Goal: Task Accomplishment & Management: Use online tool/utility

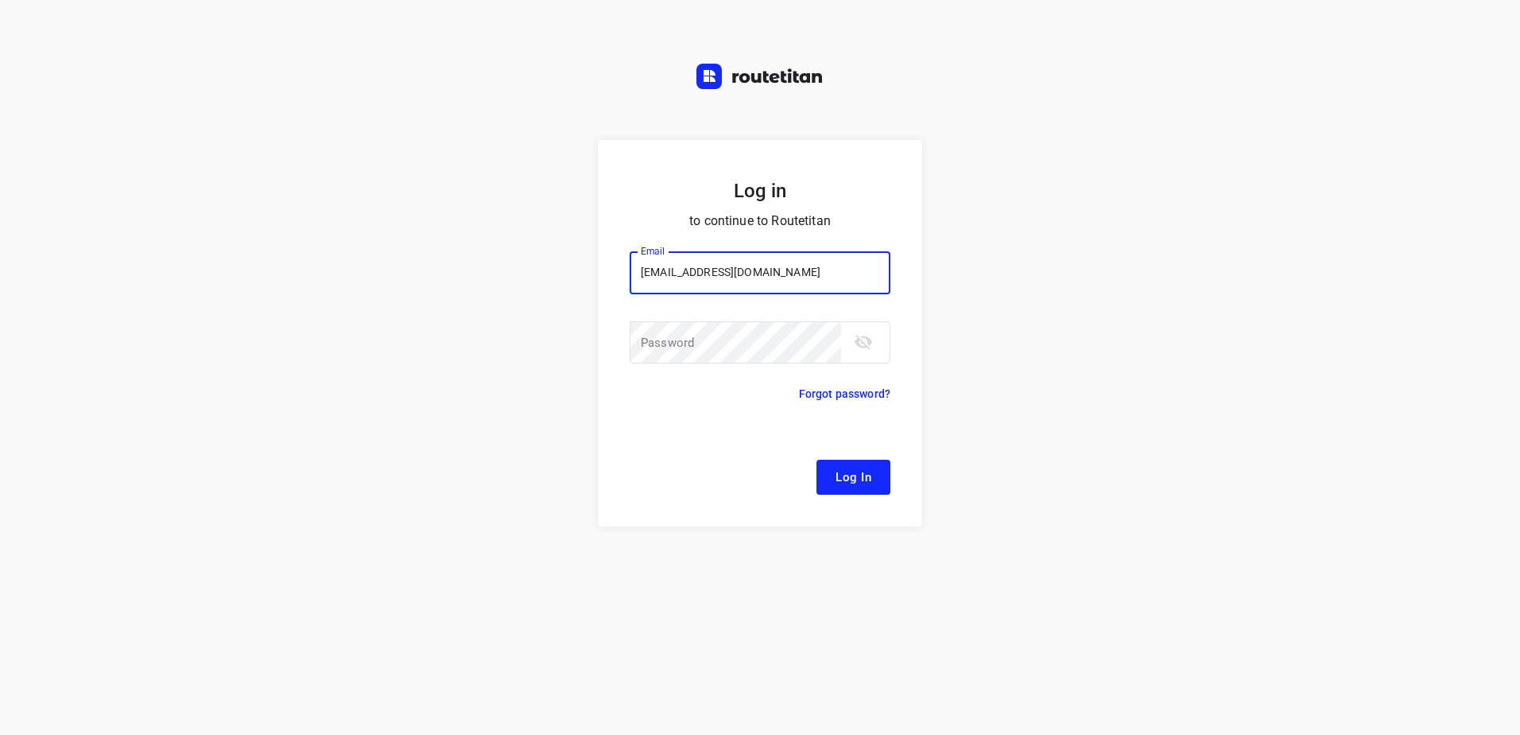
type input "remco@fruitopjewerk.nl"
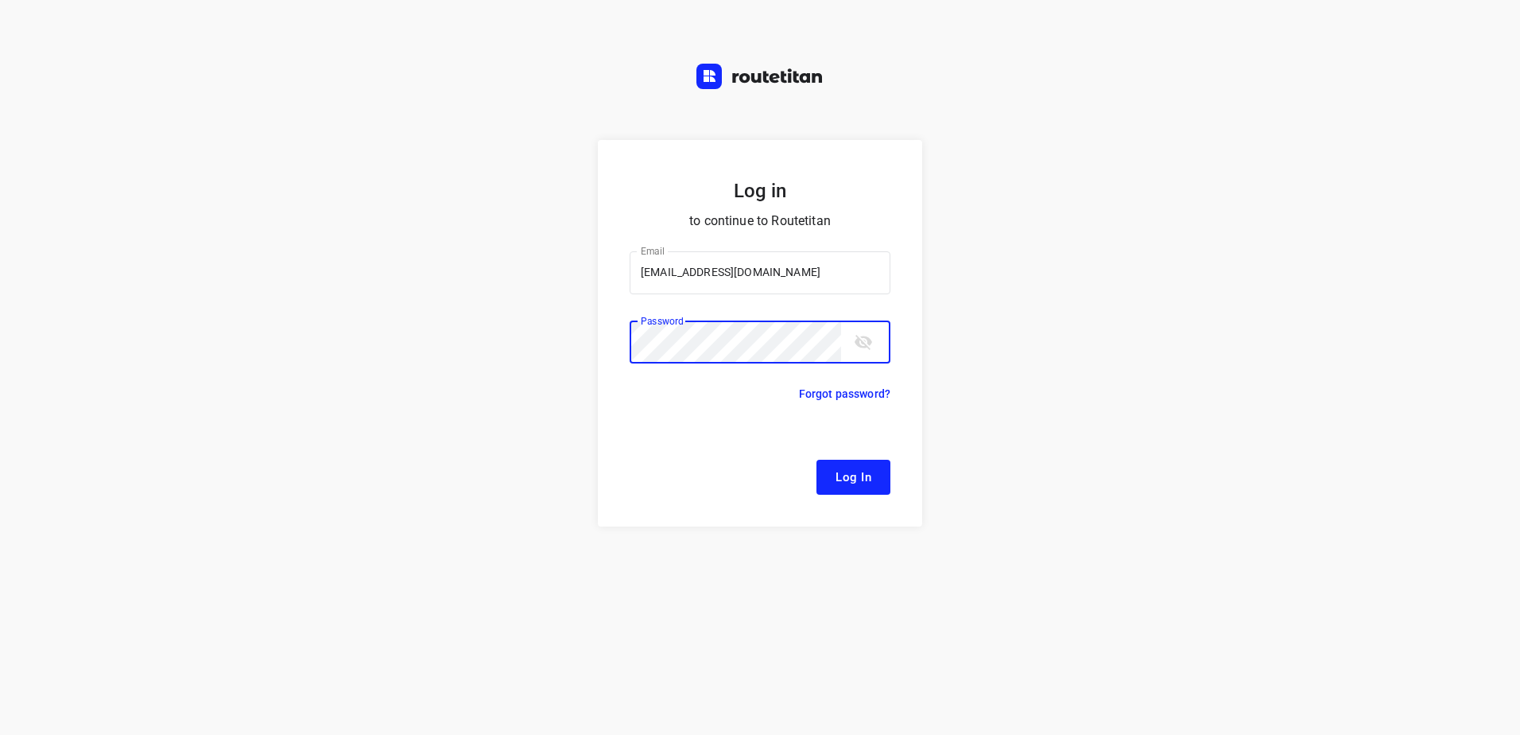
click at [816, 459] on button "Log In" at bounding box center [853, 476] width 74 height 35
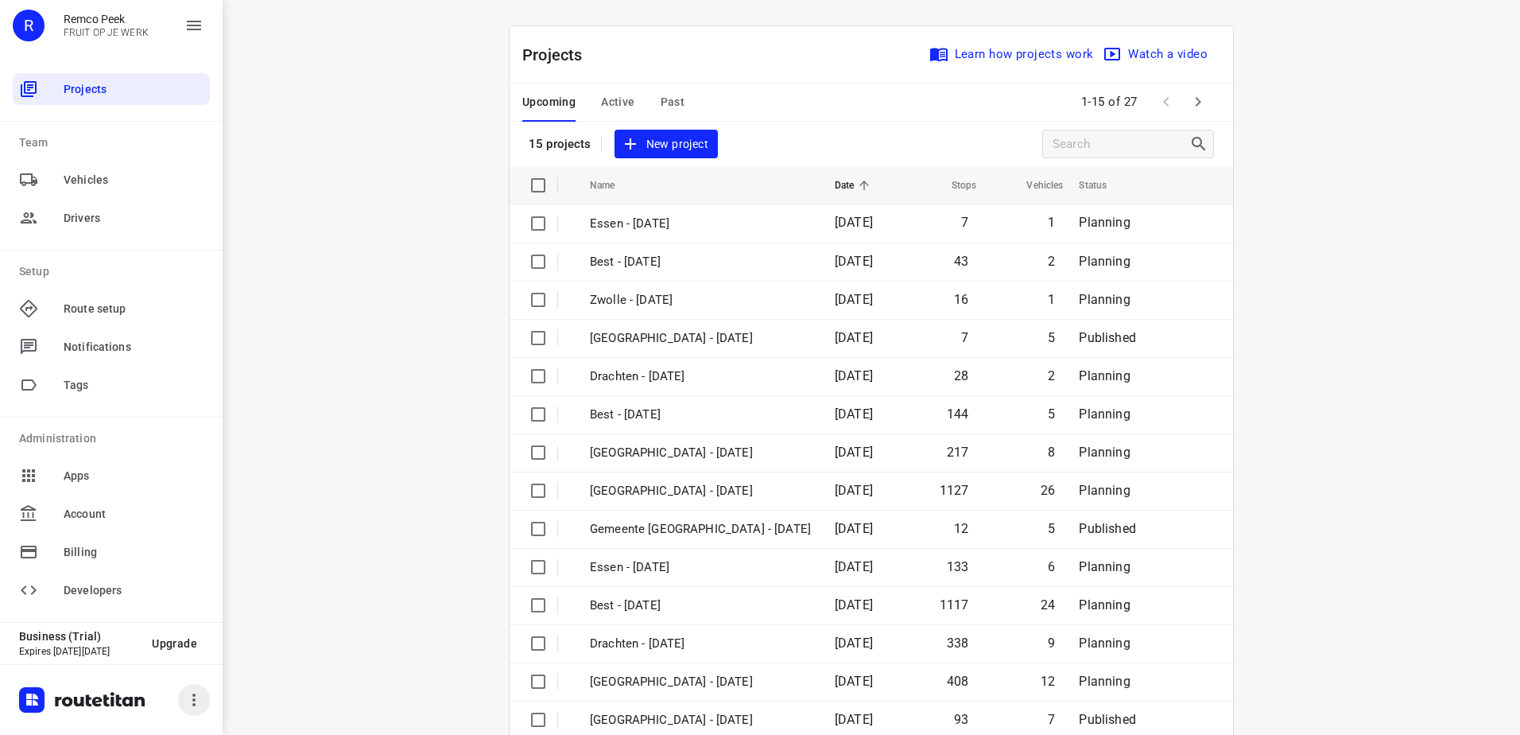
click at [199, 699] on icon "button" at bounding box center [193, 699] width 19 height 19
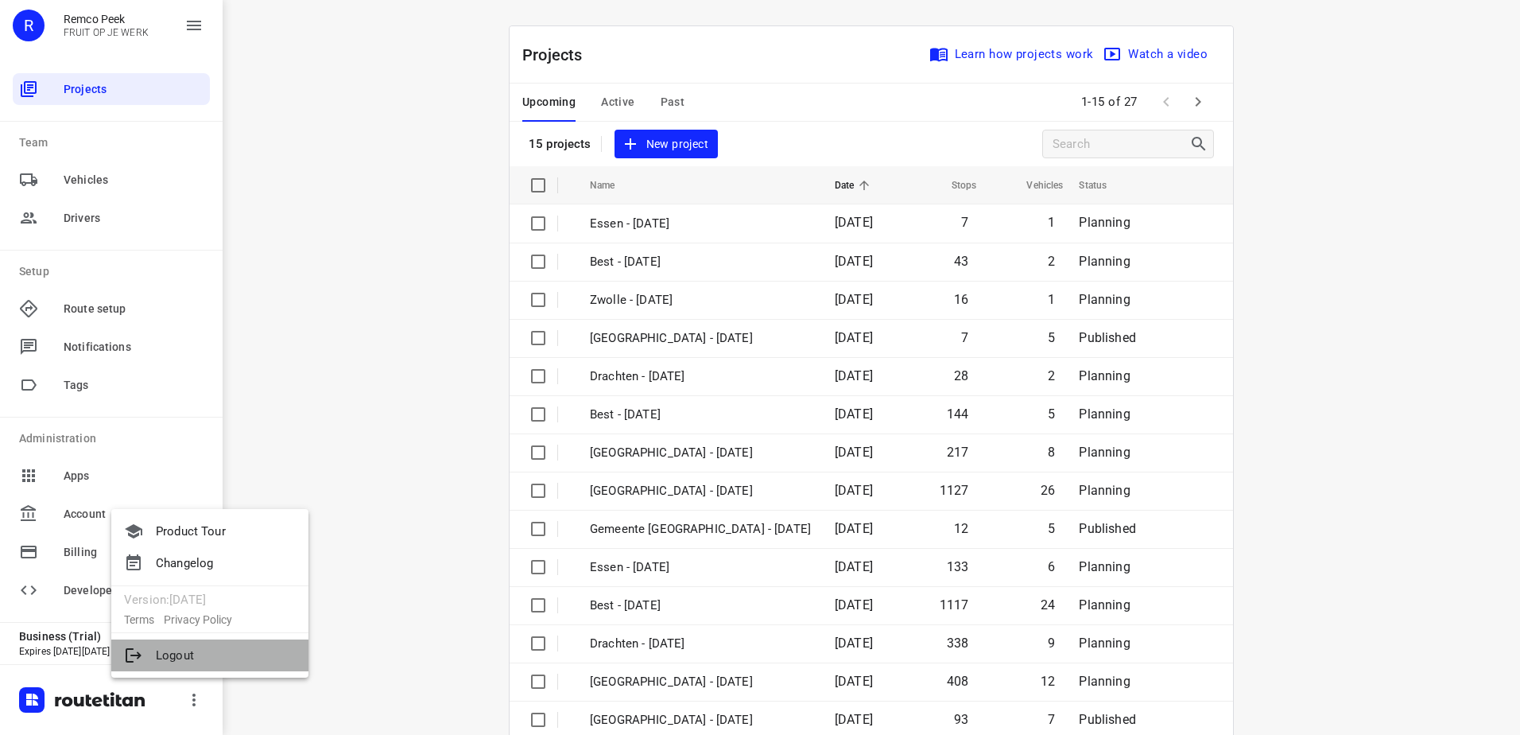
click at [183, 655] on li "Logout" at bounding box center [209, 655] width 197 height 32
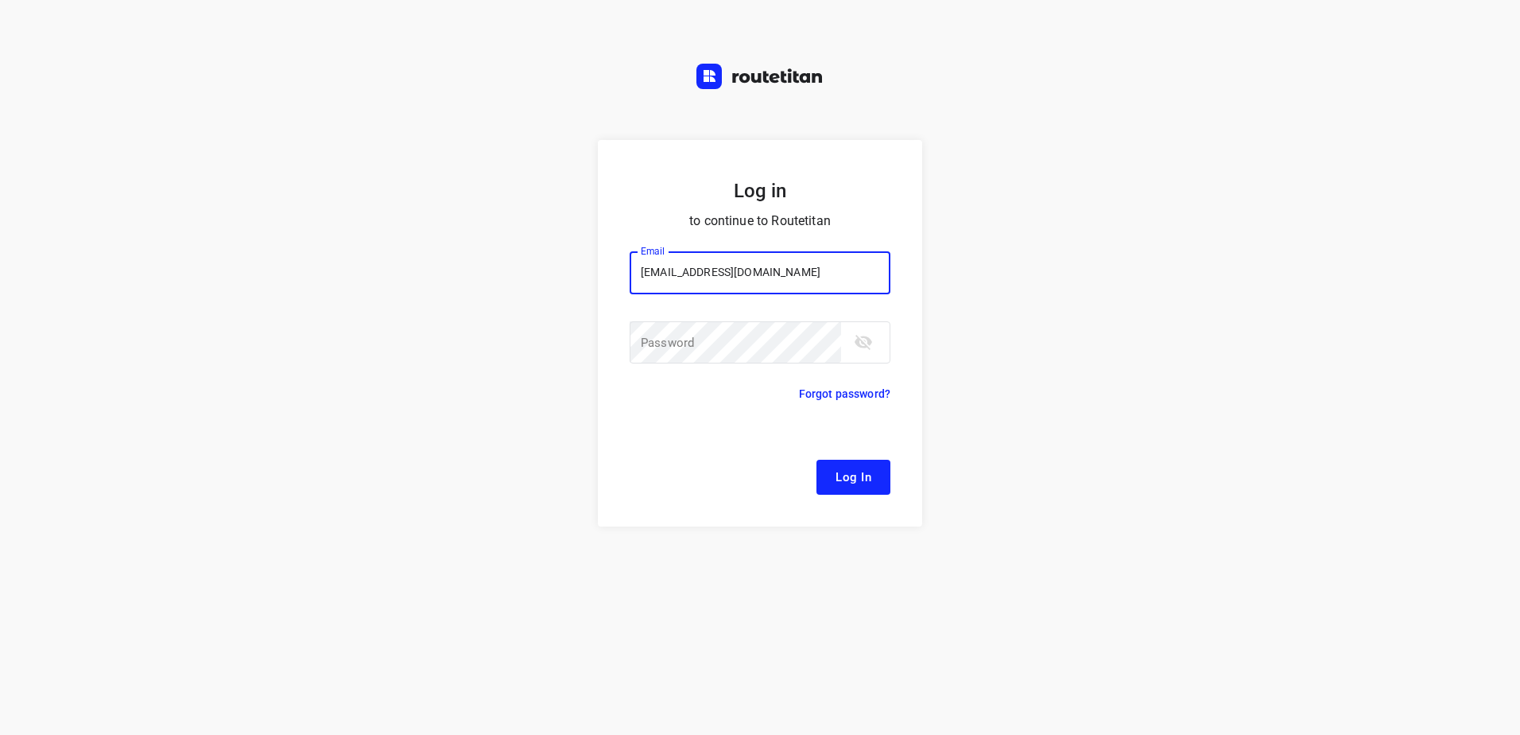
type input "remco@fruitopjewerk.nl"
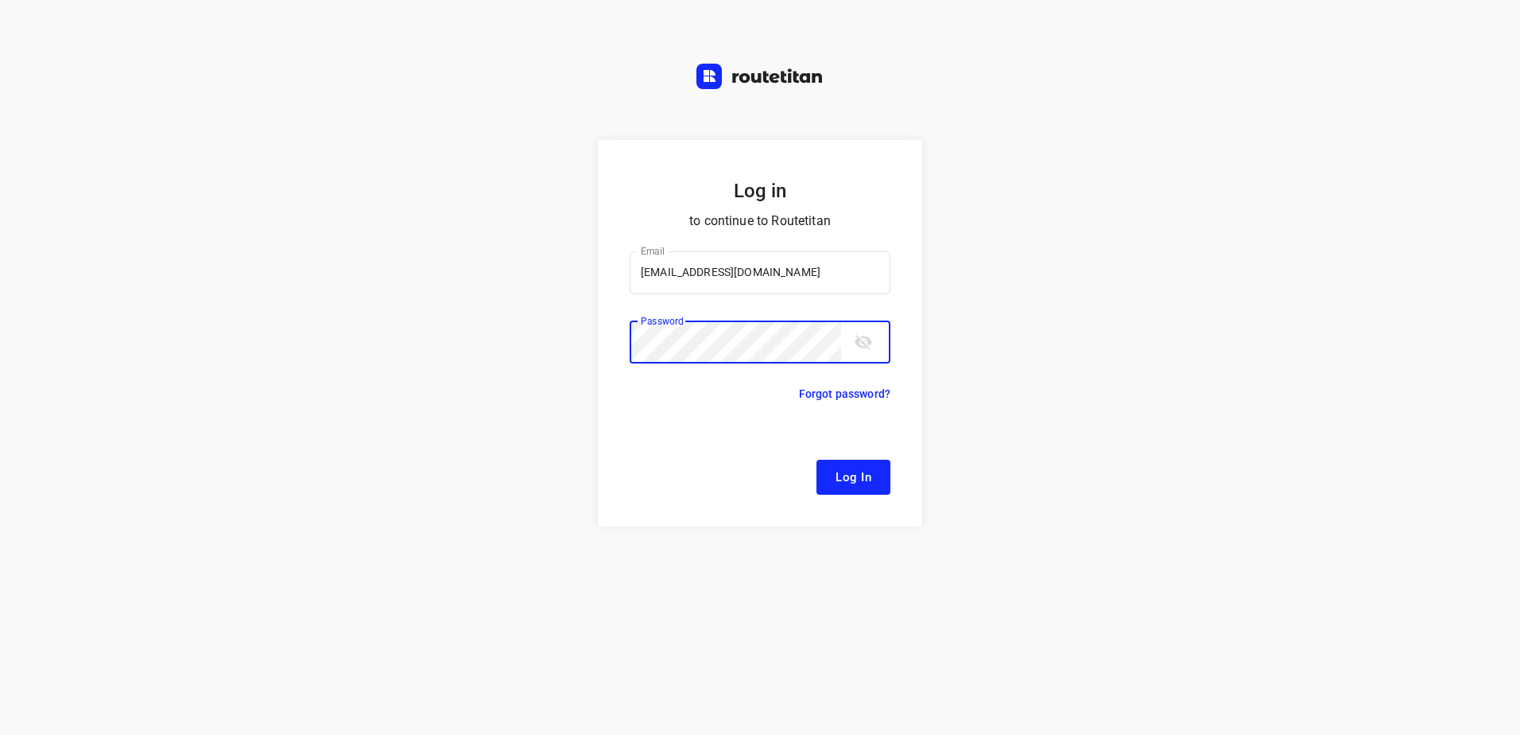
click at [816, 459] on button "Log In" at bounding box center [853, 476] width 74 height 35
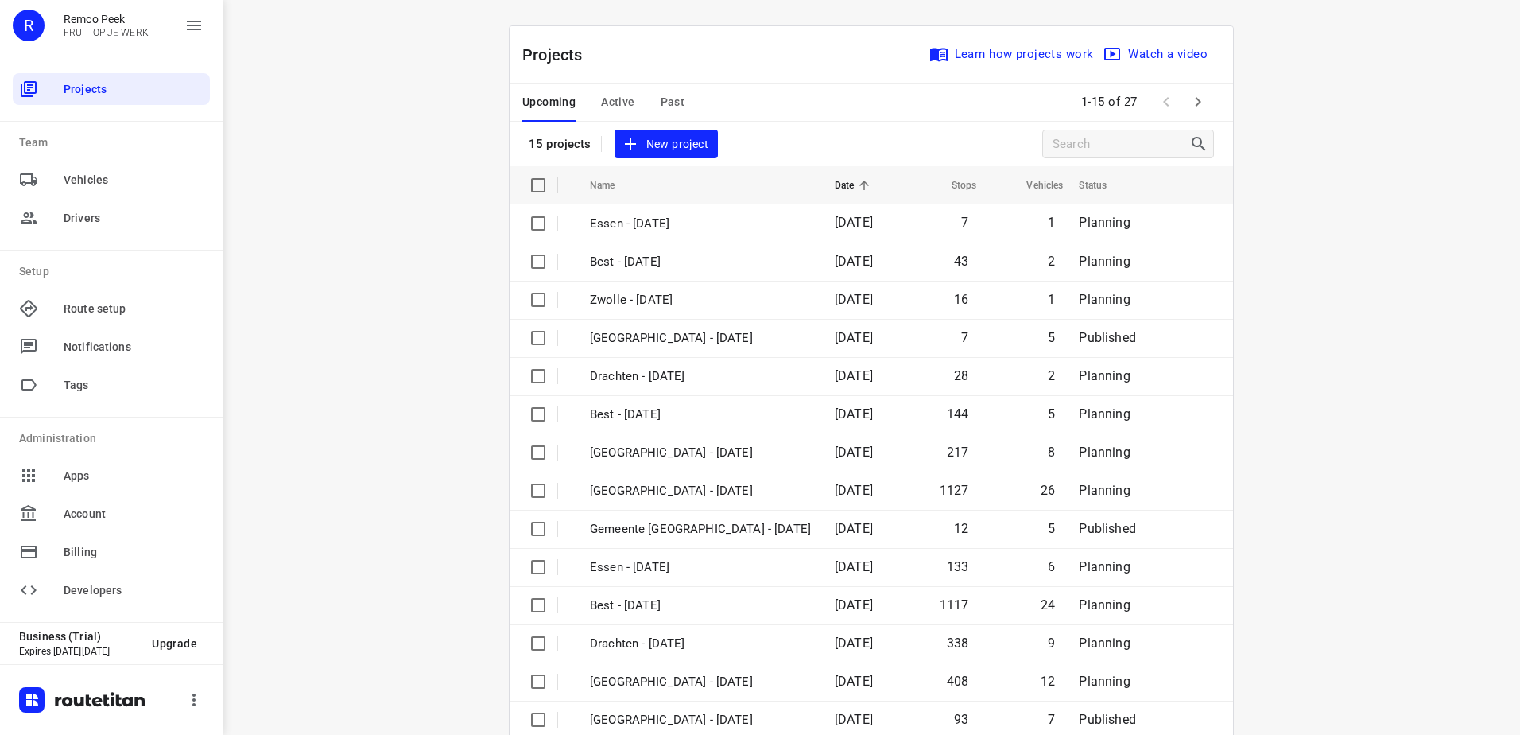
click at [622, 99] on span "Active" at bounding box center [617, 102] width 33 height 20
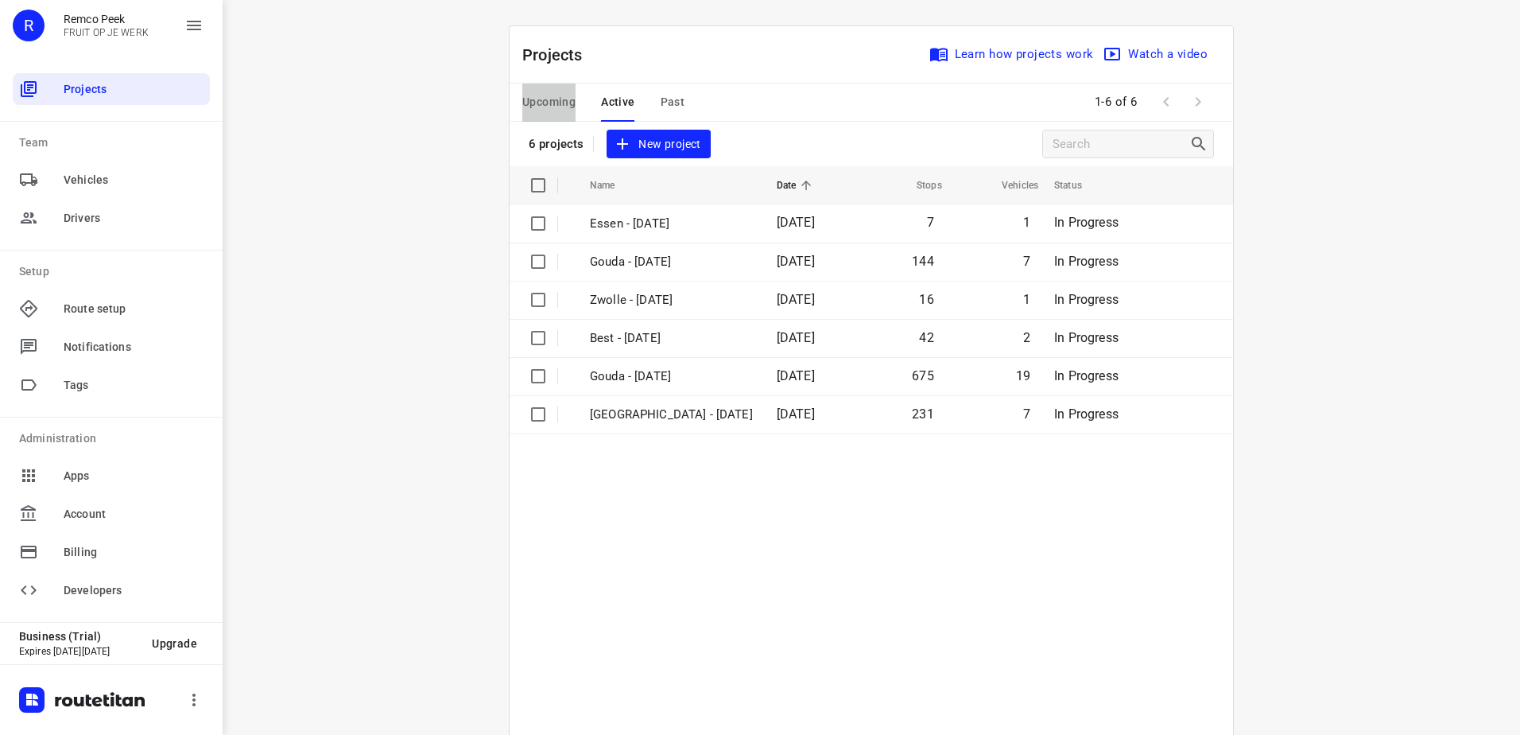
click at [558, 99] on span "Upcoming" at bounding box center [548, 102] width 53 height 20
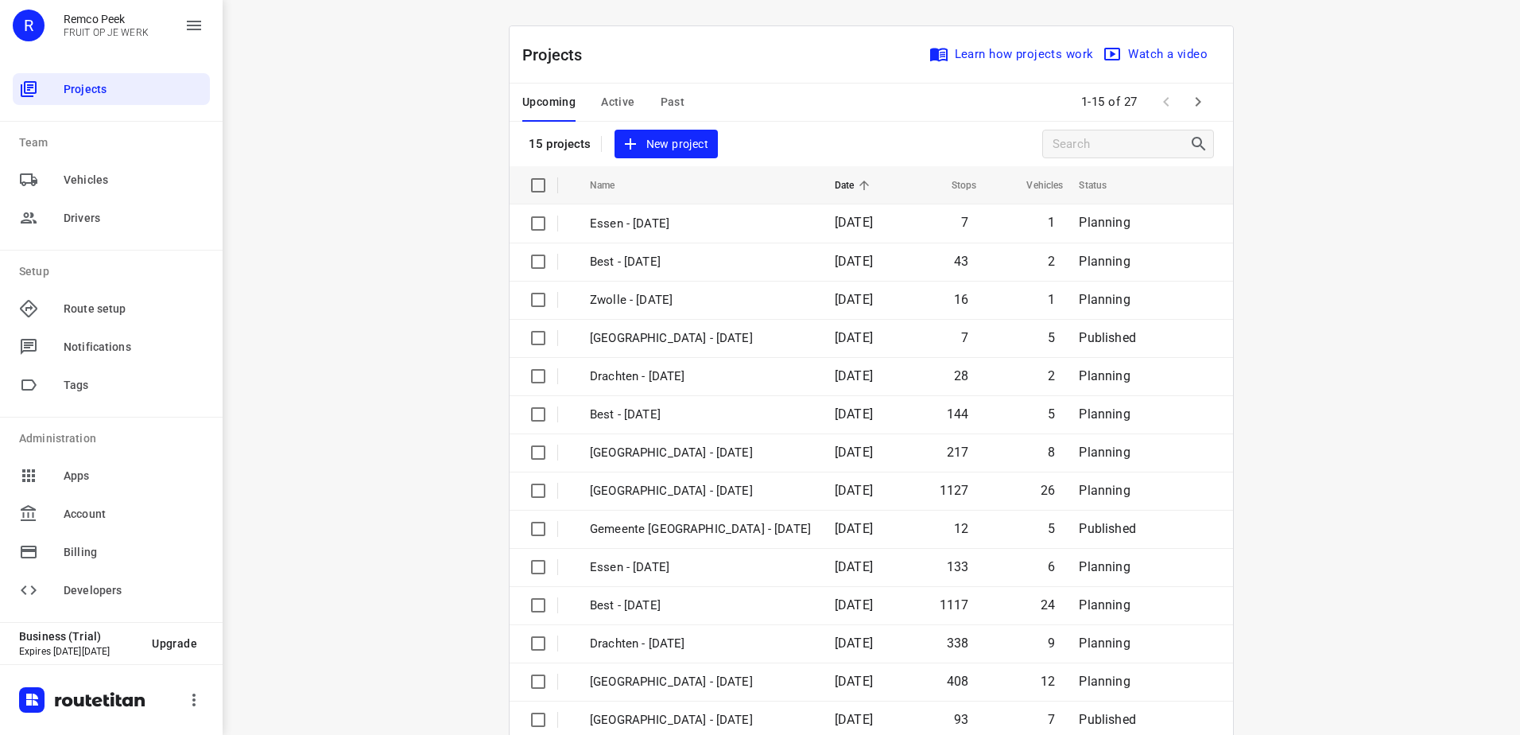
click at [1197, 109] on icon "button" at bounding box center [1197, 101] width 19 height 19
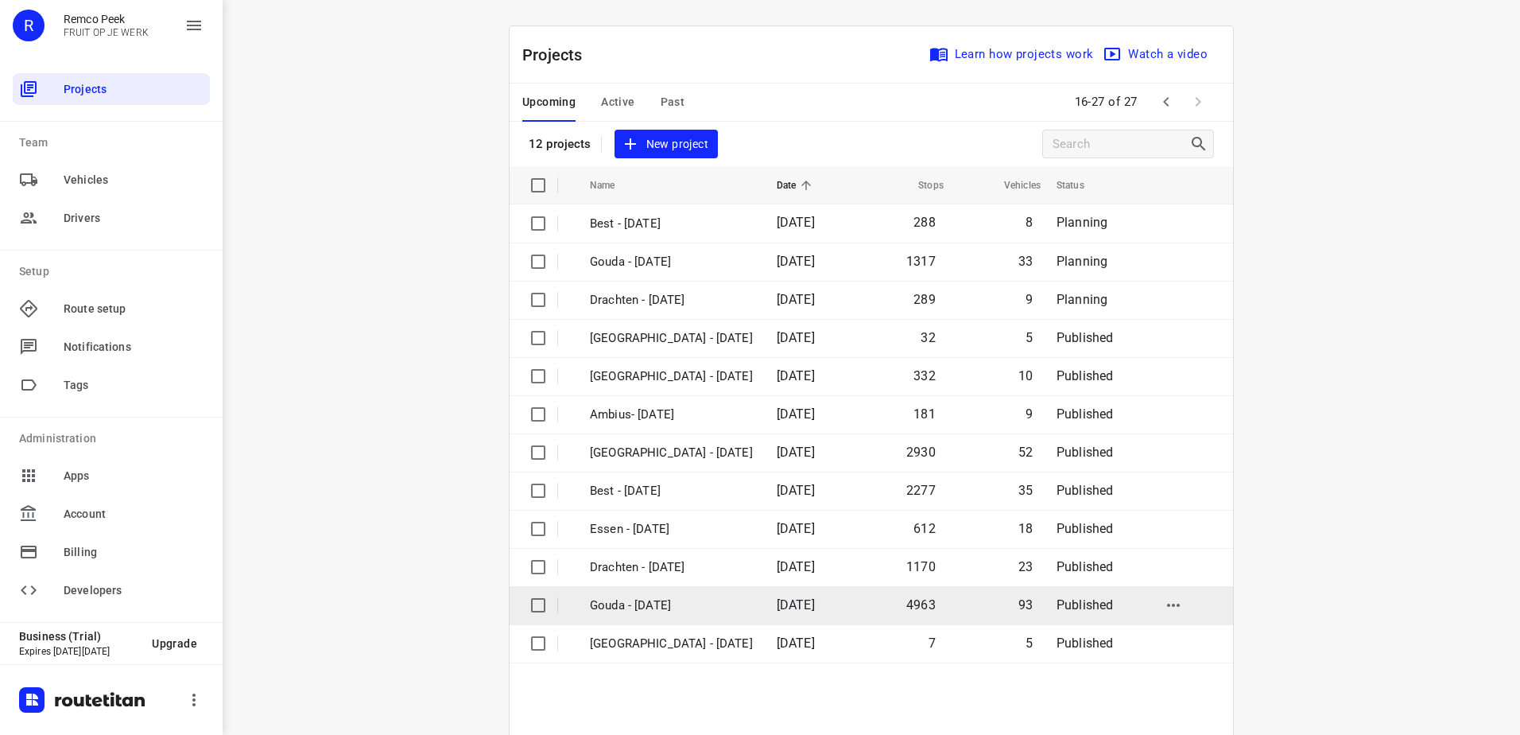
click at [795, 608] on span "[DATE]" at bounding box center [796, 604] width 38 height 15
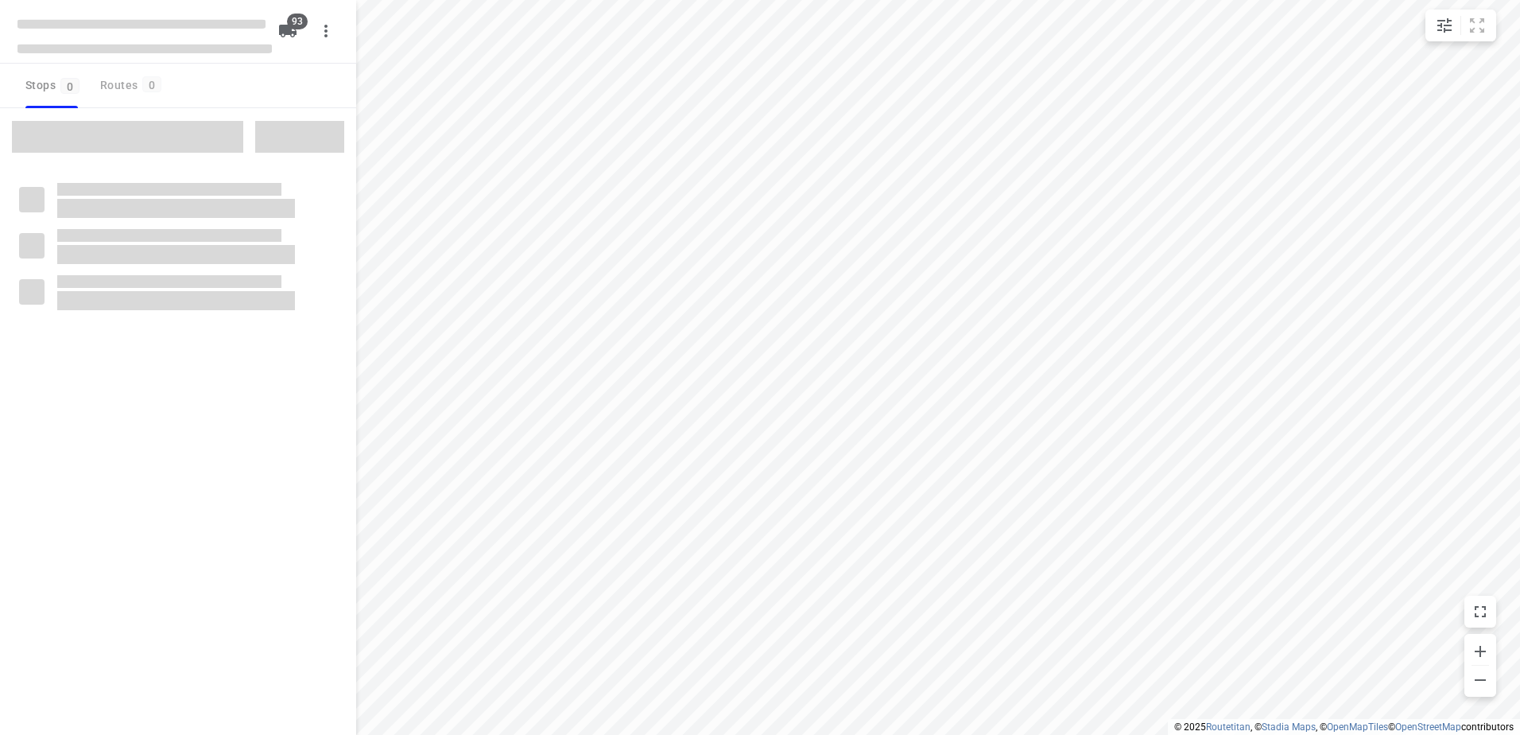
type input "distance"
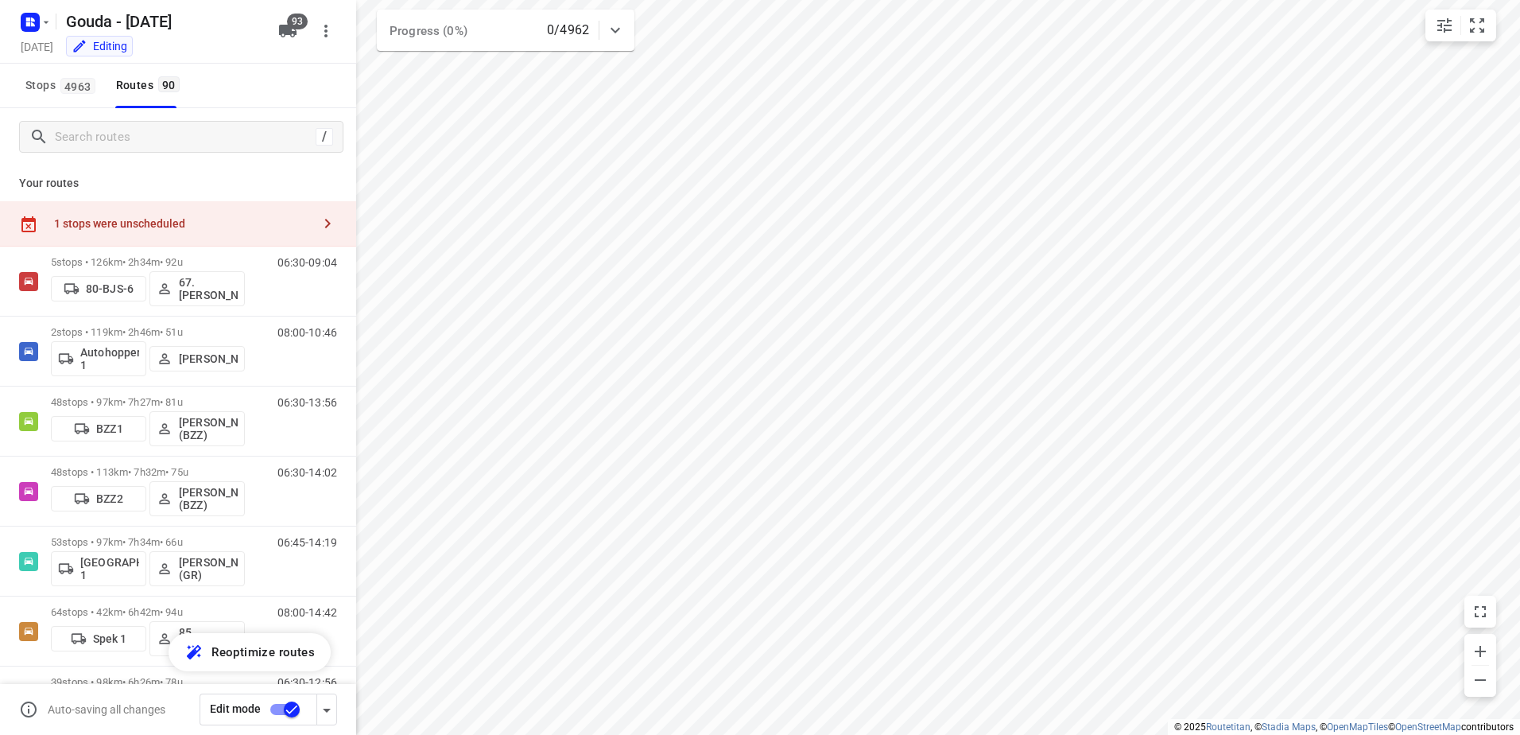
click at [188, 211] on div "1 stops were unscheduled" at bounding box center [178, 223] width 356 height 45
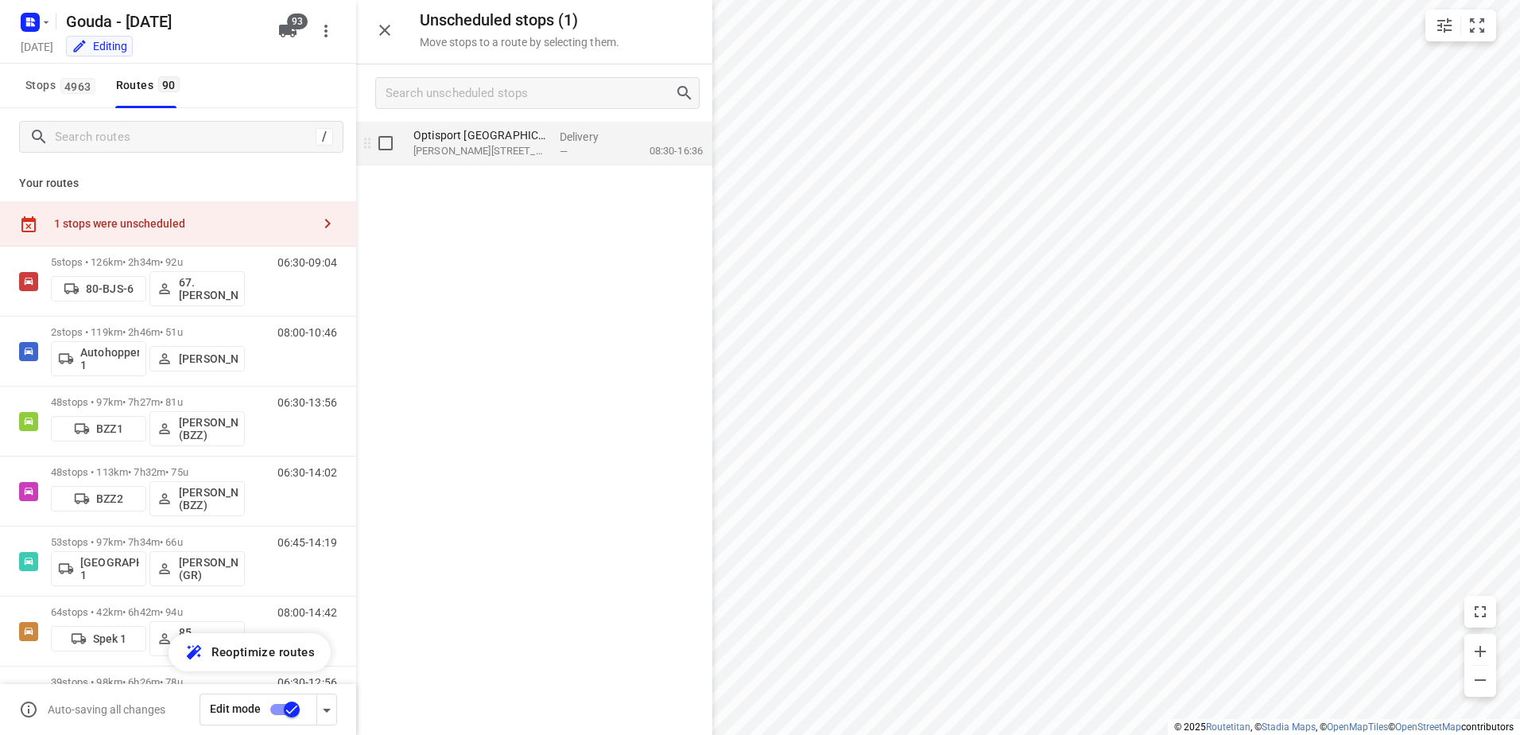
click at [509, 151] on p "Anton de Komplein 157, Amsterdam" at bounding box center [480, 151] width 134 height 16
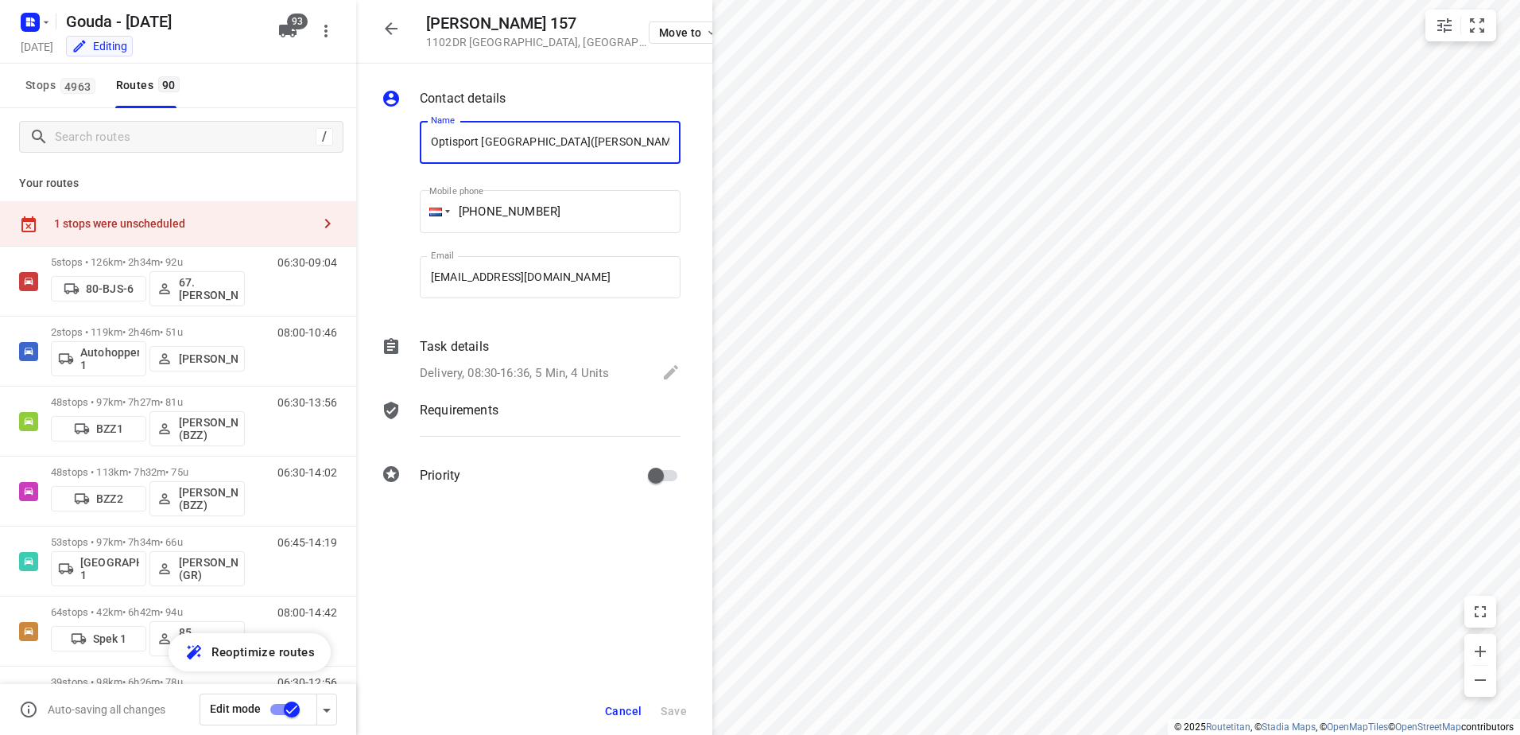
scroll to position [0, 13]
click at [616, 705] on span "Cancel" at bounding box center [623, 710] width 37 height 13
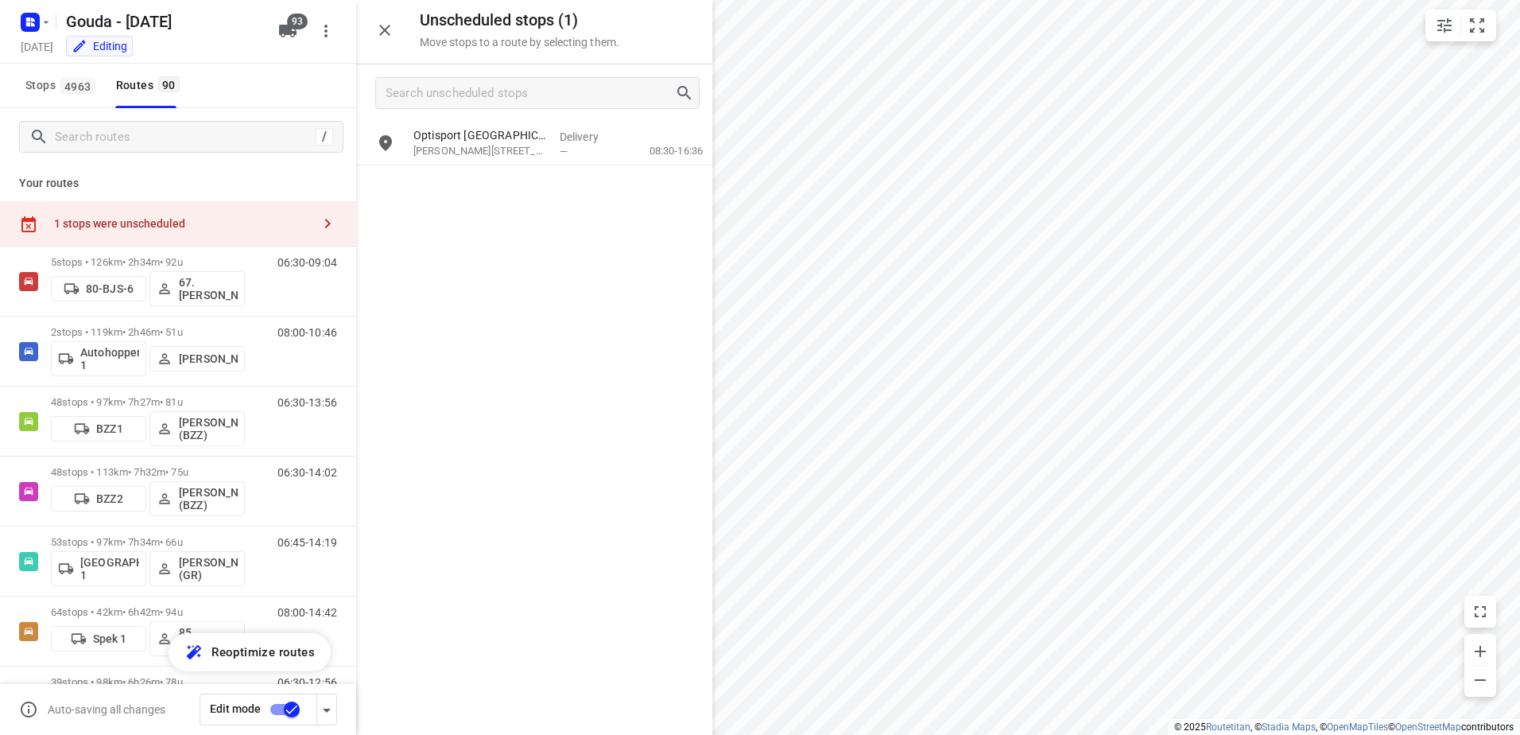
drag, startPoint x: 376, startPoint y: 28, endPoint x: 504, endPoint y: 130, distance: 163.5
click at [378, 30] on icon "button" at bounding box center [384, 30] width 19 height 19
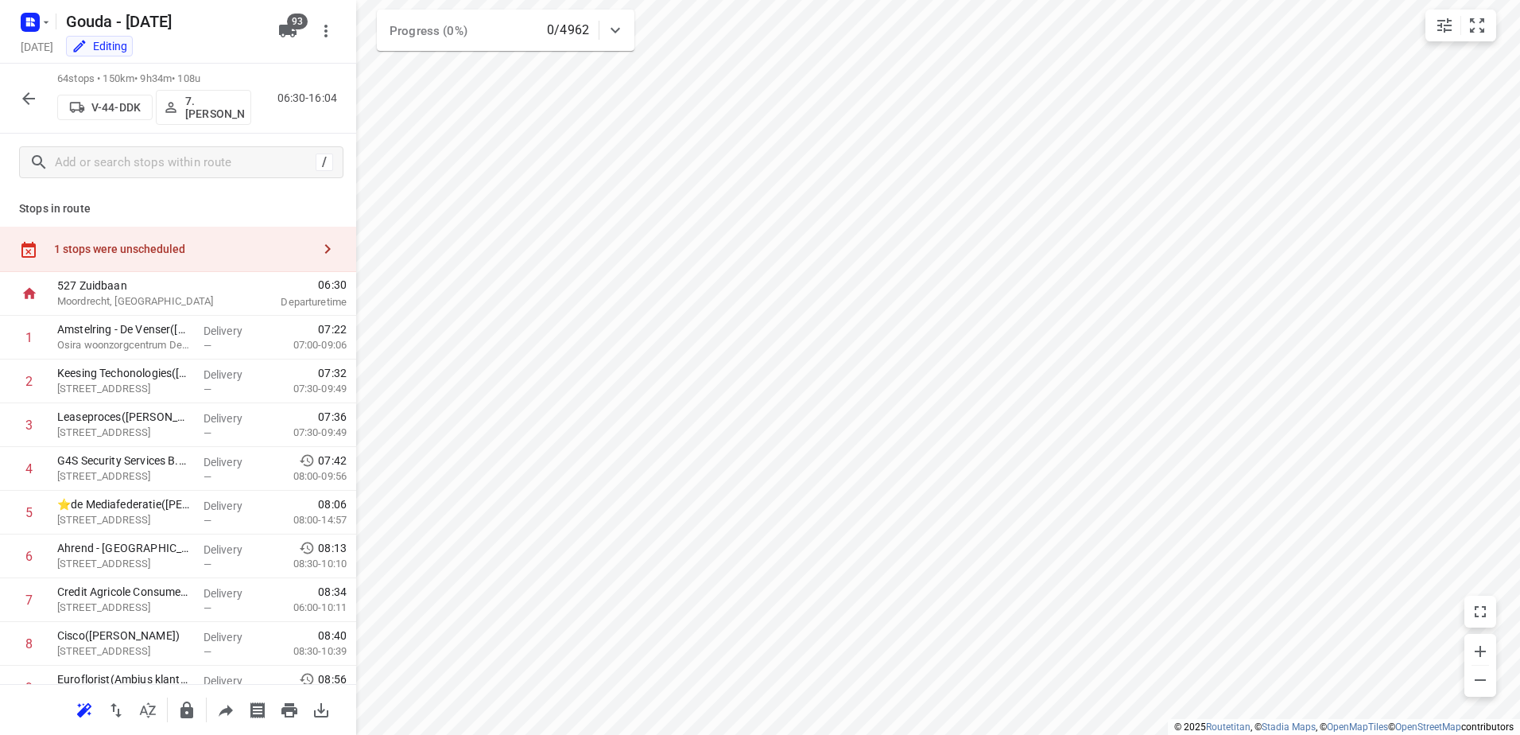
click at [180, 246] on div "1 stops were unscheduled" at bounding box center [183, 248] width 258 height 13
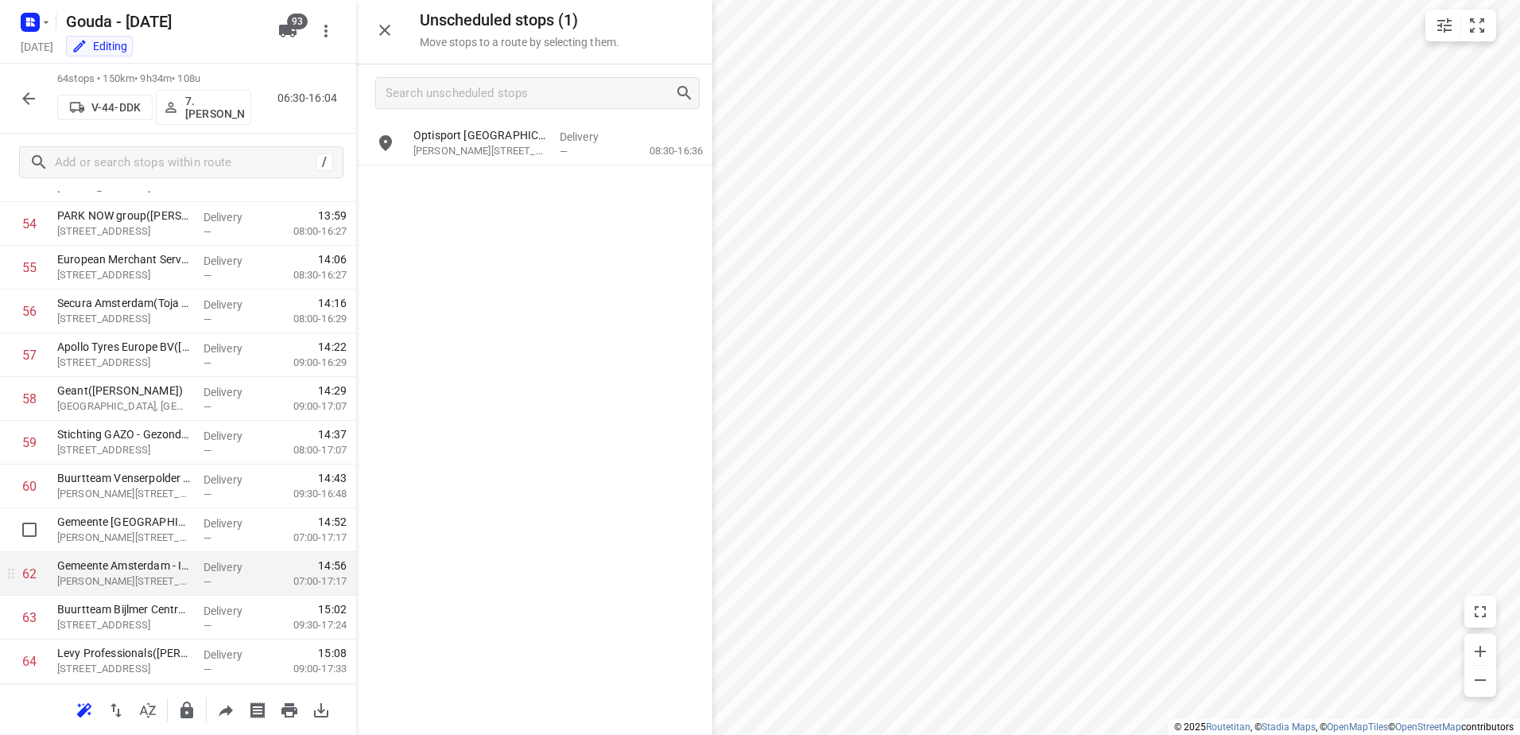
scroll to position [2474, 0]
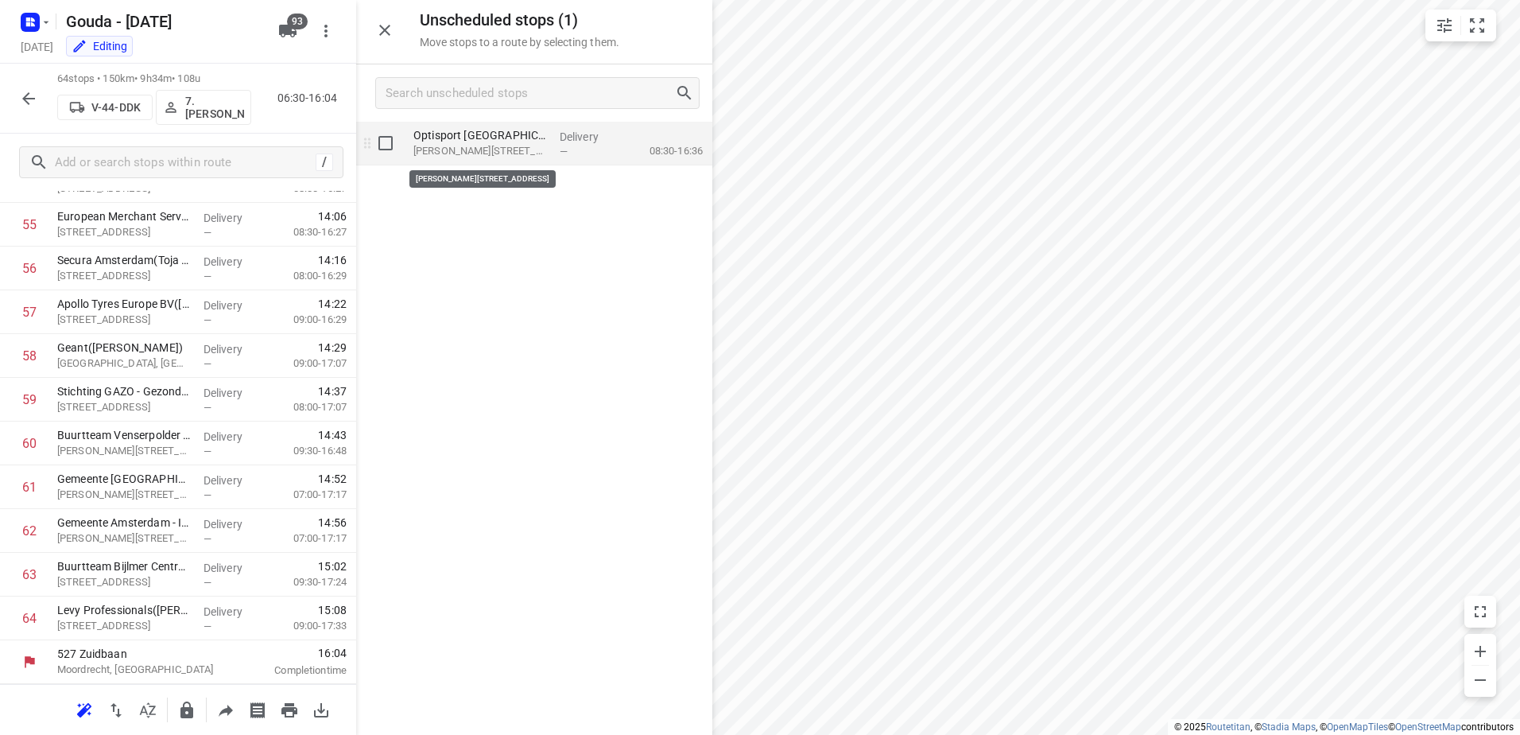
click at [472, 151] on p "Anton de Komplein 157, Amsterdam" at bounding box center [480, 151] width 134 height 16
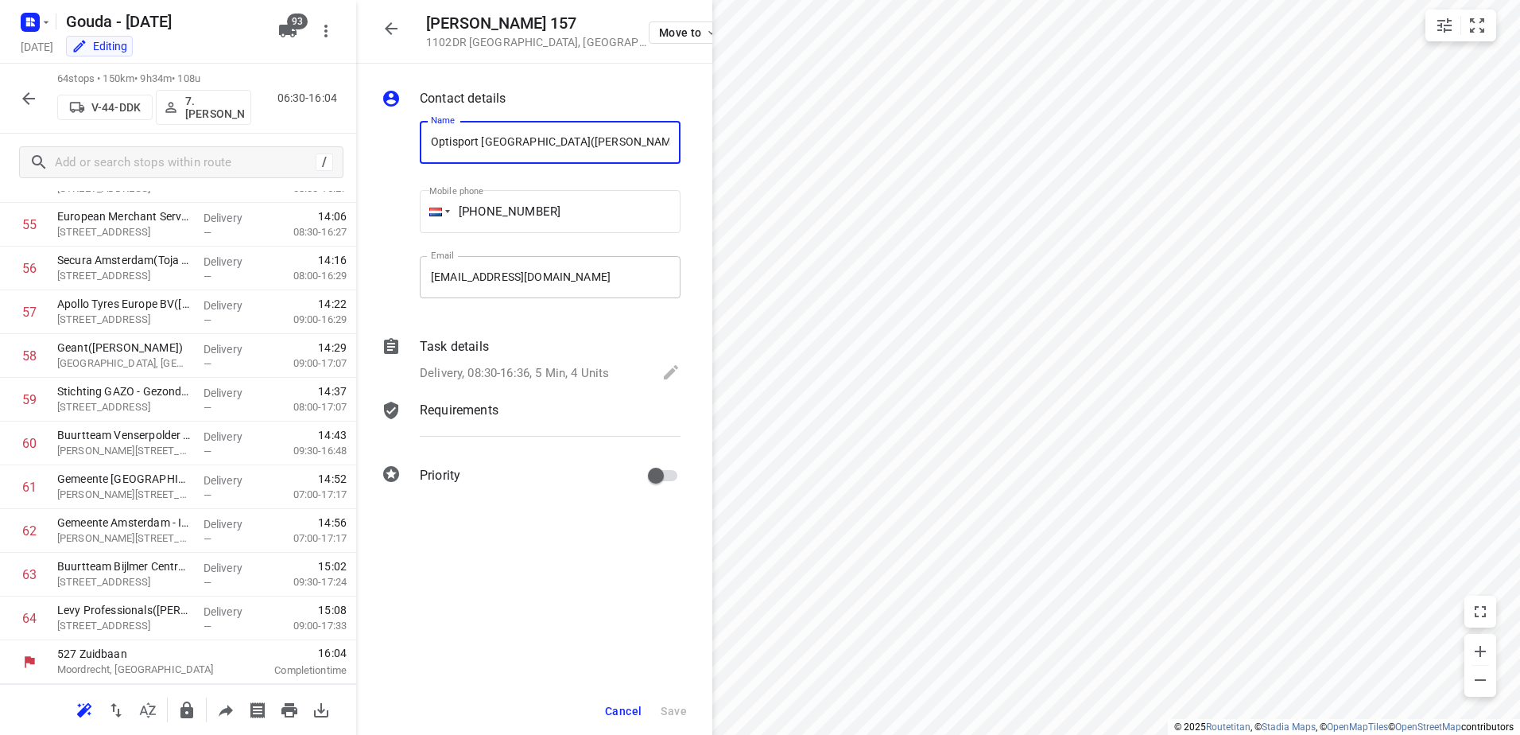
scroll to position [0, 13]
drag, startPoint x: 560, startPoint y: 385, endPoint x: 615, endPoint y: 402, distance: 58.3
click at [560, 385] on div "Task details Delivery, 08:30-16:36, 5 Min, 4 Units" at bounding box center [550, 361] width 267 height 54
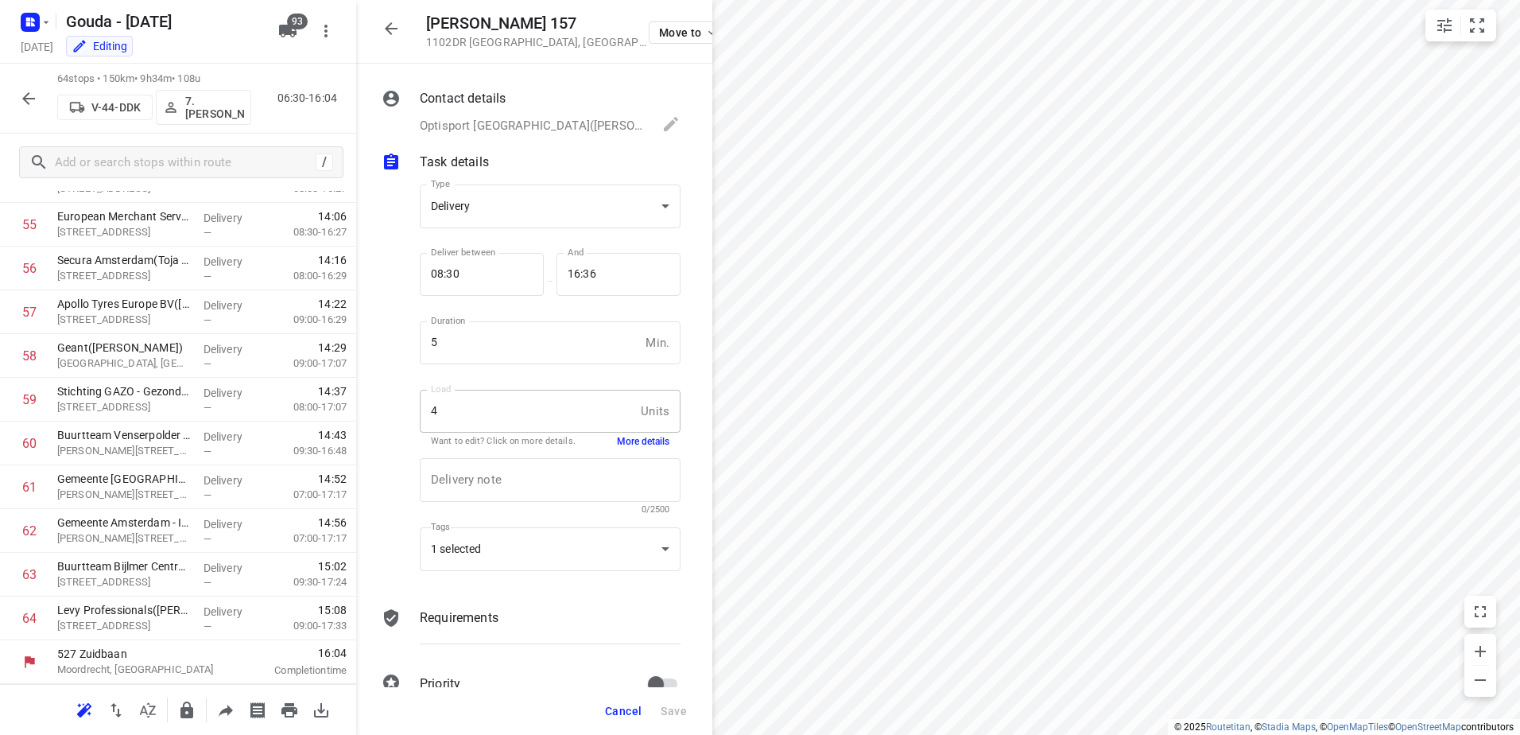
click at [630, 433] on div "Load 4 Units Load Want to edit? Click on more details. More details" at bounding box center [550, 418] width 261 height 56
drag, startPoint x: 642, startPoint y: 451, endPoint x: 641, endPoint y: 442, distance: 8.8
click at [642, 450] on div "Delivery note x Delivery note 0/2500" at bounding box center [549, 486] width 273 height 76
click at [641, 437] on button "More details" at bounding box center [643, 442] width 52 height 14
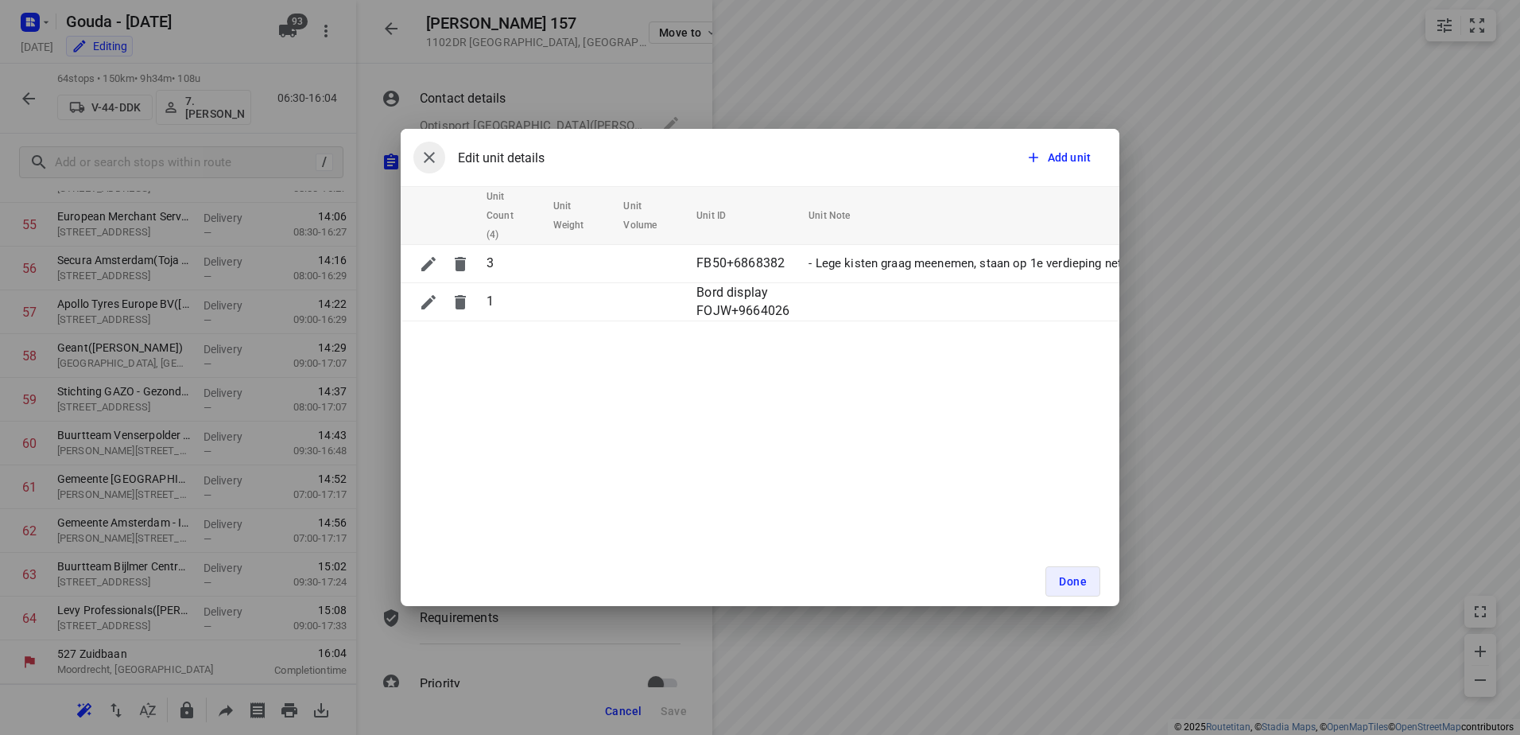
click at [419, 163] on button "button" at bounding box center [429, 158] width 32 height 32
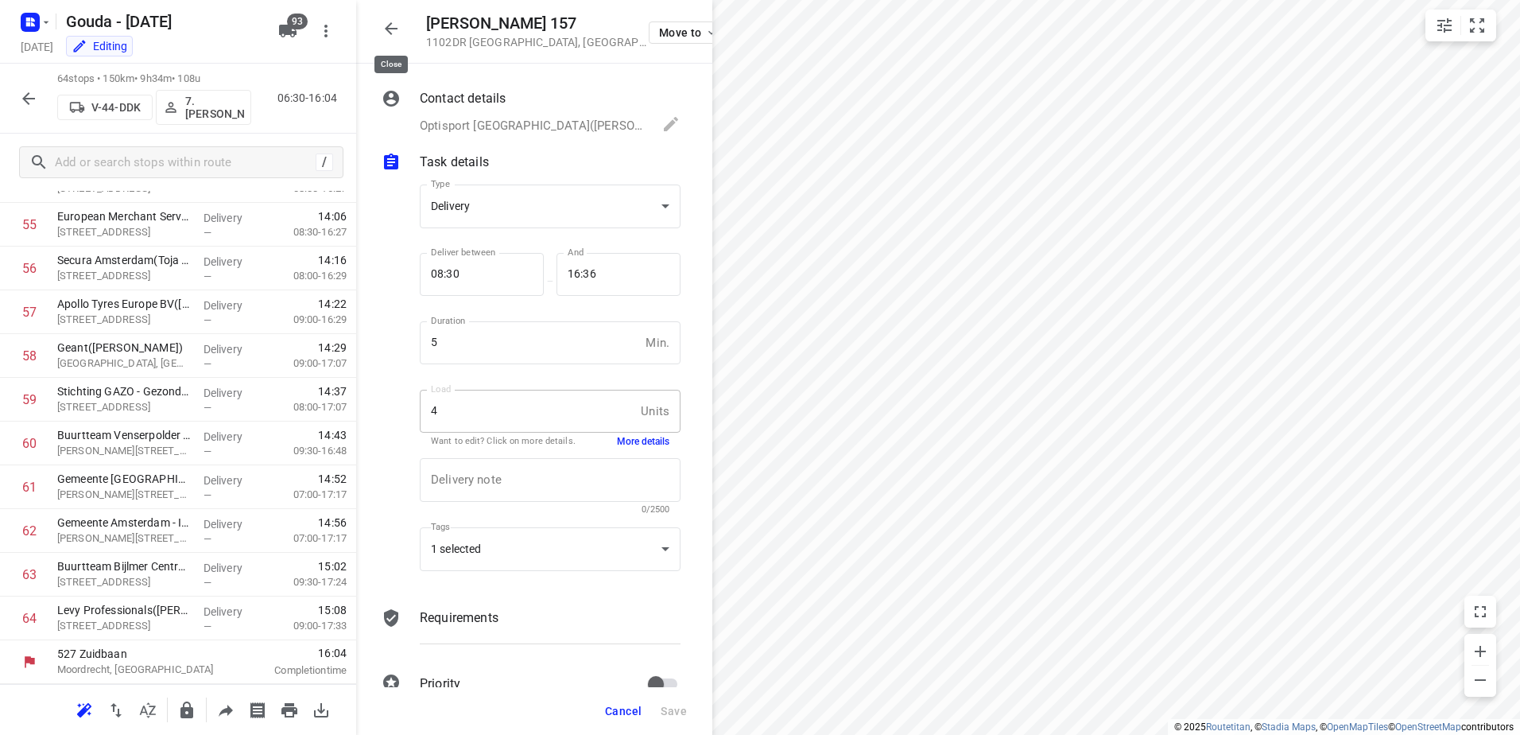
click at [387, 27] on icon "button" at bounding box center [391, 28] width 13 height 13
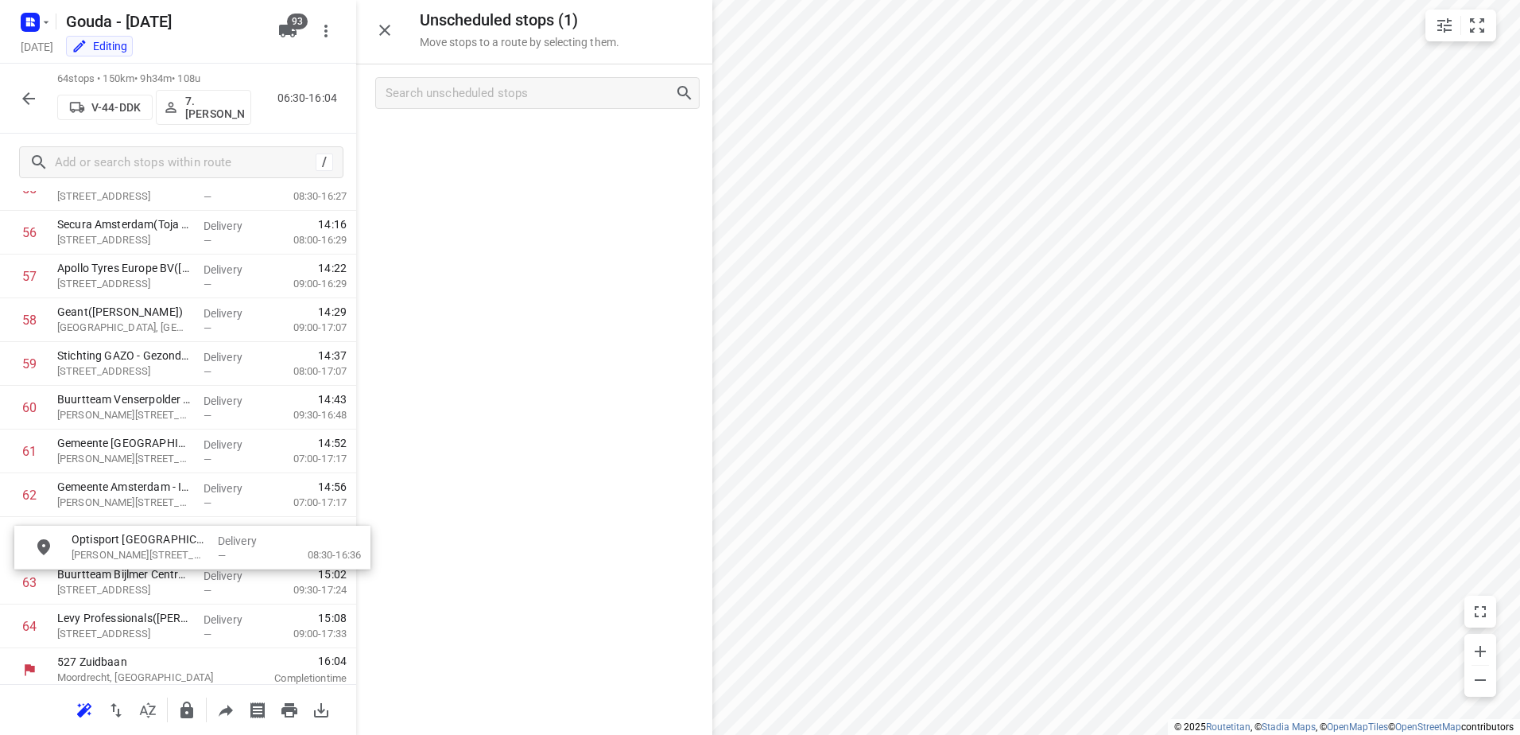
scroll to position [2518, 0]
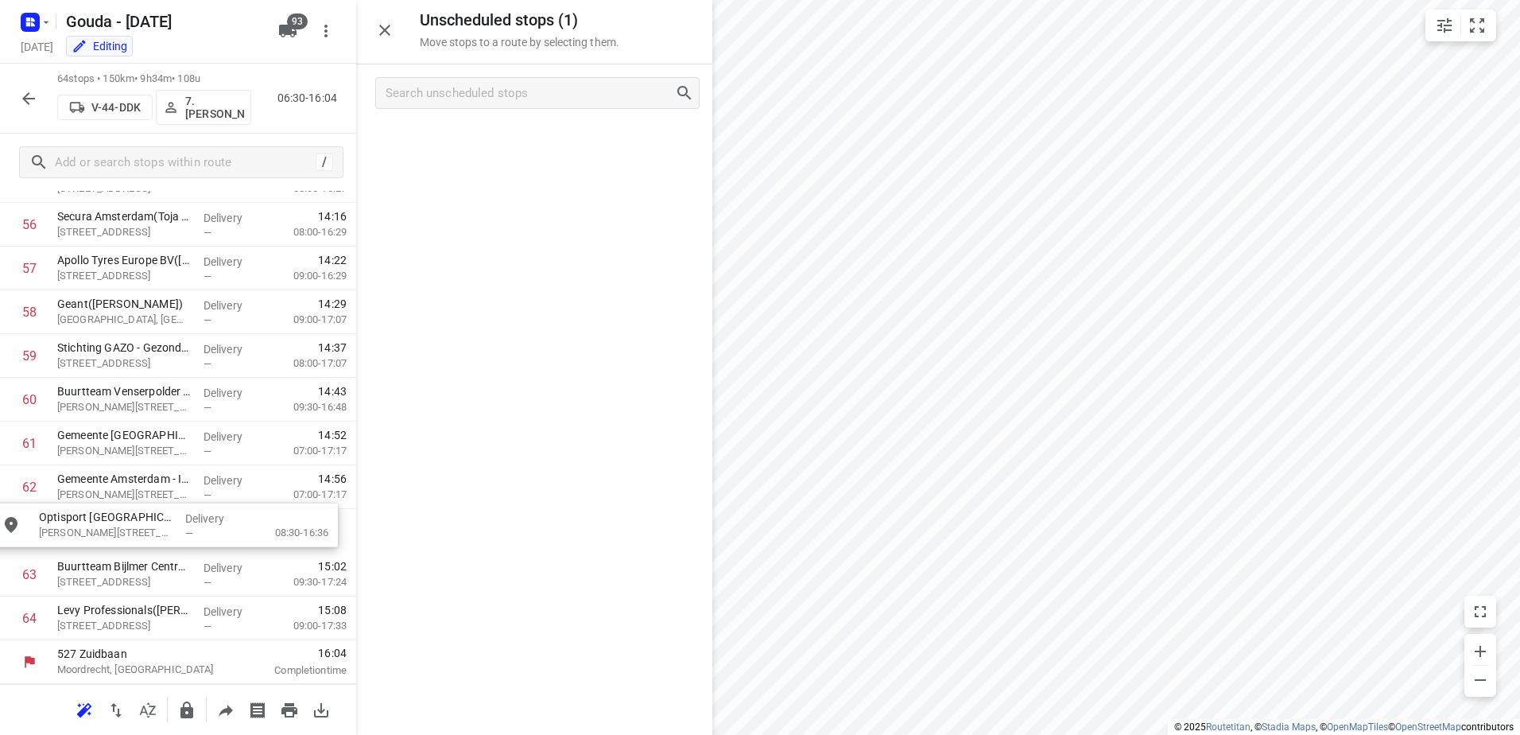
drag, startPoint x: 574, startPoint y: 128, endPoint x: 195, endPoint y: 515, distance: 541.9
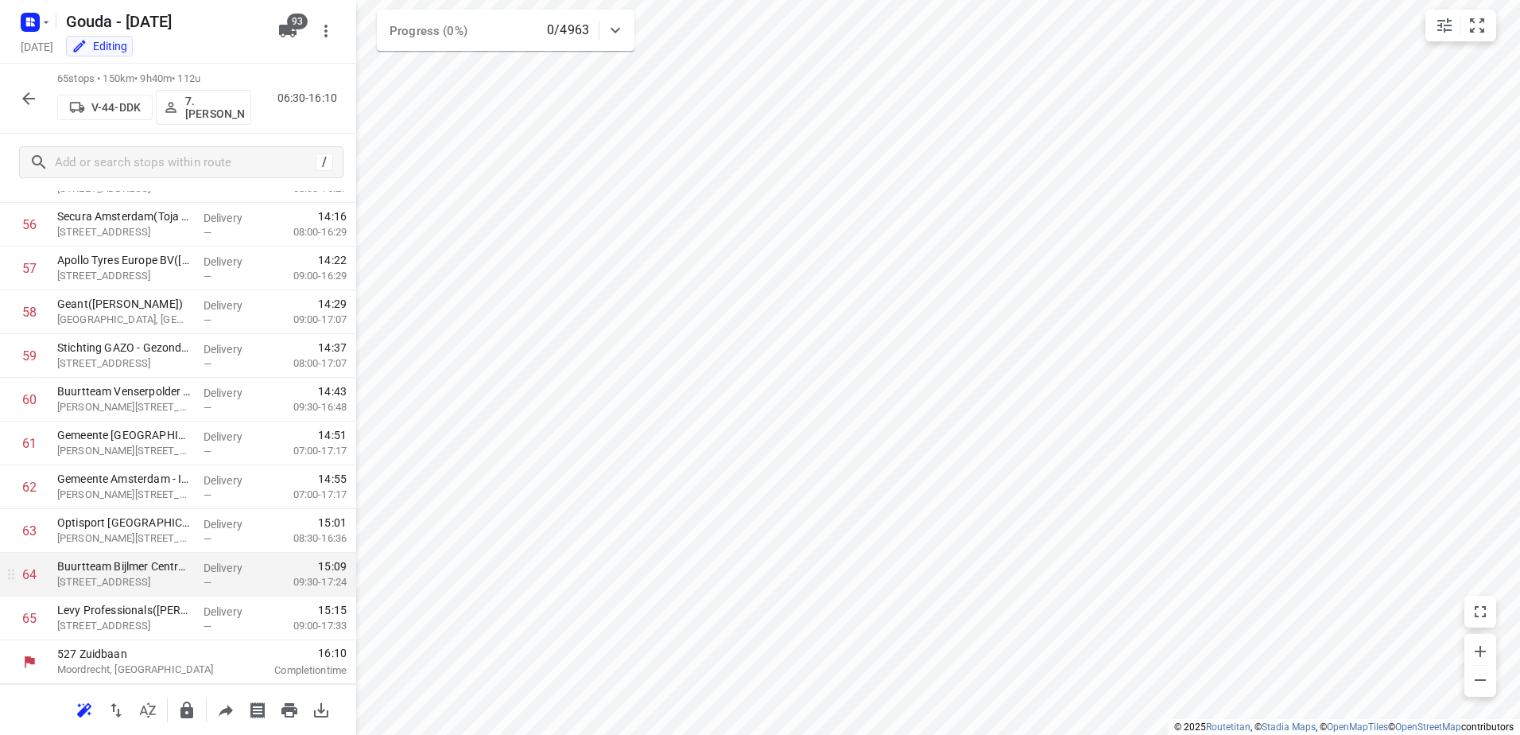
scroll to position [2472, 0]
click at [17, 98] on button "button" at bounding box center [29, 99] width 32 height 32
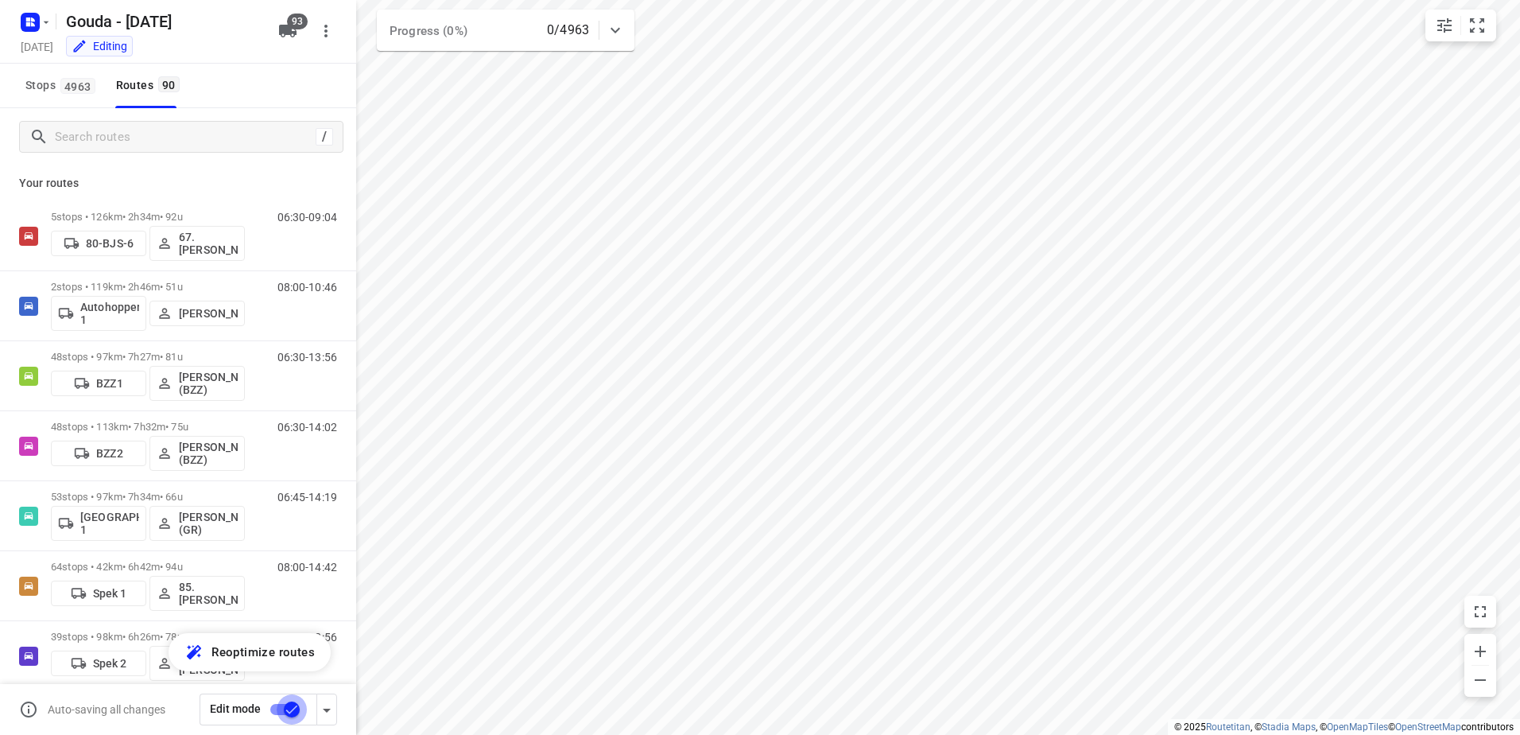
click at [281, 704] on input "checkbox" at bounding box center [291, 709] width 91 height 30
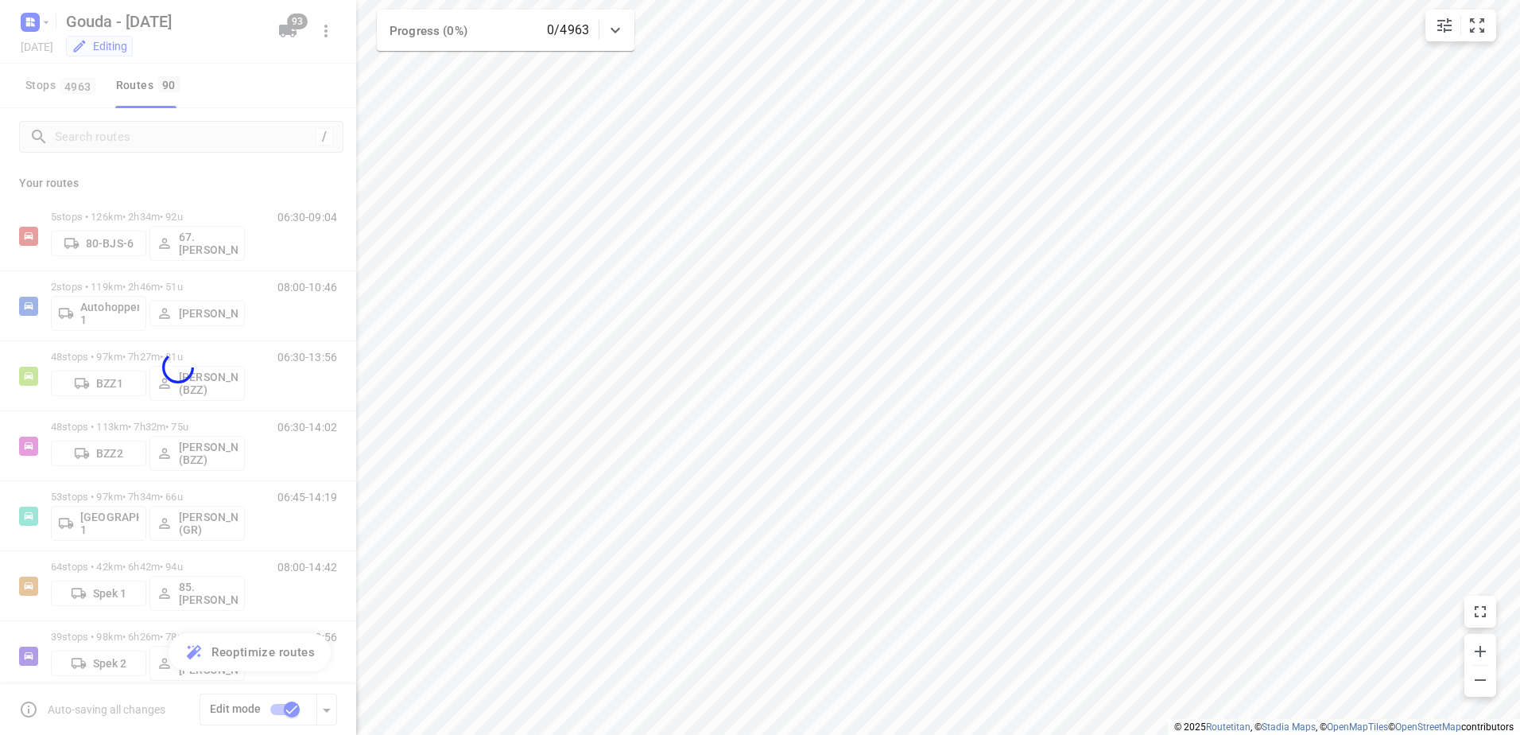
checkbox input "false"
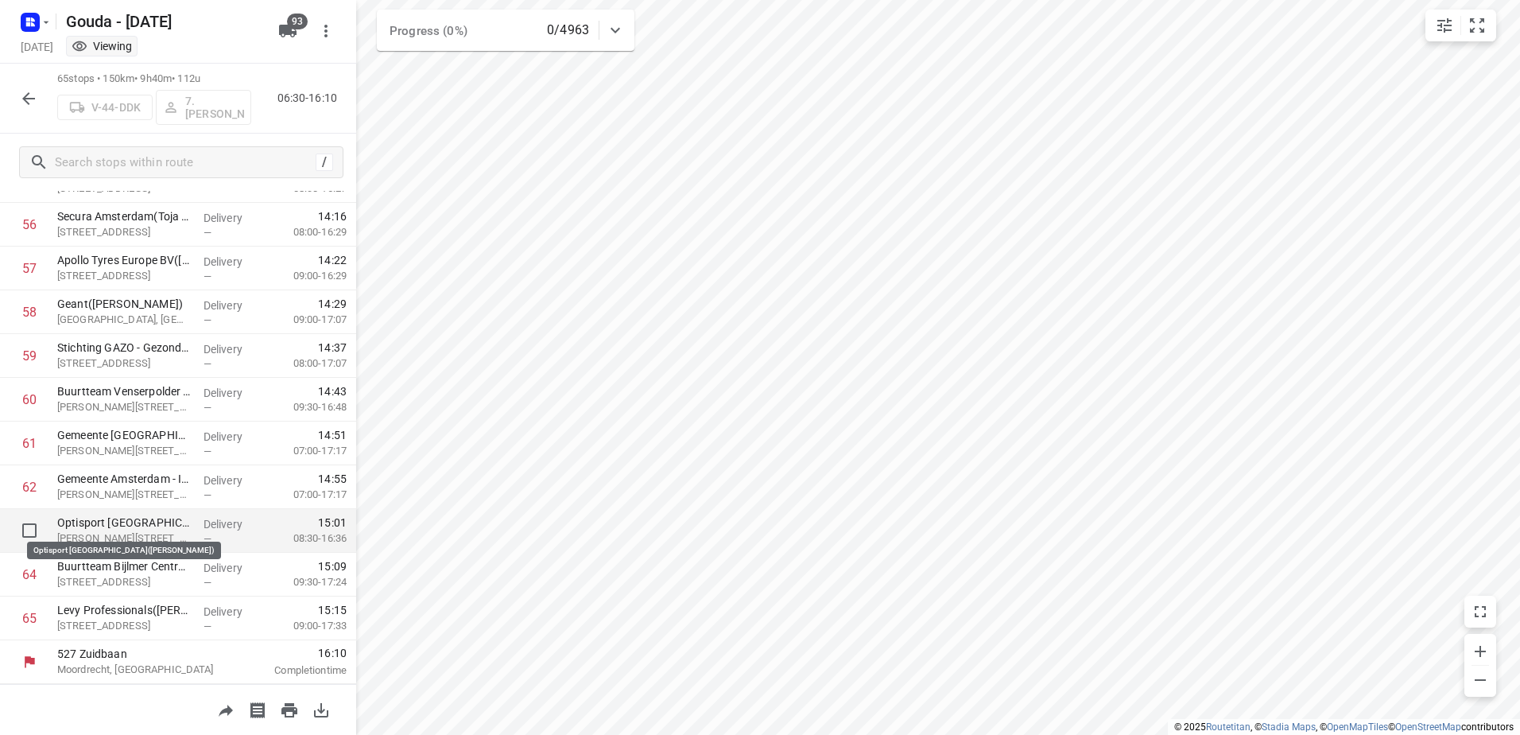
click at [174, 524] on p "Optisport Amsterdam Zuidoost(Sandra Adomako)" at bounding box center [124, 522] width 134 height 16
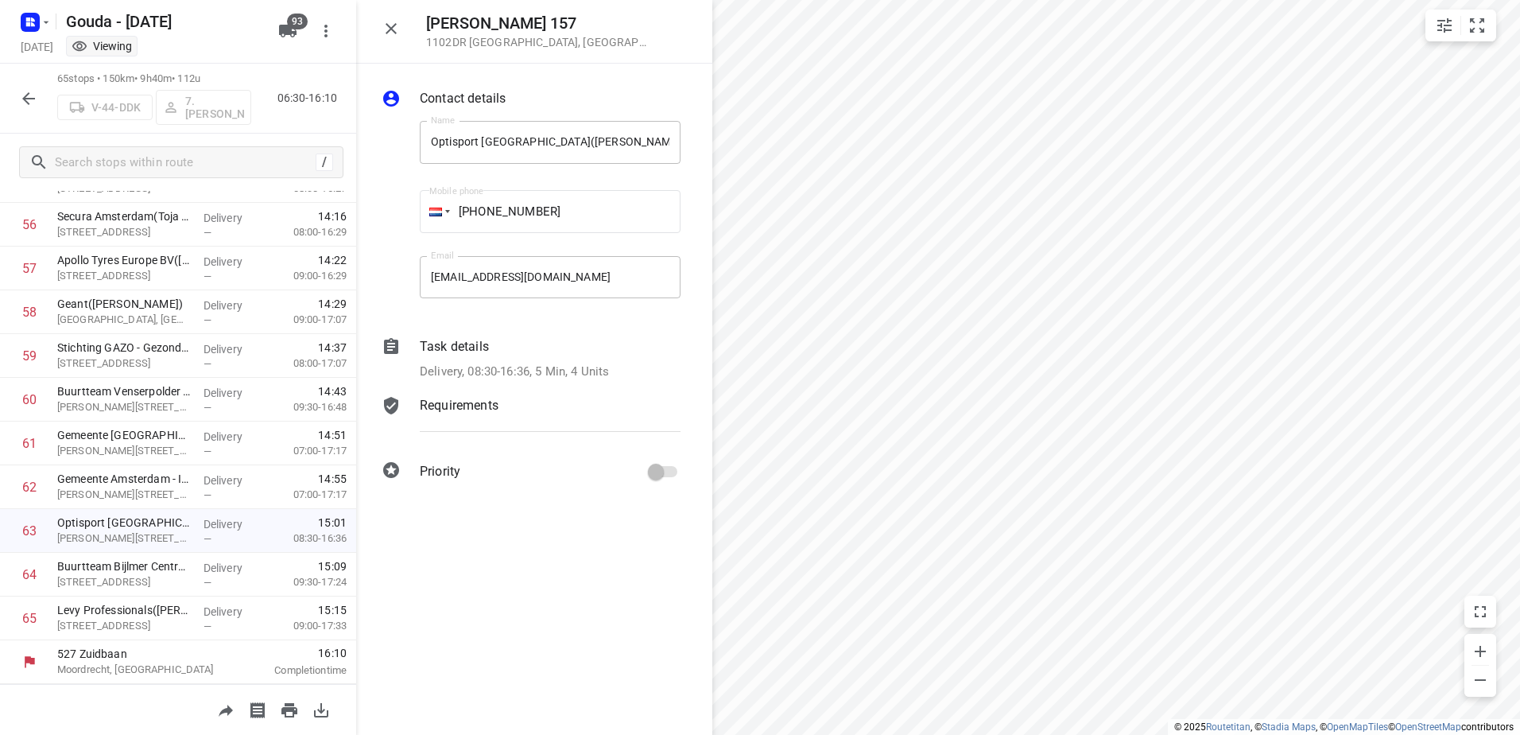
click at [501, 359] on div "Task details Delivery, 08:30-16:36, 5 Min, 4 Units" at bounding box center [550, 359] width 267 height 50
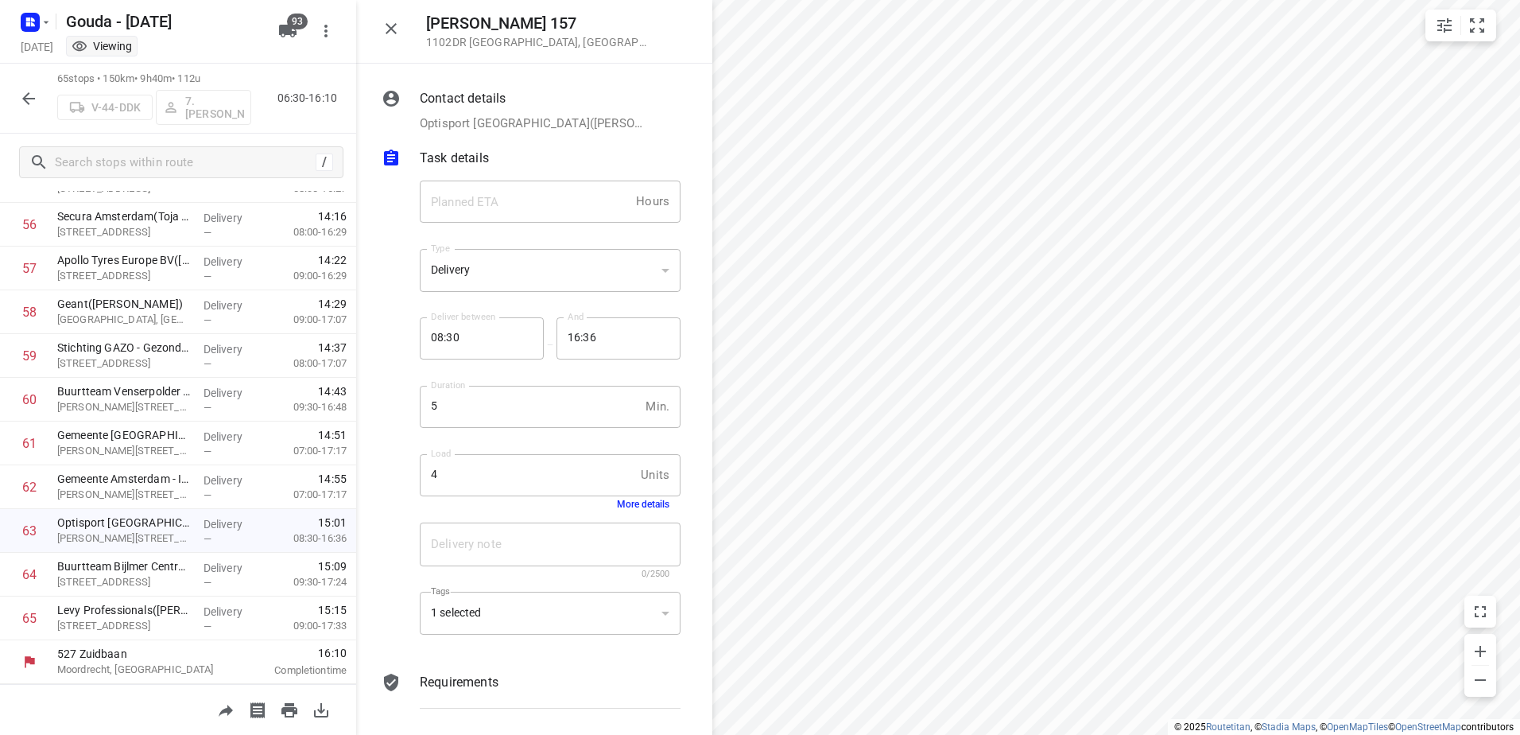
click at [634, 510] on button "More details" at bounding box center [643, 503] width 52 height 11
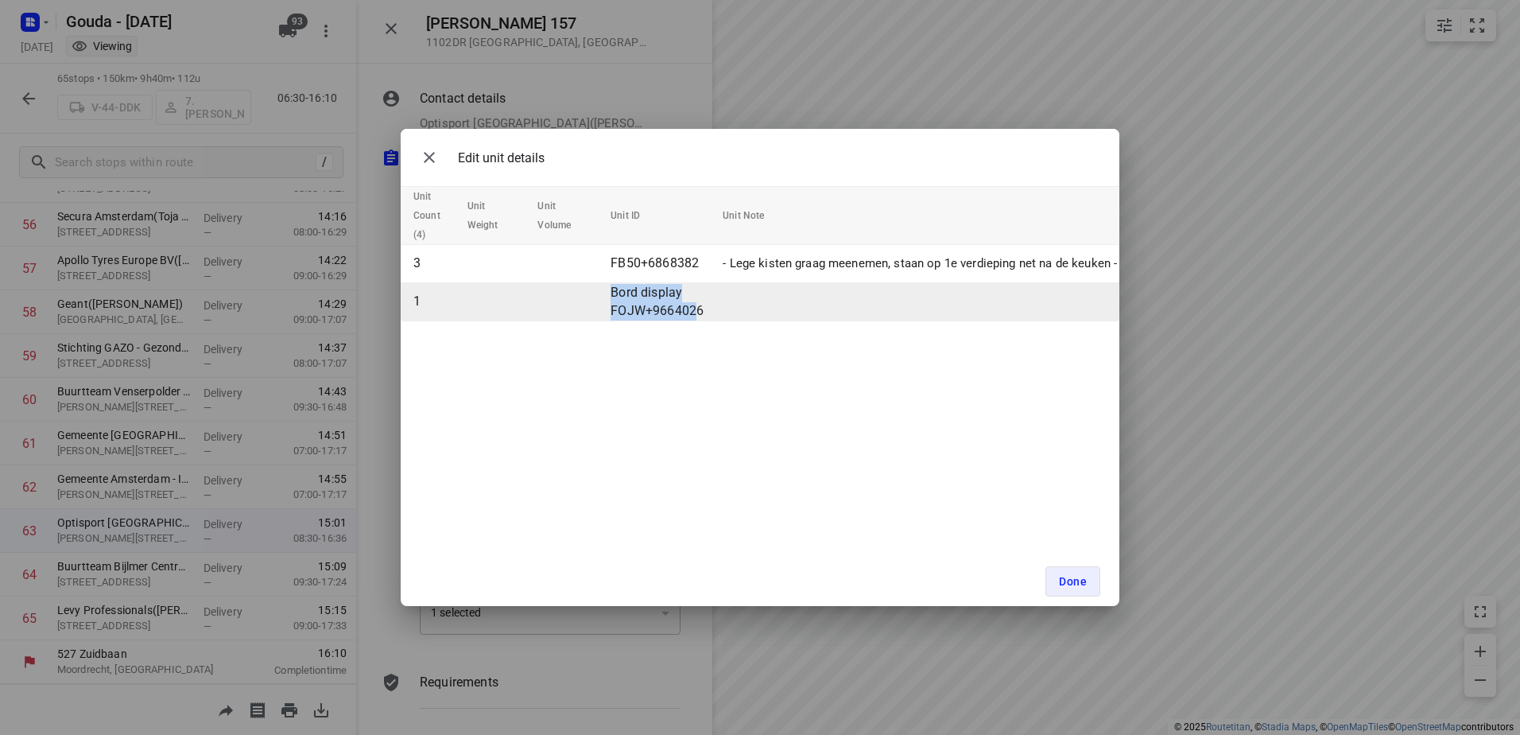
drag, startPoint x: 698, startPoint y: 305, endPoint x: 599, endPoint y: 288, distance: 100.1
click at [599, 288] on tr "1 Bord display FOJW+9664026" at bounding box center [1108, 302] width 1414 height 38
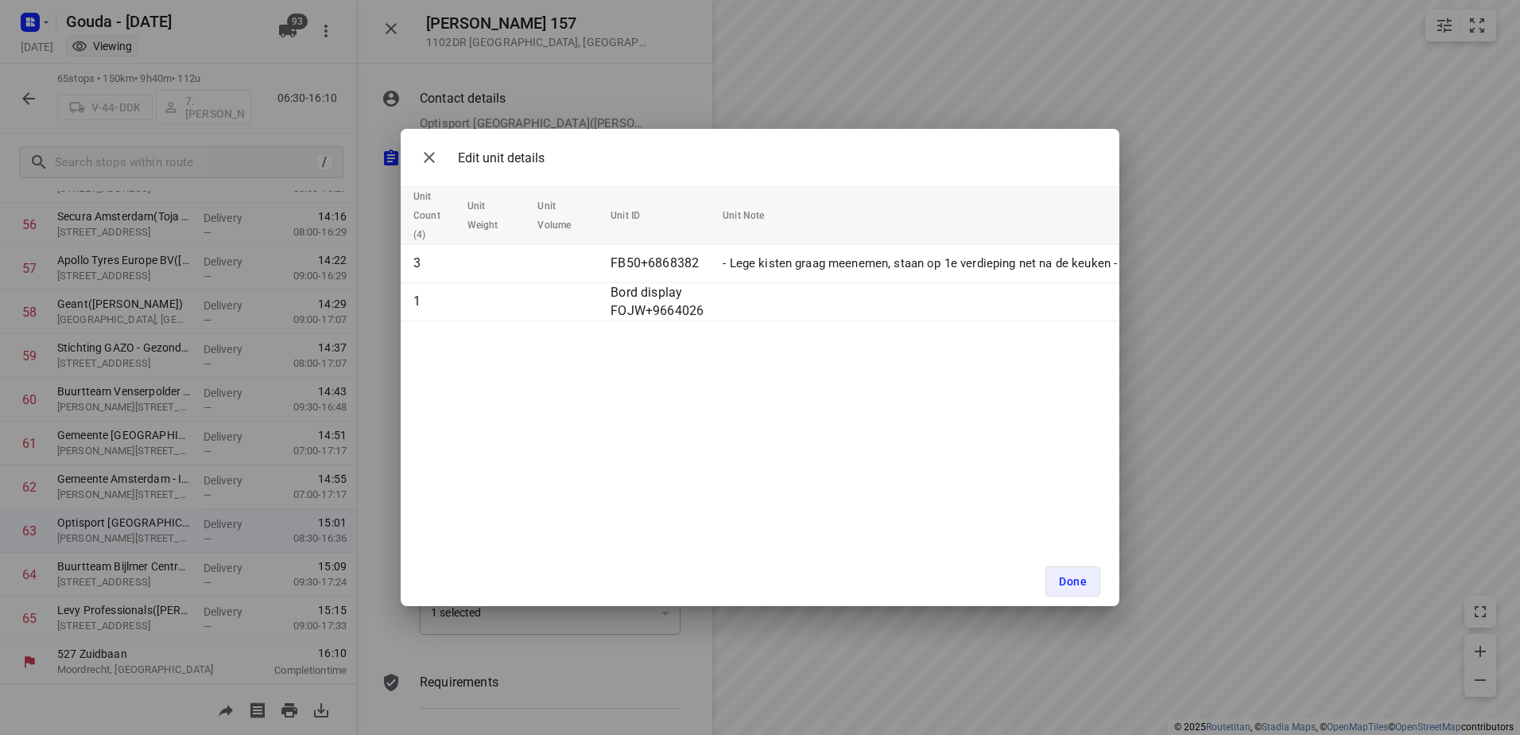
drag, startPoint x: 599, startPoint y: 288, endPoint x: 856, endPoint y: 456, distance: 307.1
click at [856, 456] on div "Edit unit details Unit Count (4) Unit Weight Unit Volume Unit ID Unit Note 3 FB…" at bounding box center [760, 367] width 719 height 477
click at [428, 156] on icon "button" at bounding box center [429, 157] width 11 height 11
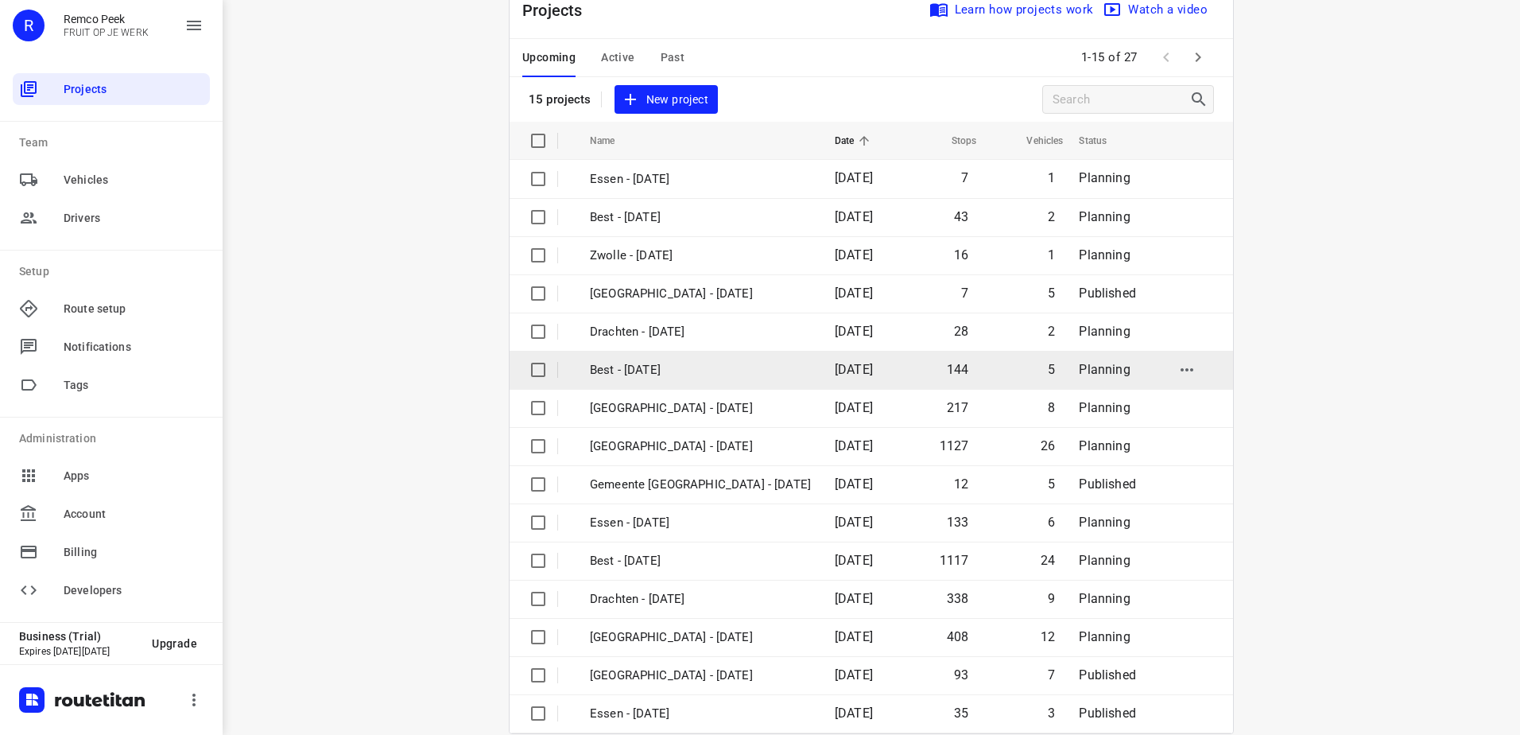
scroll to position [69, 0]
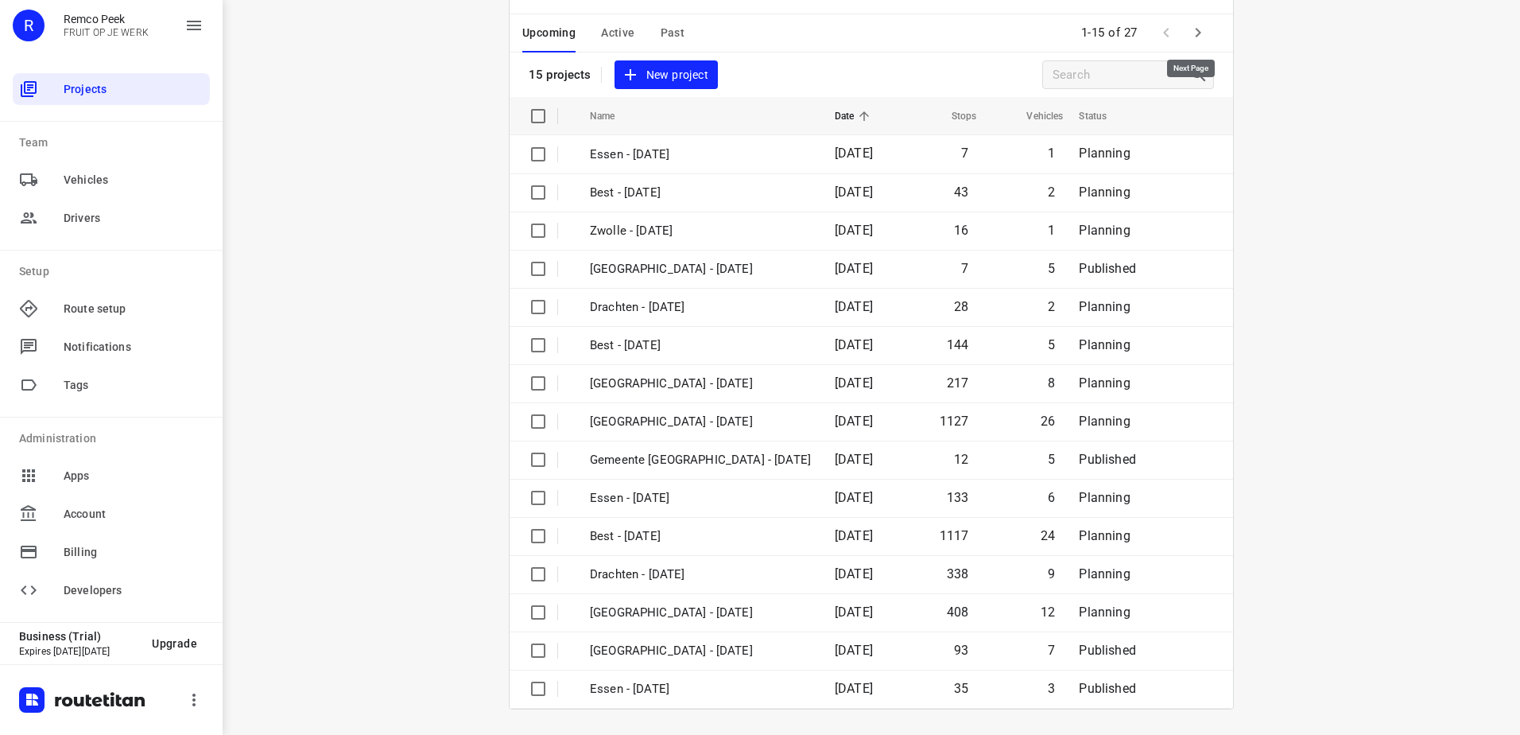
click at [1196, 33] on icon "button" at bounding box center [1197, 32] width 19 height 19
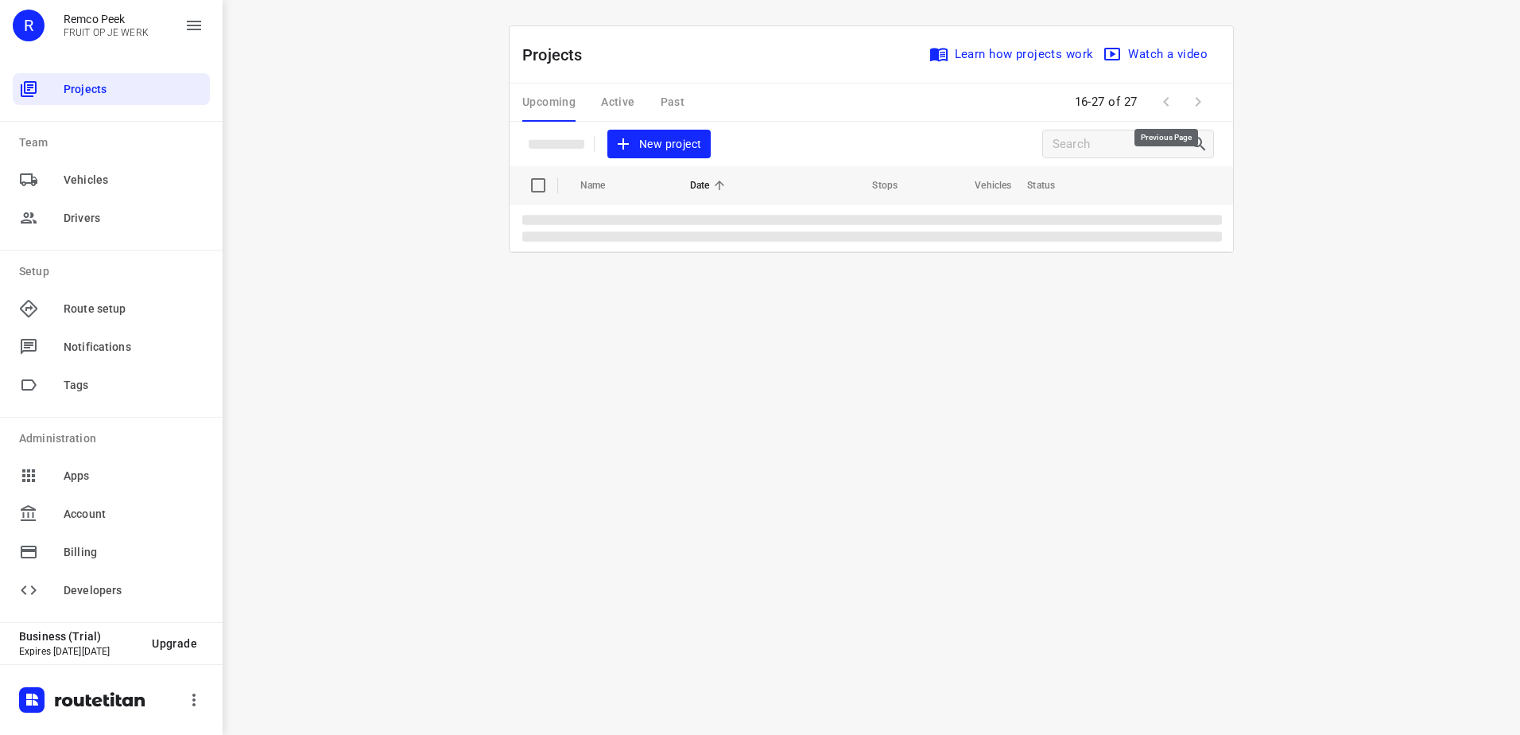
scroll to position [0, 0]
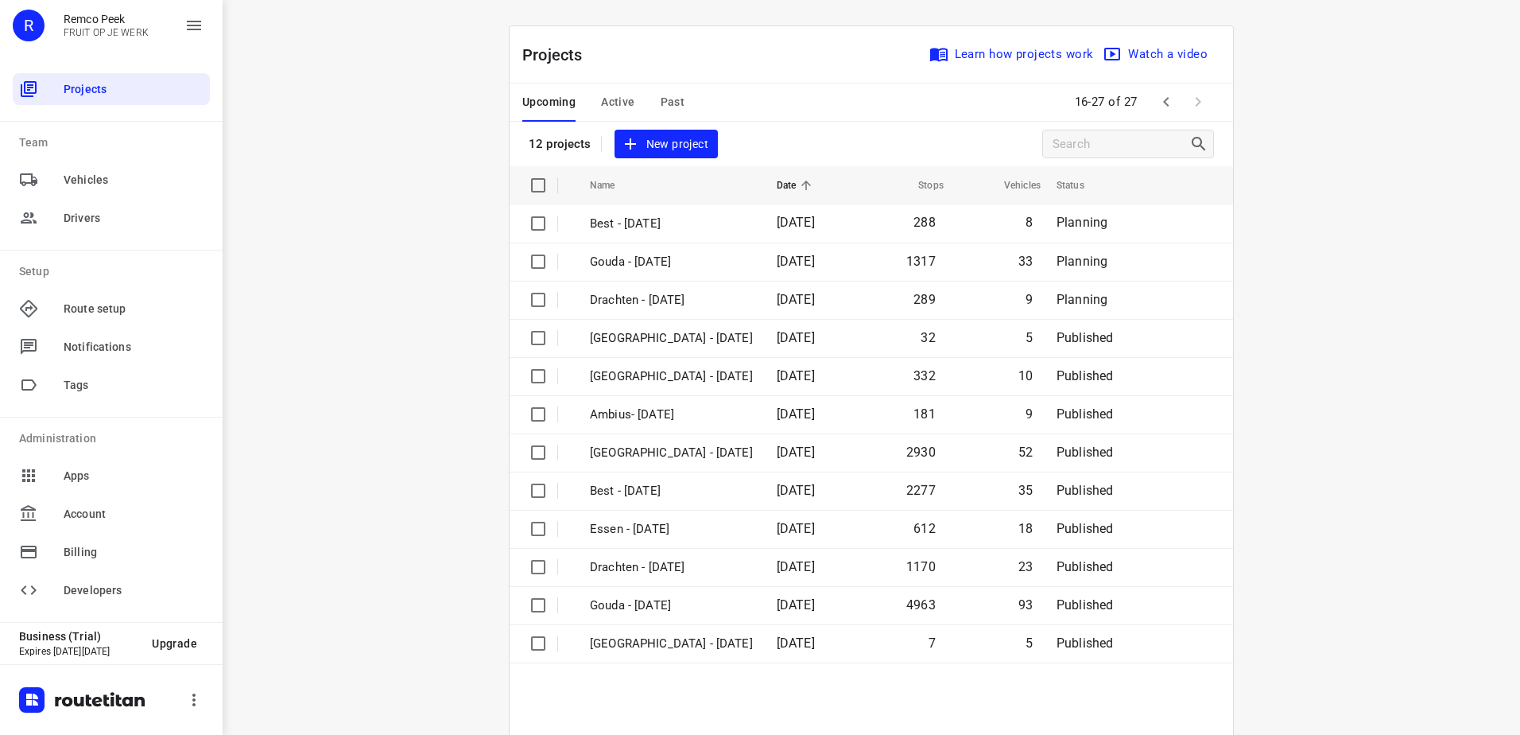
drag, startPoint x: 1175, startPoint y: 83, endPoint x: 1175, endPoint y: 92, distance: 8.7
click at [1175, 83] on div "Upcoming Active Past 16-27 of 27" at bounding box center [871, 102] width 723 height 38
click at [1173, 99] on button "button" at bounding box center [1166, 102] width 32 height 32
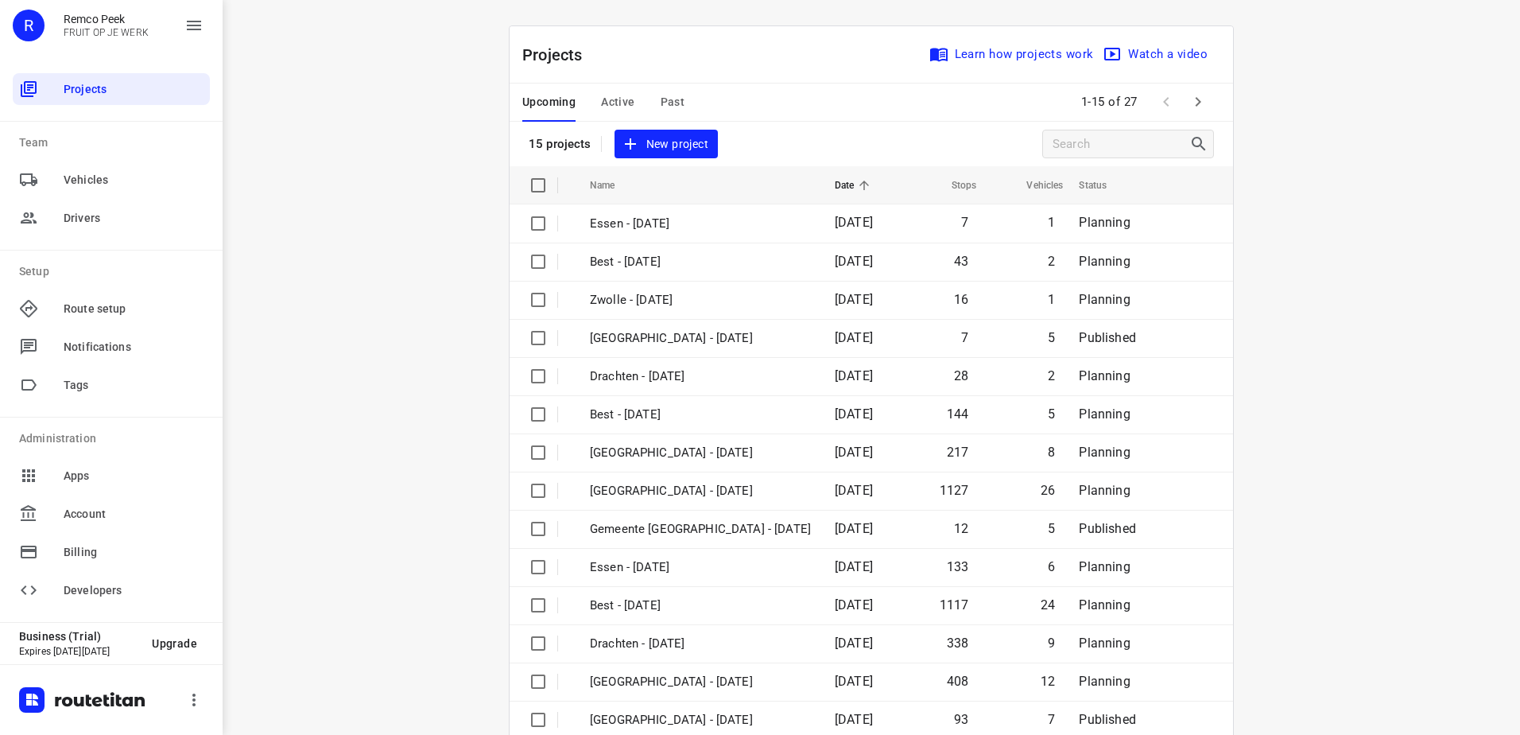
click at [622, 102] on span "Active" at bounding box center [617, 102] width 33 height 20
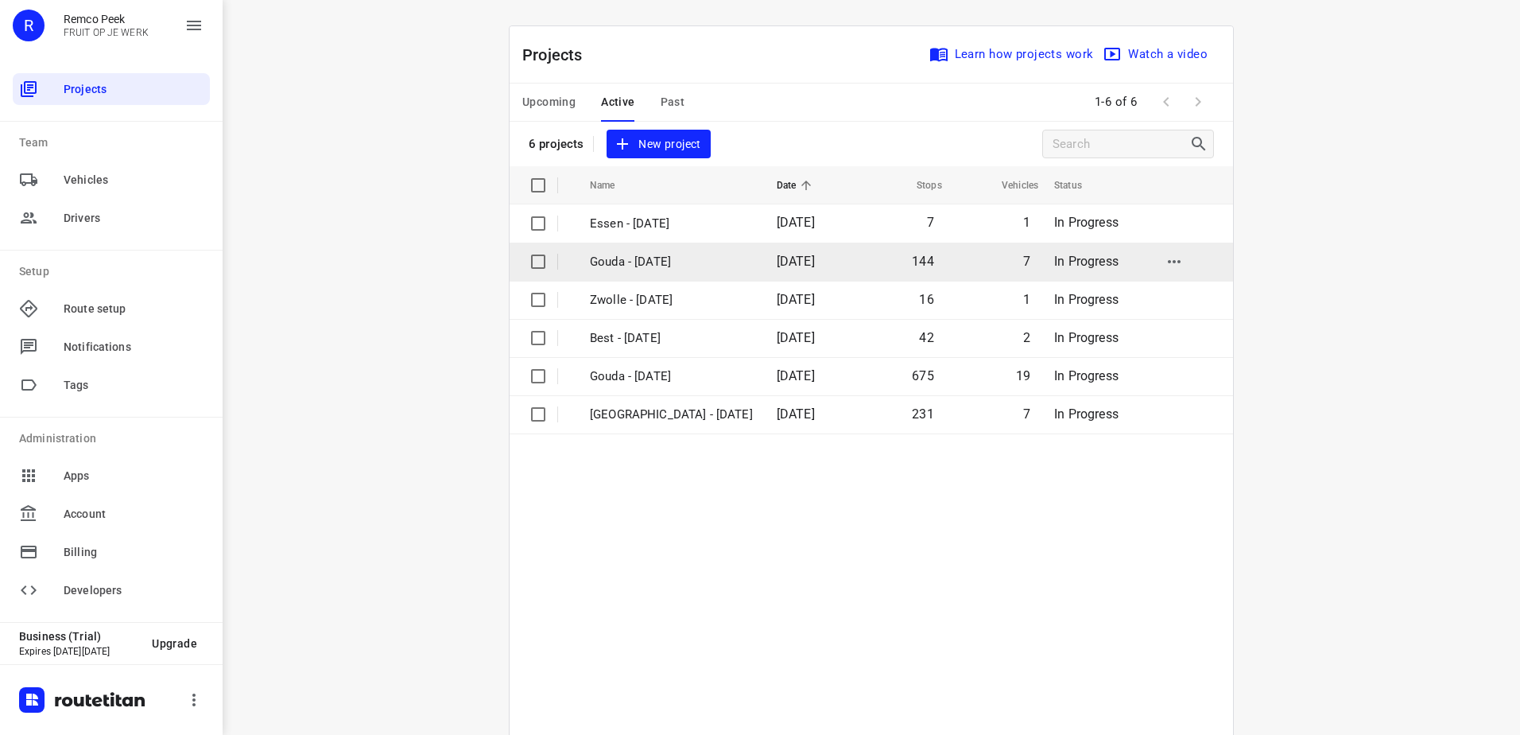
click at [663, 260] on p "Gouda - Friday" at bounding box center [671, 262] width 163 height 18
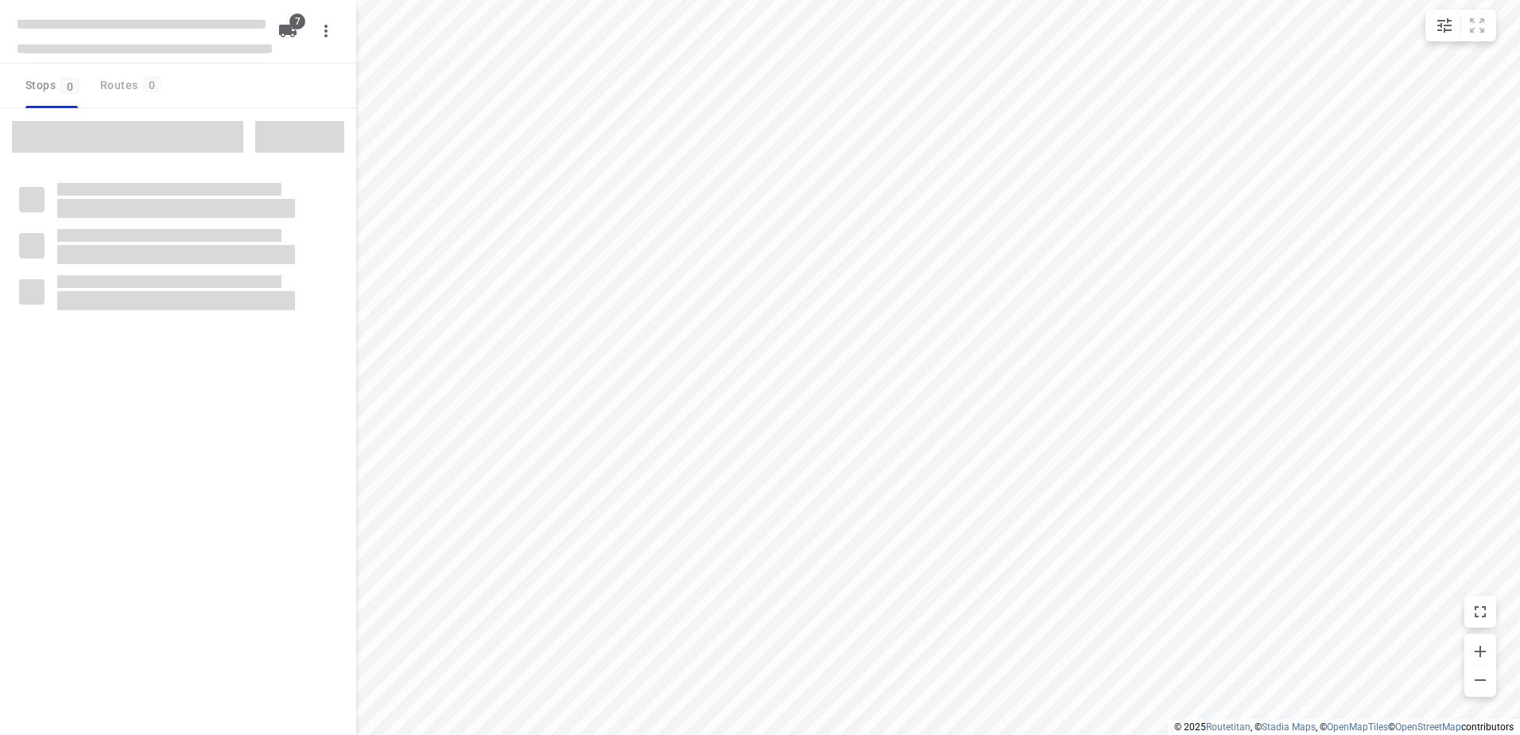
checkbox input "true"
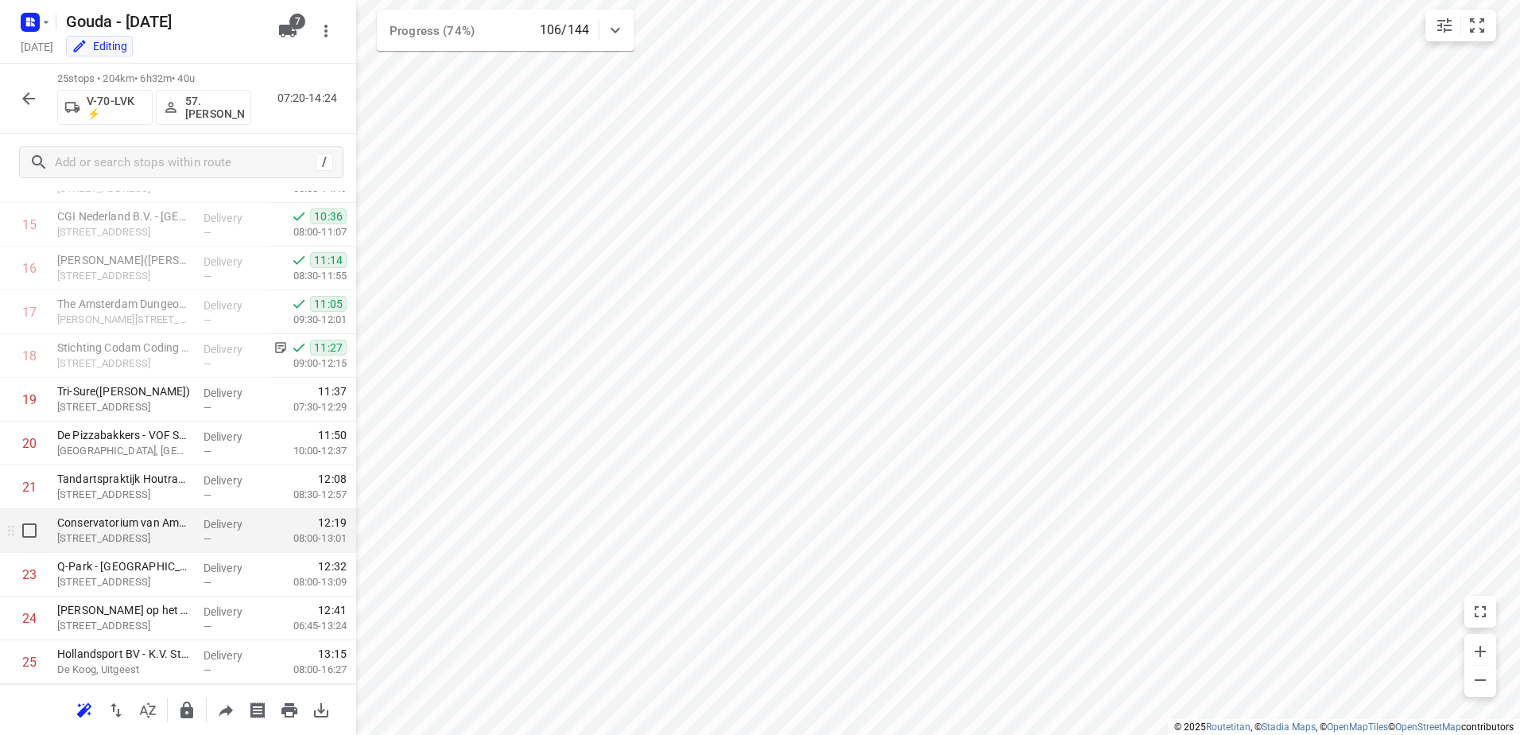
scroll to position [723, 0]
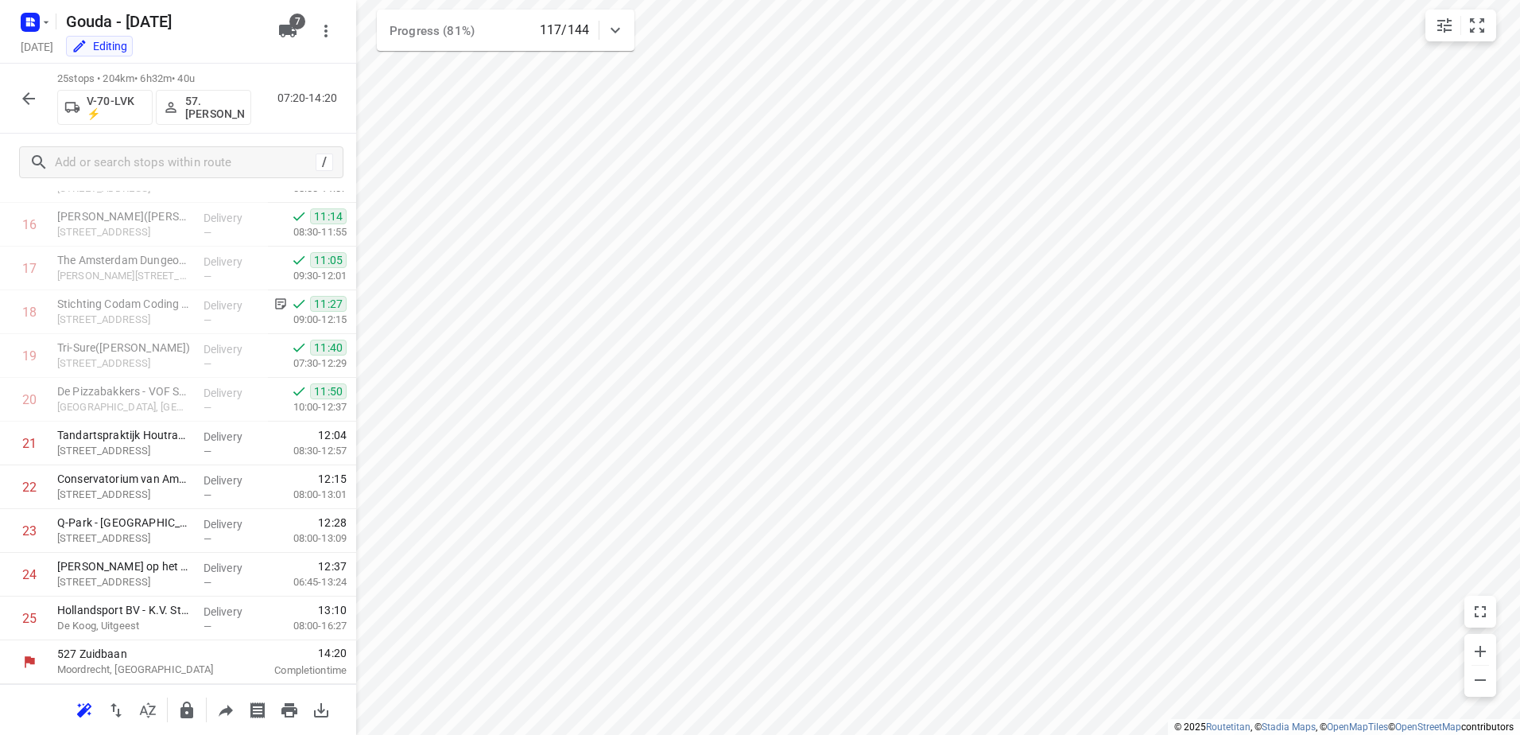
click at [15, 35] on div "Gouda - Friday Friday, Aug 22 Editing 7" at bounding box center [178, 32] width 356 height 64
click at [34, 26] on rect "button" at bounding box center [30, 22] width 19 height 19
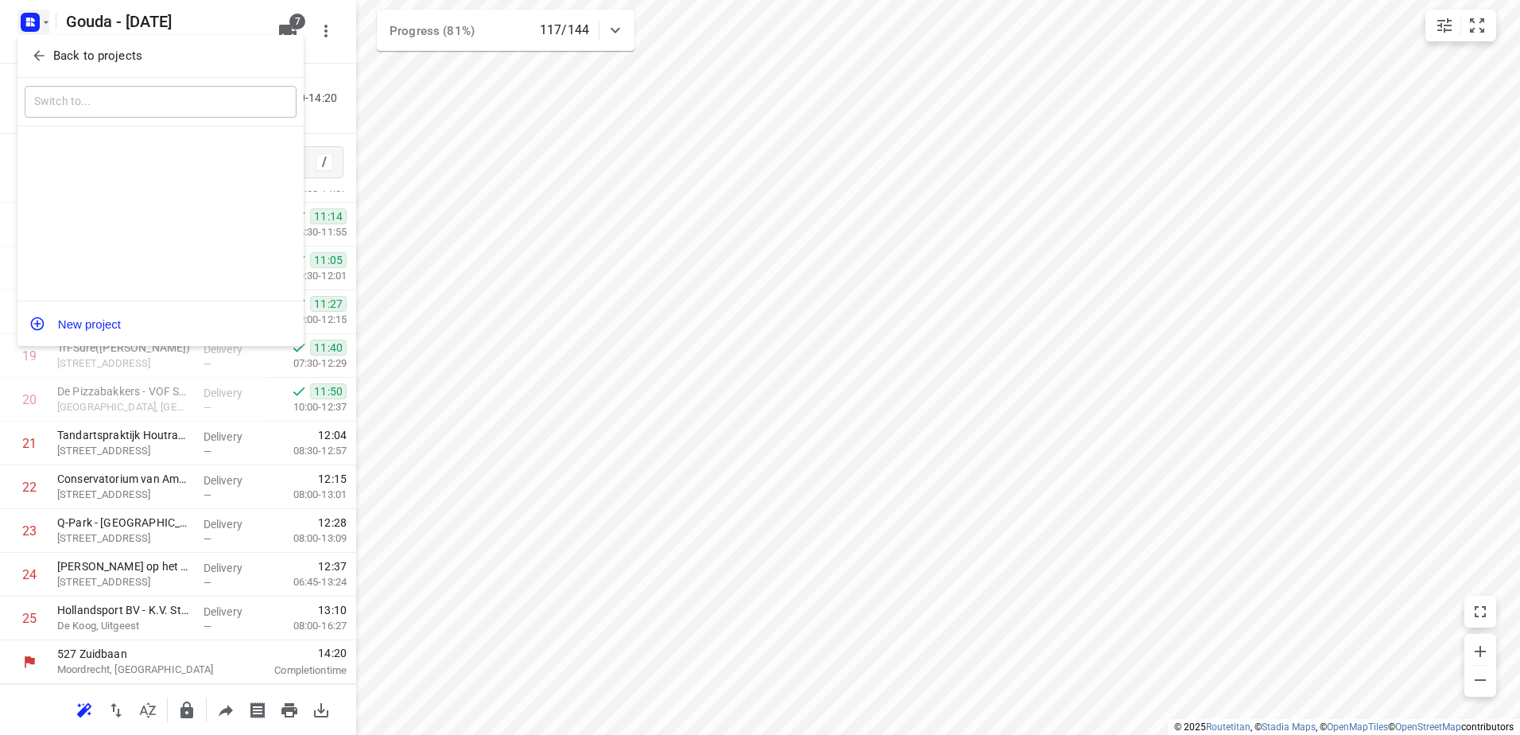
click at [45, 48] on icon "button" at bounding box center [39, 56] width 16 height 16
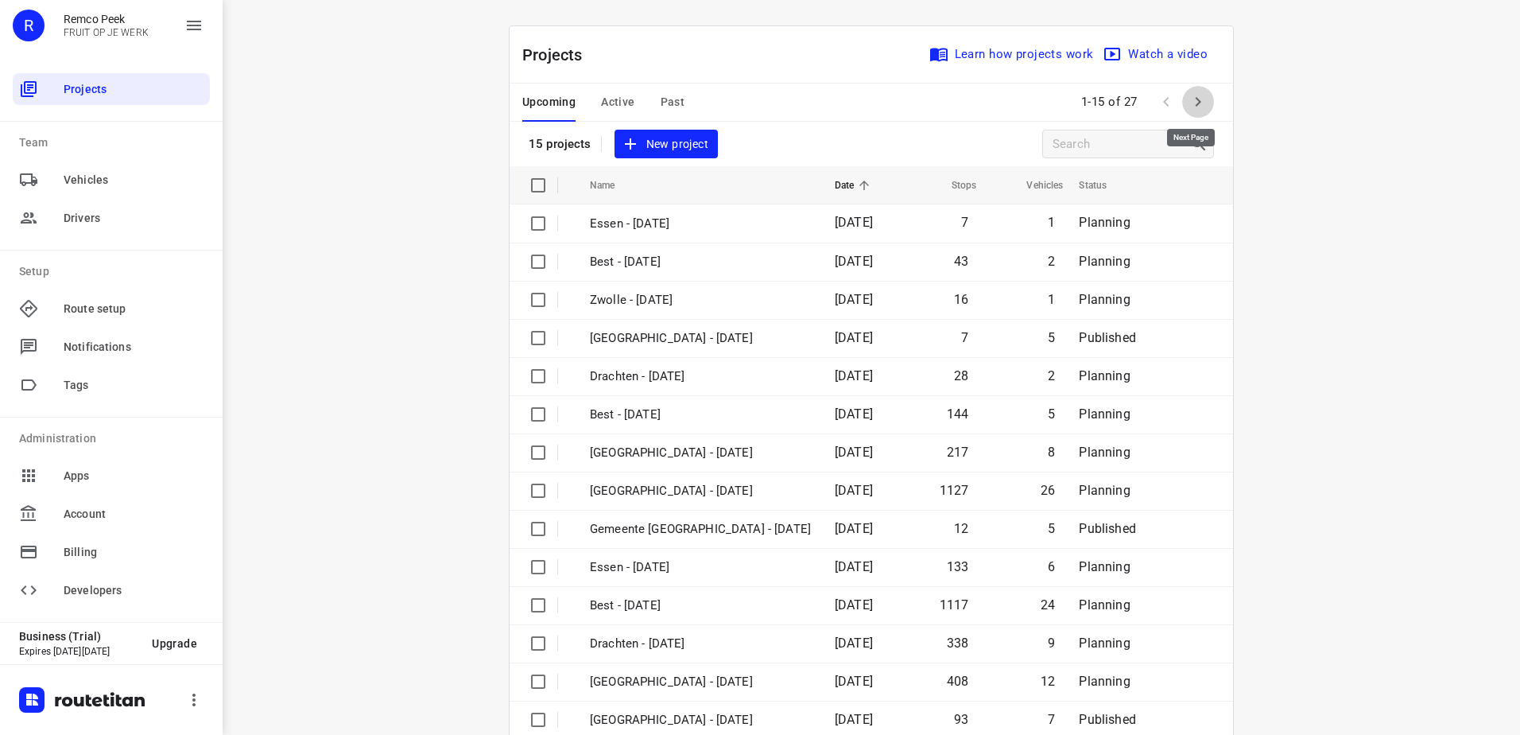
click at [1188, 104] on icon "button" at bounding box center [1197, 101] width 19 height 19
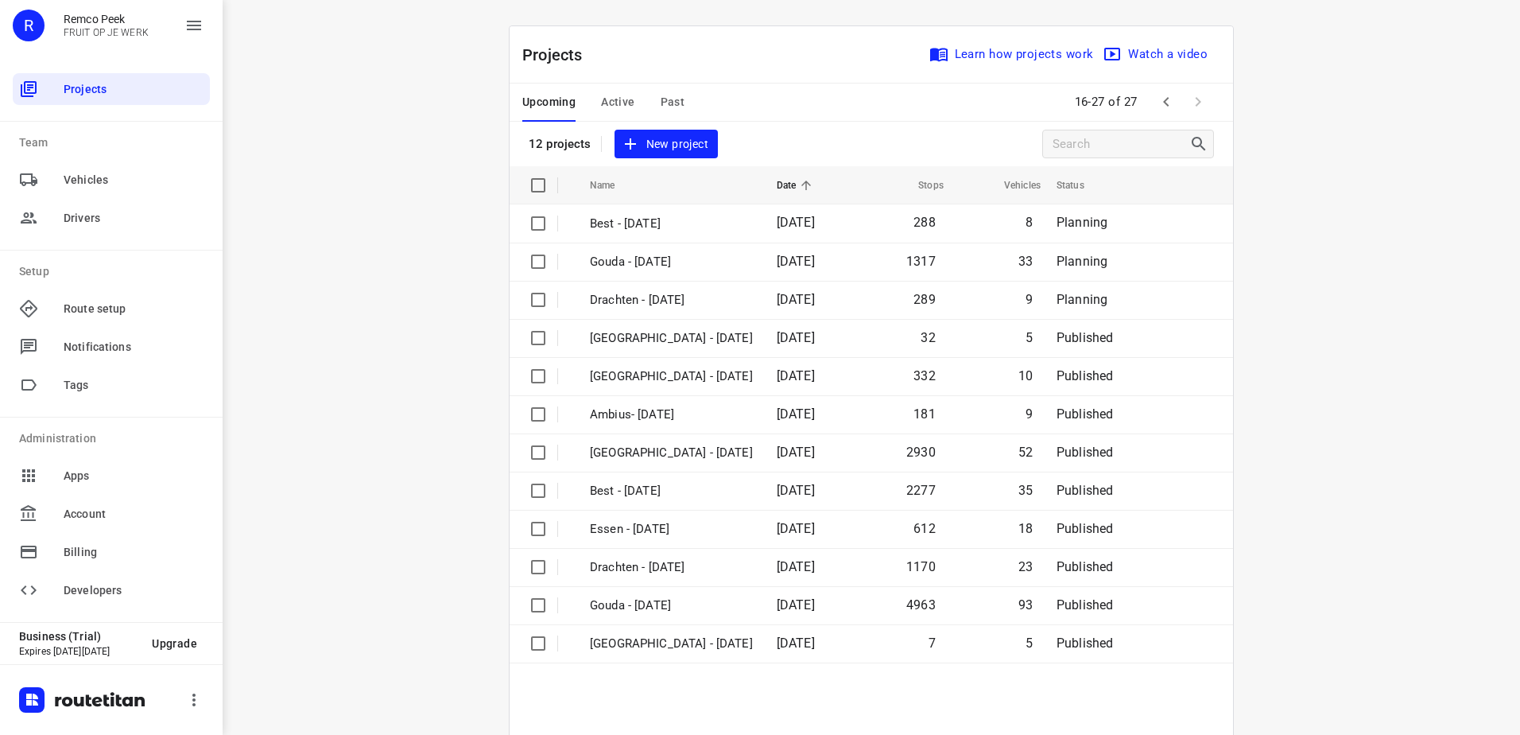
drag, startPoint x: 1142, startPoint y: 91, endPoint x: 1150, endPoint y: 94, distance: 8.3
click at [1142, 92] on div "16-27 of 27" at bounding box center [1141, 102] width 146 height 34
click at [1157, 94] on icon "button" at bounding box center [1166, 101] width 19 height 19
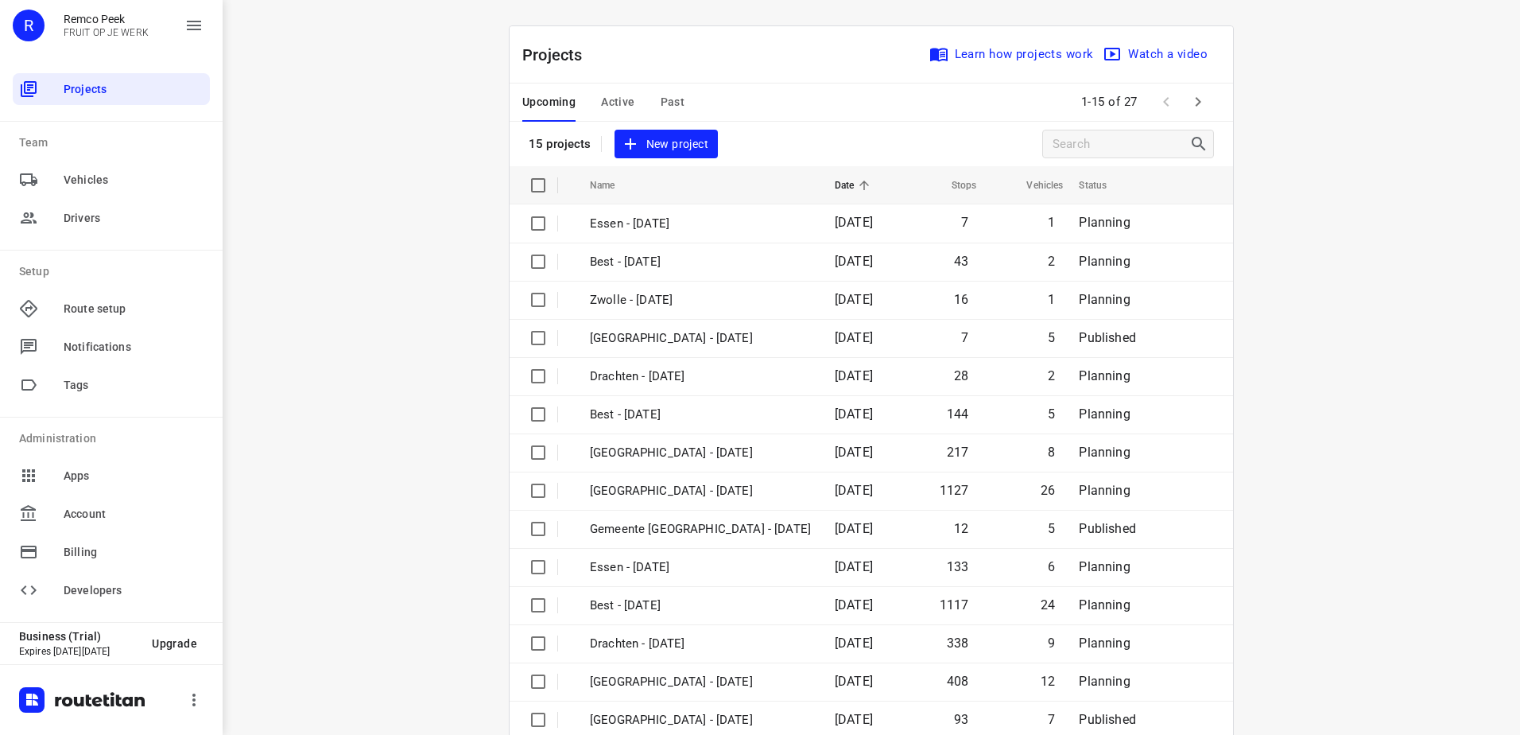
click at [601, 110] on span "Active" at bounding box center [617, 102] width 33 height 20
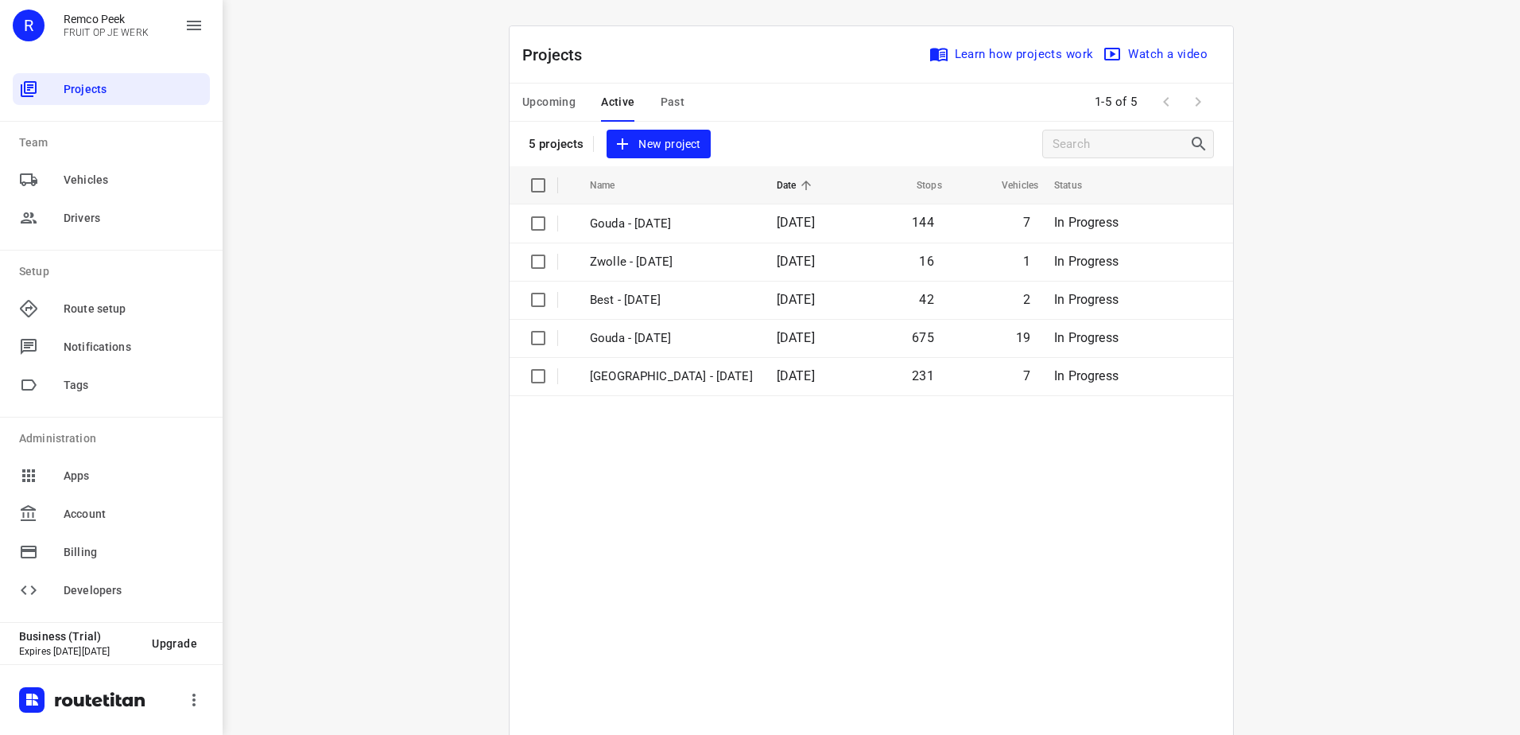
click at [542, 105] on span "Upcoming" at bounding box center [548, 102] width 53 height 20
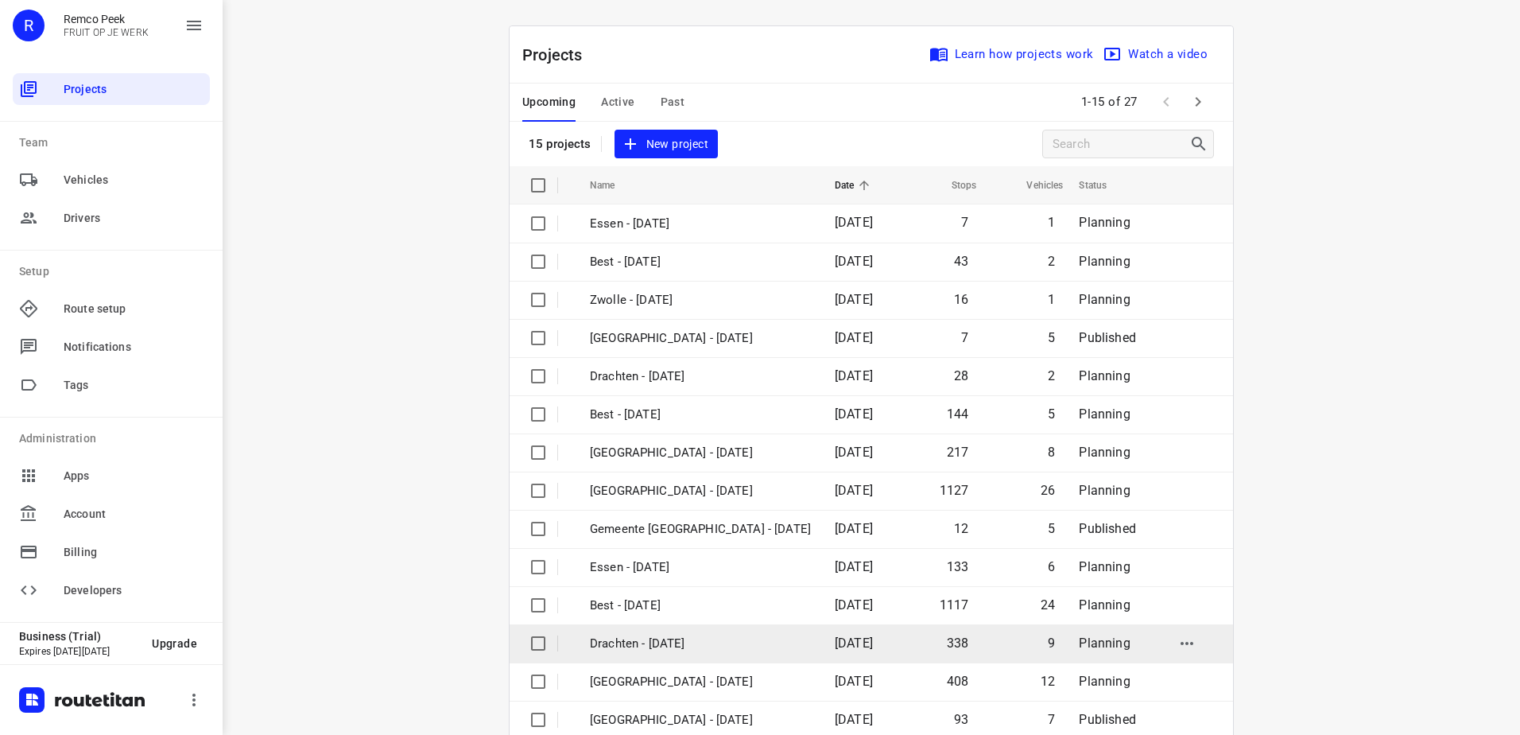
scroll to position [69, 0]
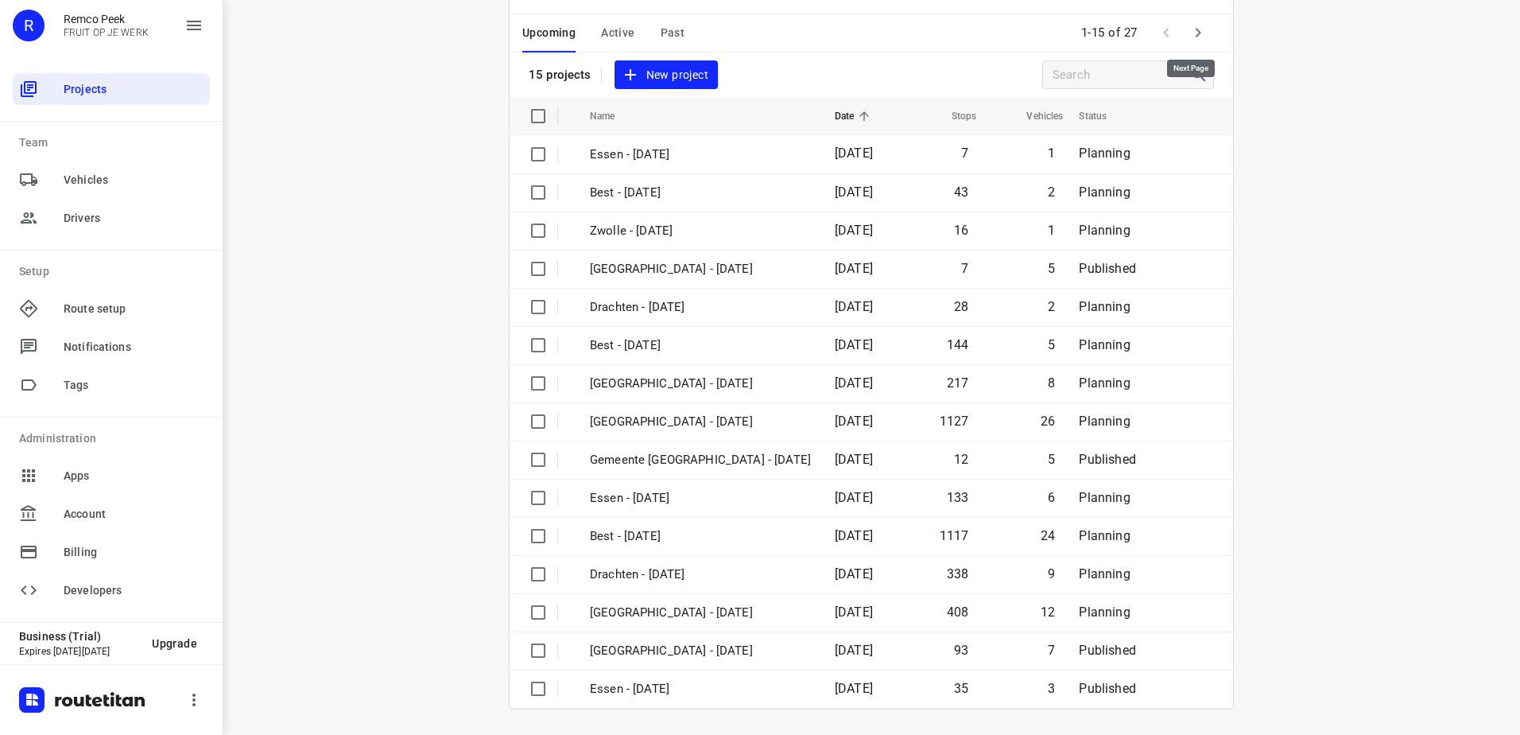
drag, startPoint x: 1193, startPoint y: 25, endPoint x: 1398, endPoint y: 96, distance: 216.5
click at [1195, 25] on icon "button" at bounding box center [1197, 32] width 19 height 19
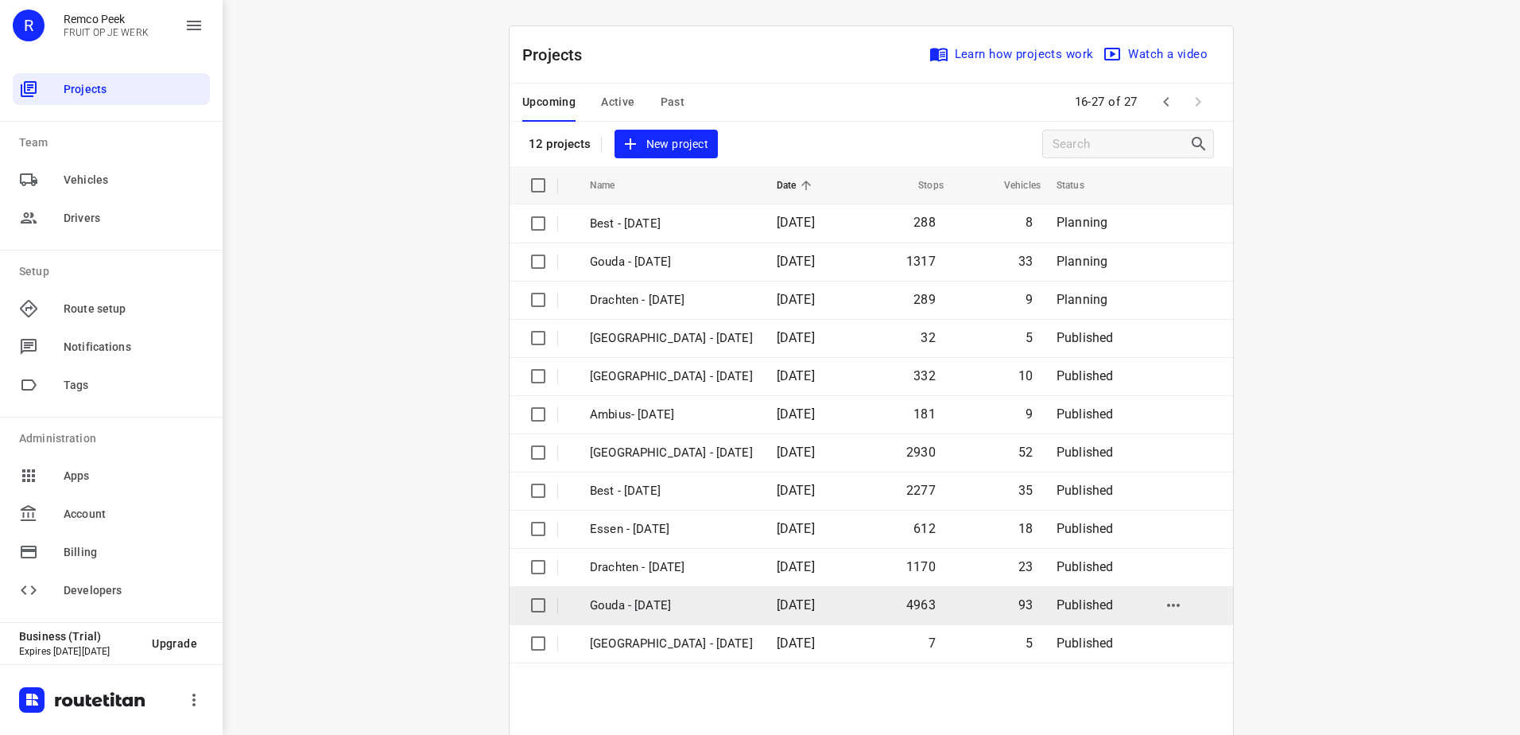
scroll to position [79, 0]
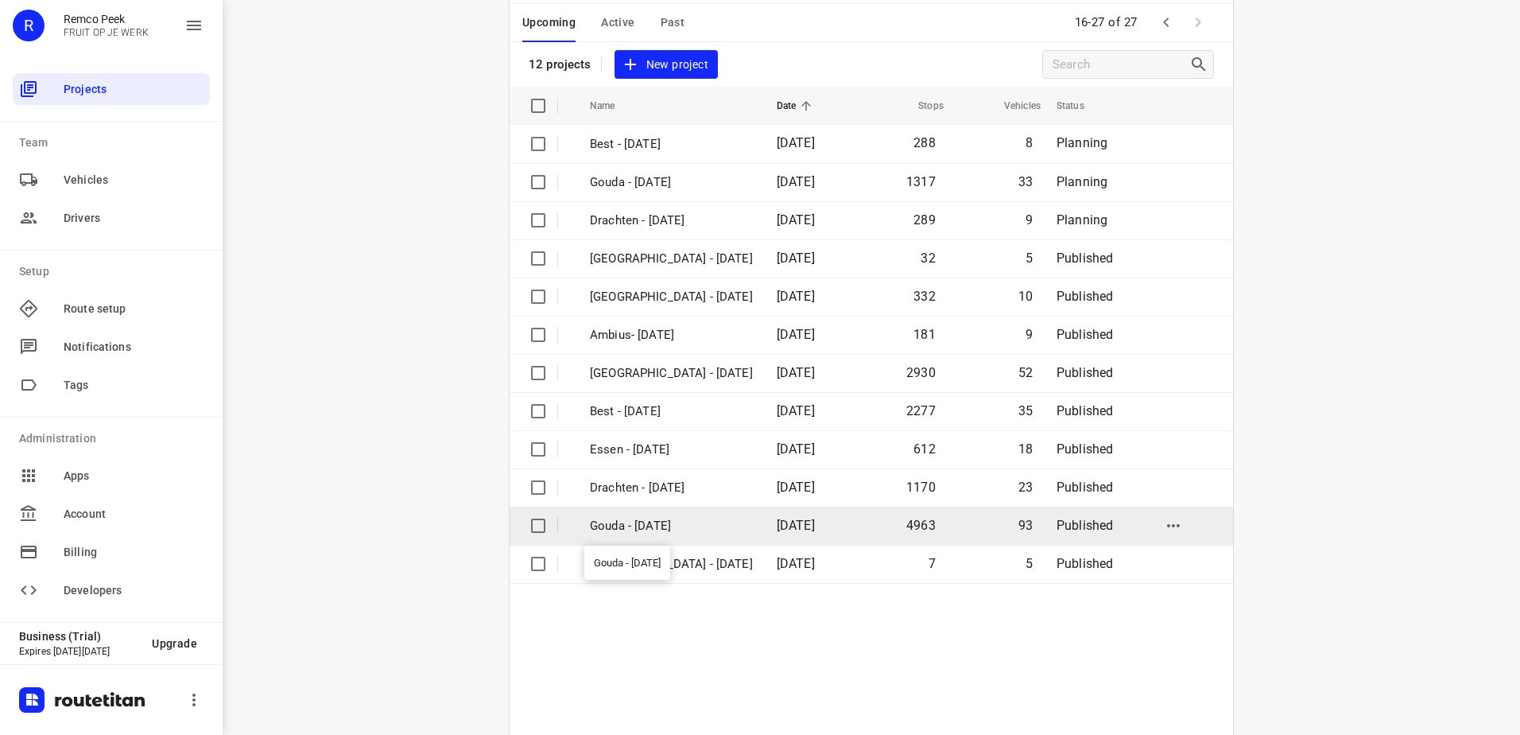
click at [704, 527] on p "Gouda - [DATE]" at bounding box center [671, 526] width 163 height 18
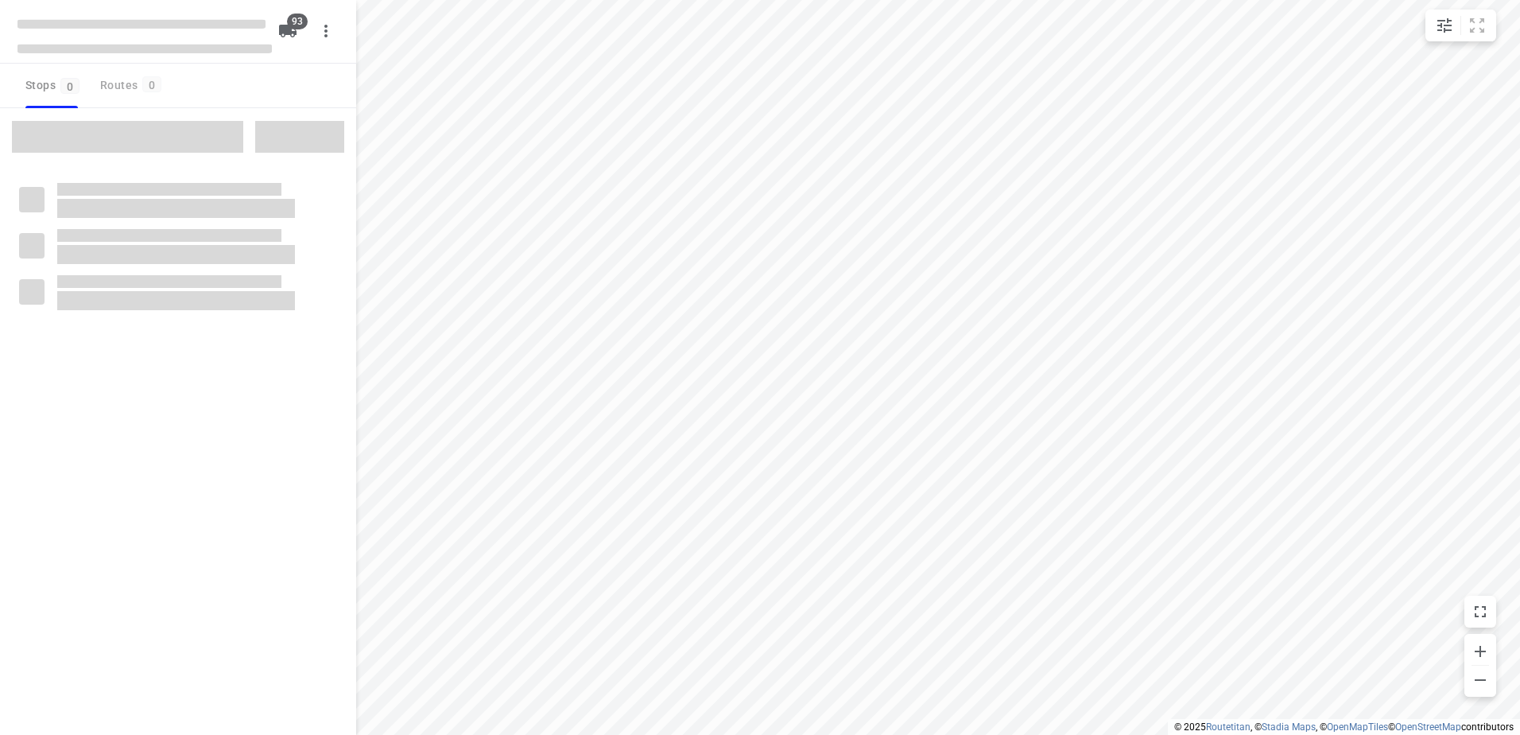
type input "distance"
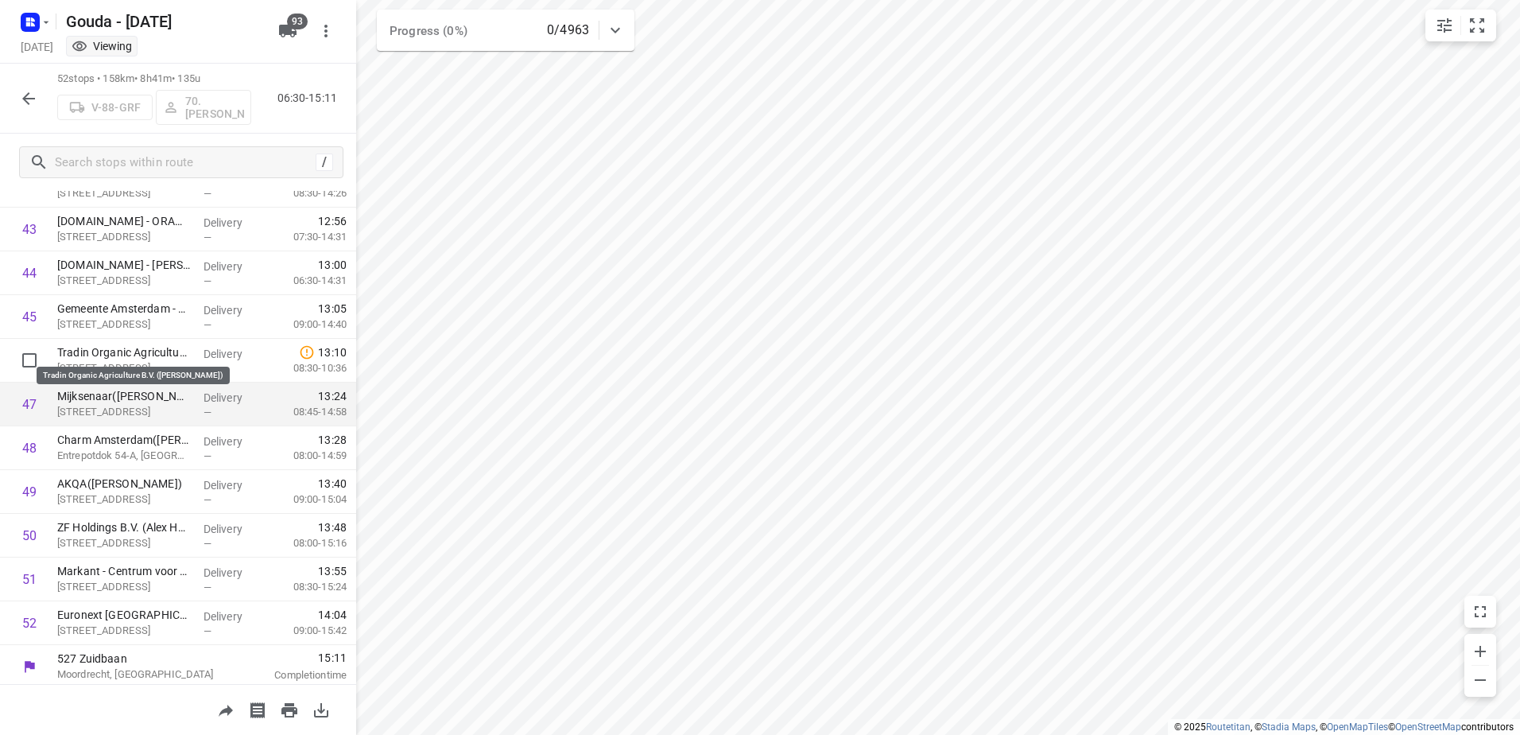
scroll to position [1904, 0]
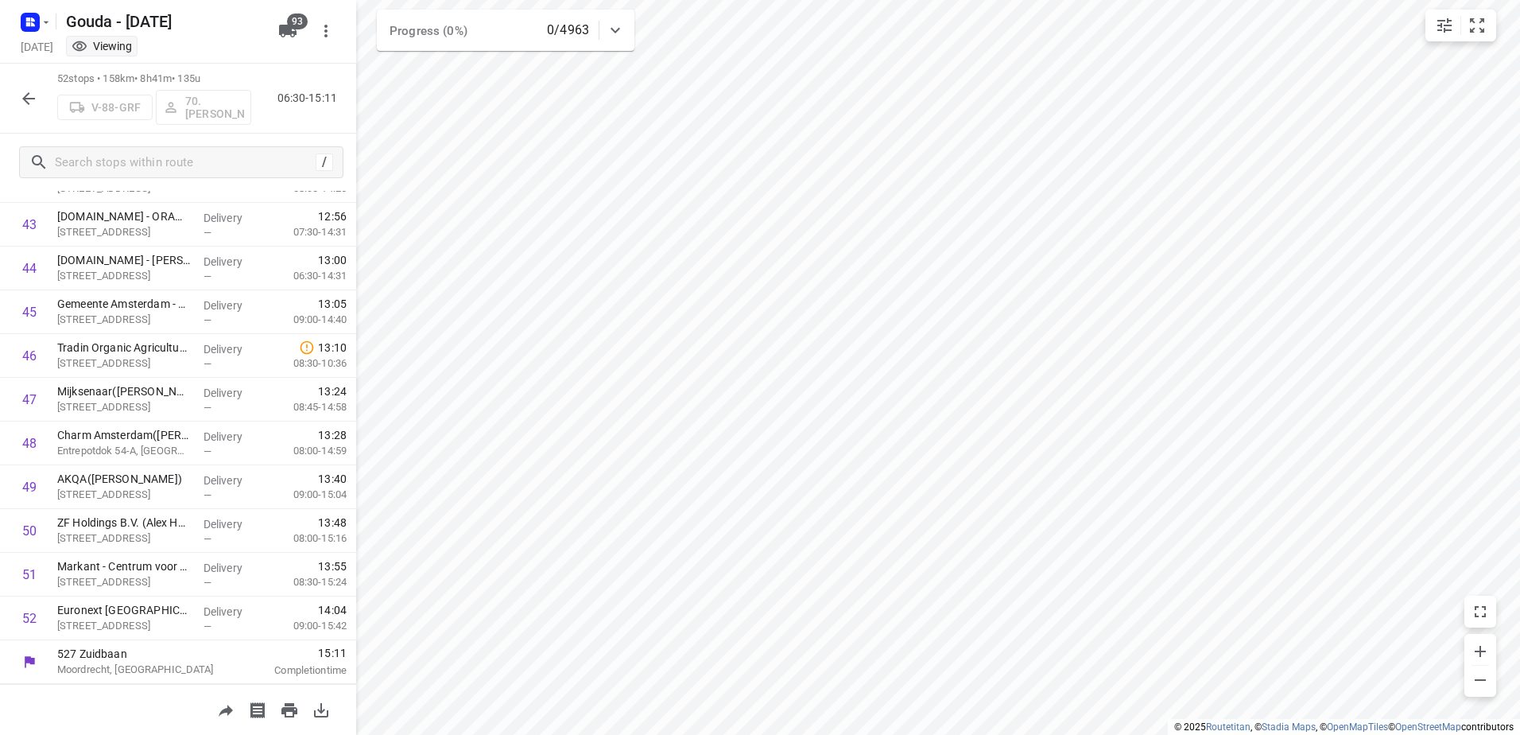
click at [20, 100] on icon "button" at bounding box center [28, 98] width 19 height 19
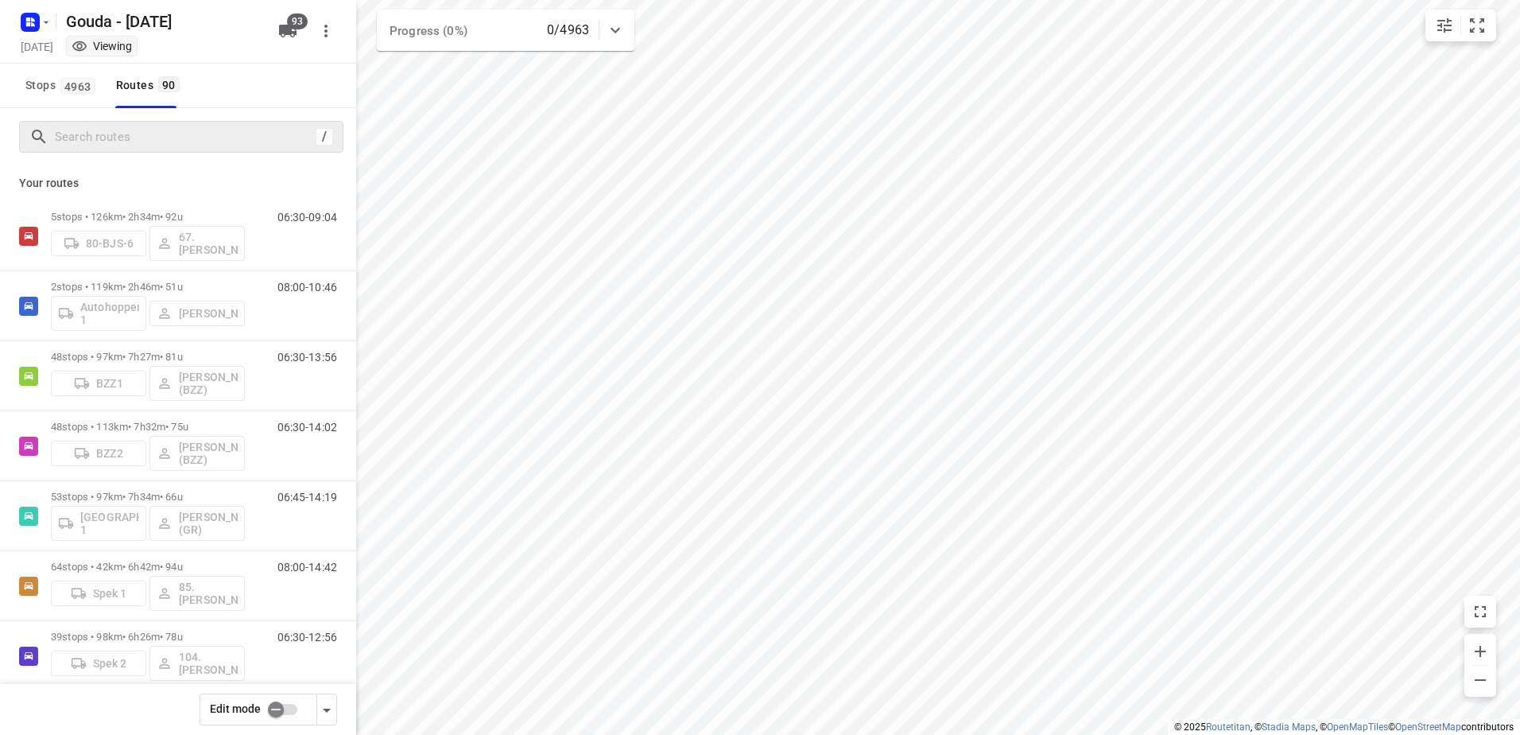
click at [162, 149] on div "/" at bounding box center [181, 137] width 324 height 32
click at [176, 137] on input "Search routes" at bounding box center [185, 137] width 259 height 25
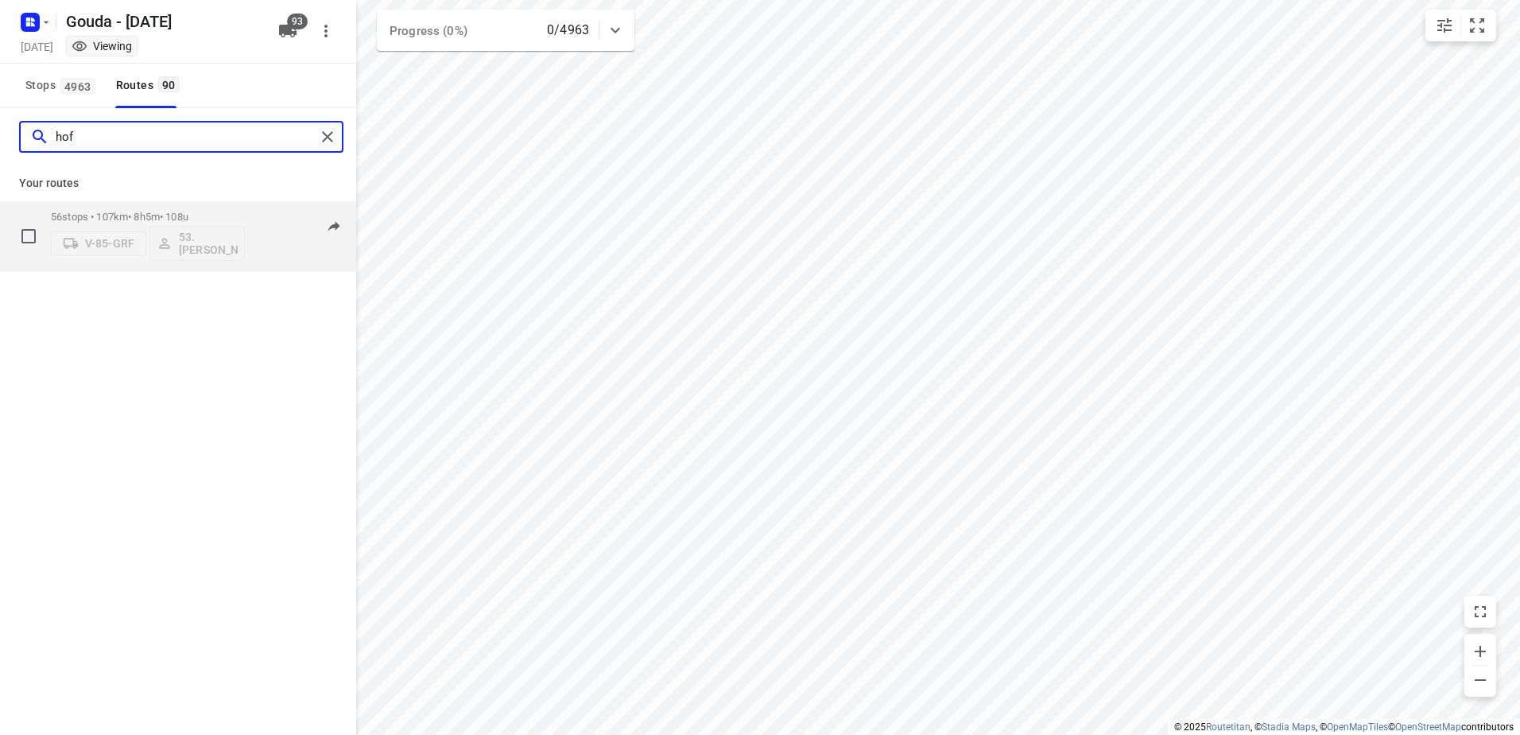
type input "hof"
click at [211, 206] on div "56 stops • 107km • 8h5m • 108u V-85-GRF 53.Dominick Hofman" at bounding box center [148, 236] width 194 height 66
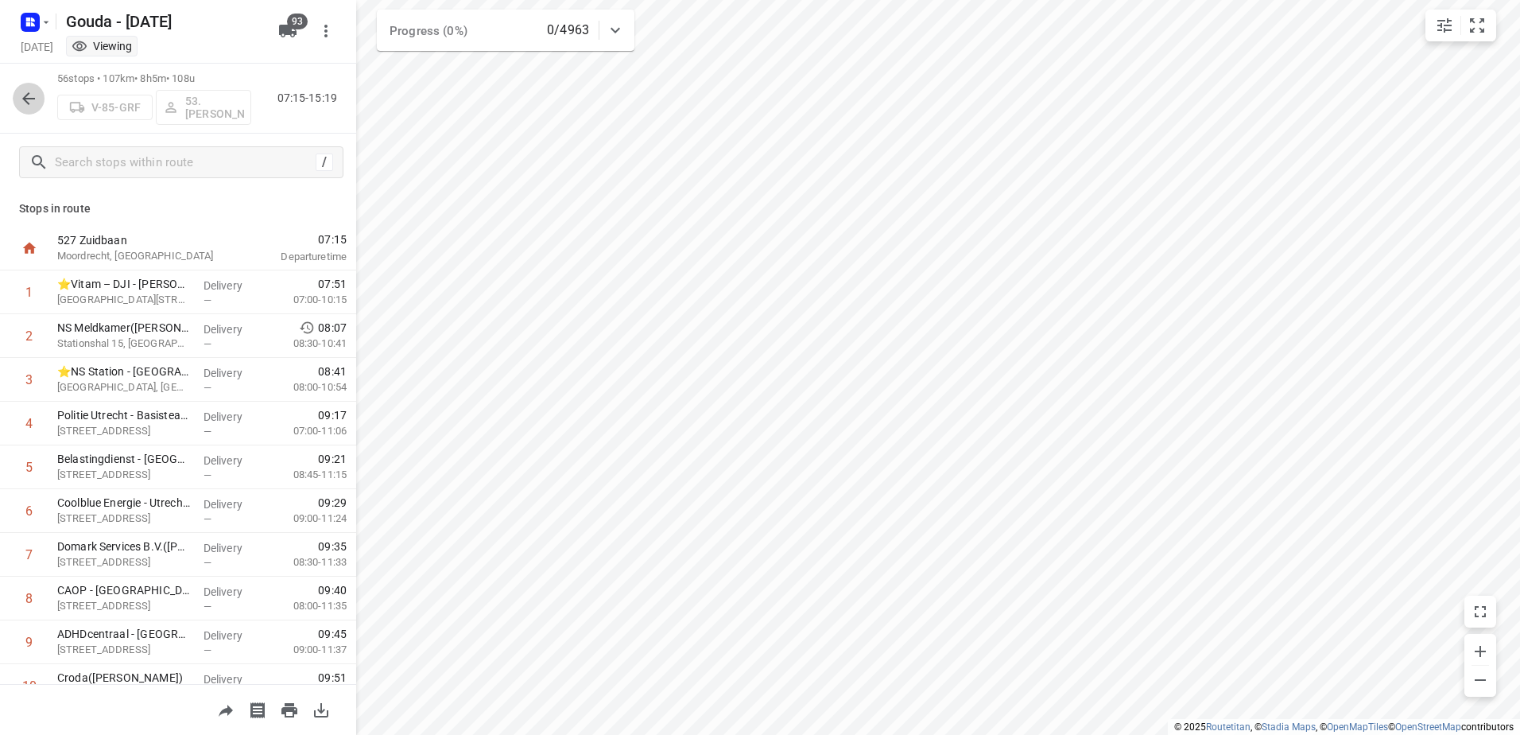
click at [18, 105] on button "button" at bounding box center [29, 99] width 32 height 32
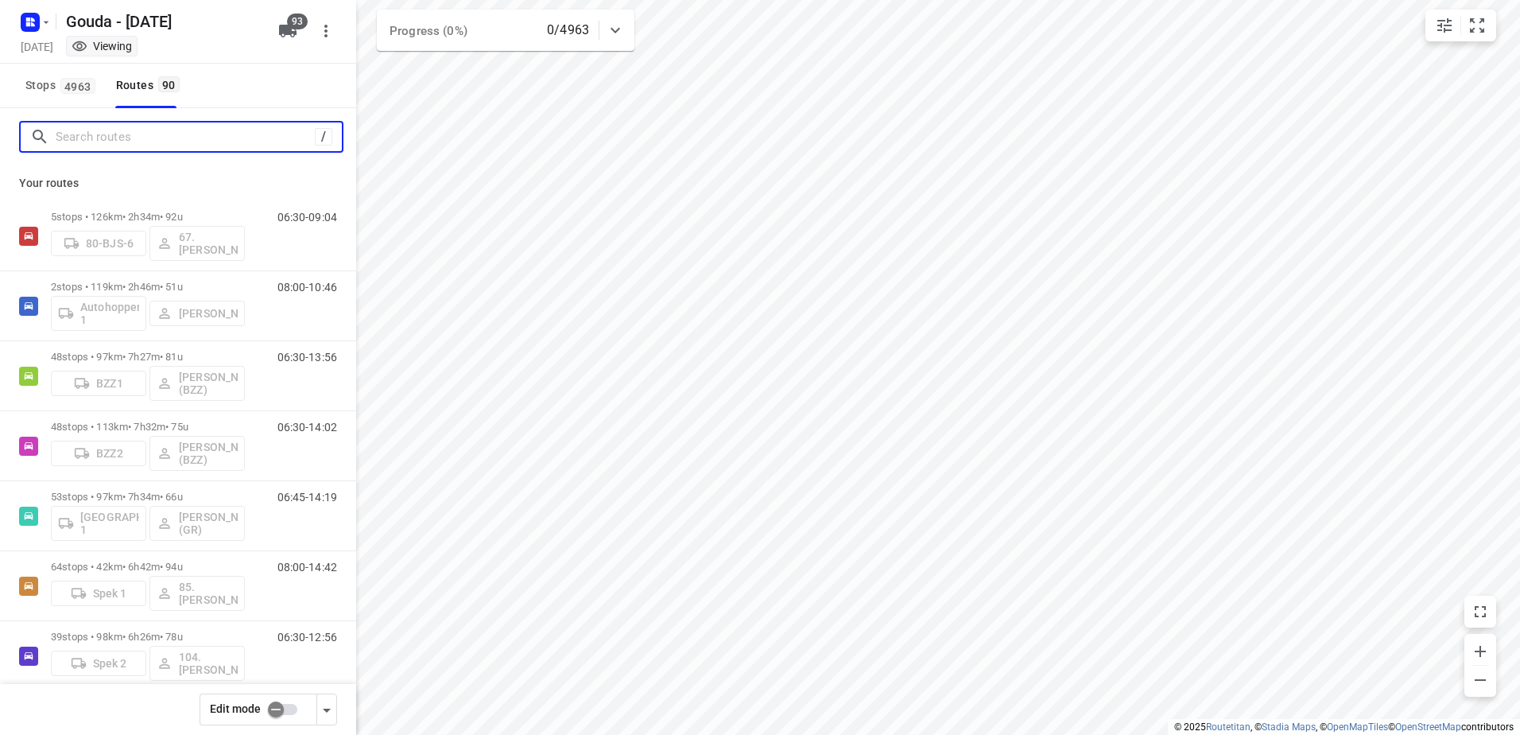
click at [142, 133] on input "Search routes" at bounding box center [185, 137] width 259 height 25
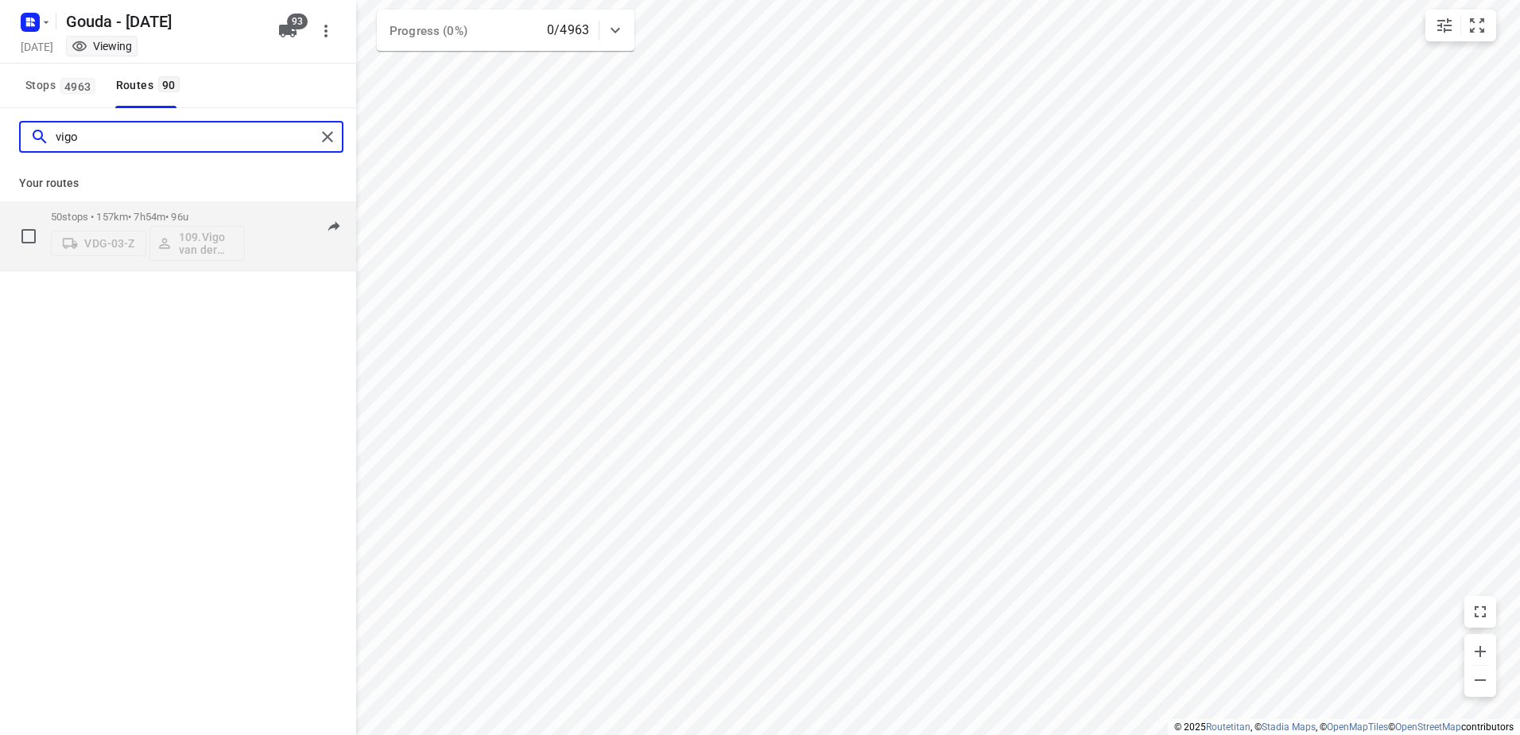
type input "vigo"
click at [187, 215] on p "50 stops • 157km • 7h54m • 96u" at bounding box center [148, 217] width 194 height 12
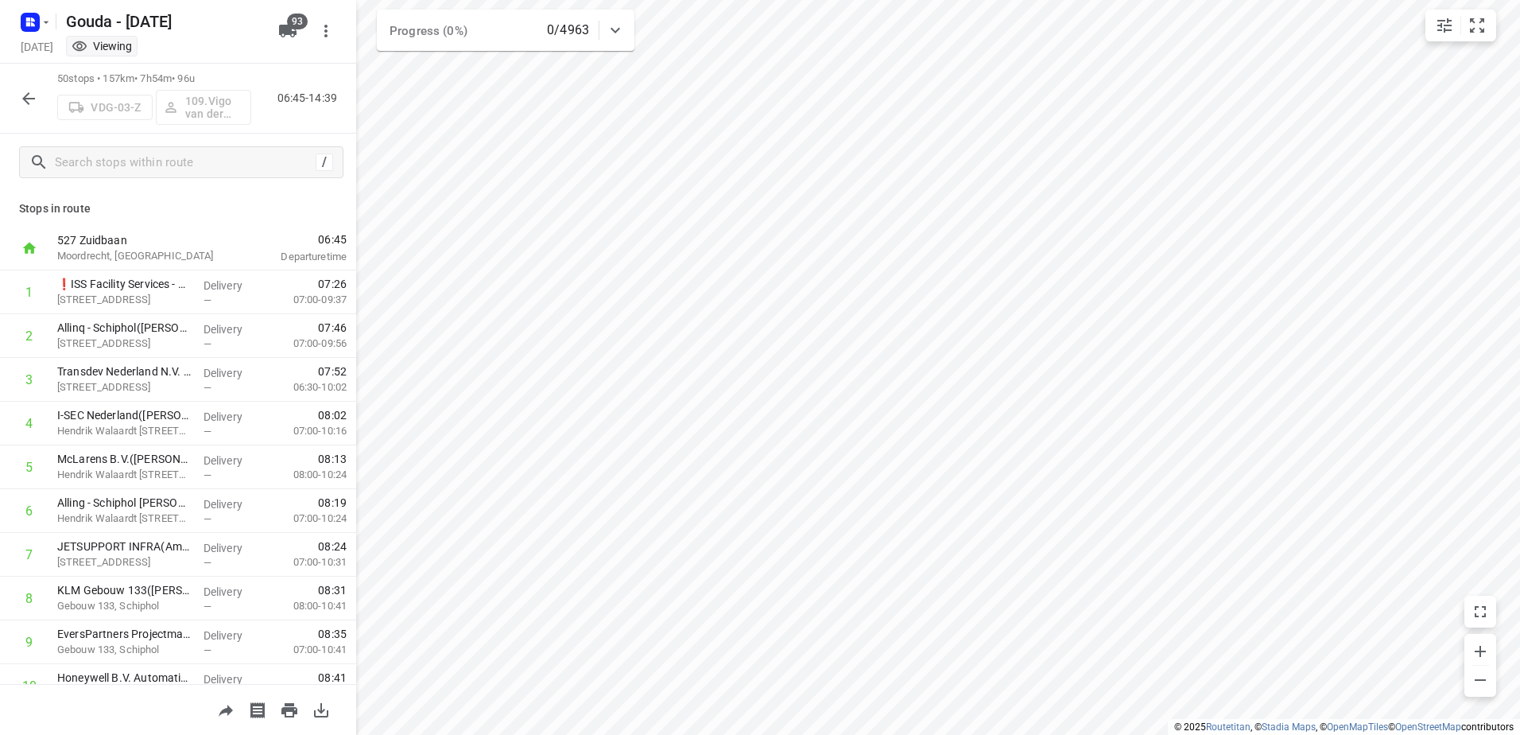
click at [12, 105] on div "50 stops • 157km • 7h54m • 96u VDG-03-Z 109.Vigo van der Wal 06:45-14:39" at bounding box center [178, 99] width 356 height 70
click at [25, 93] on icon "button" at bounding box center [28, 98] width 19 height 19
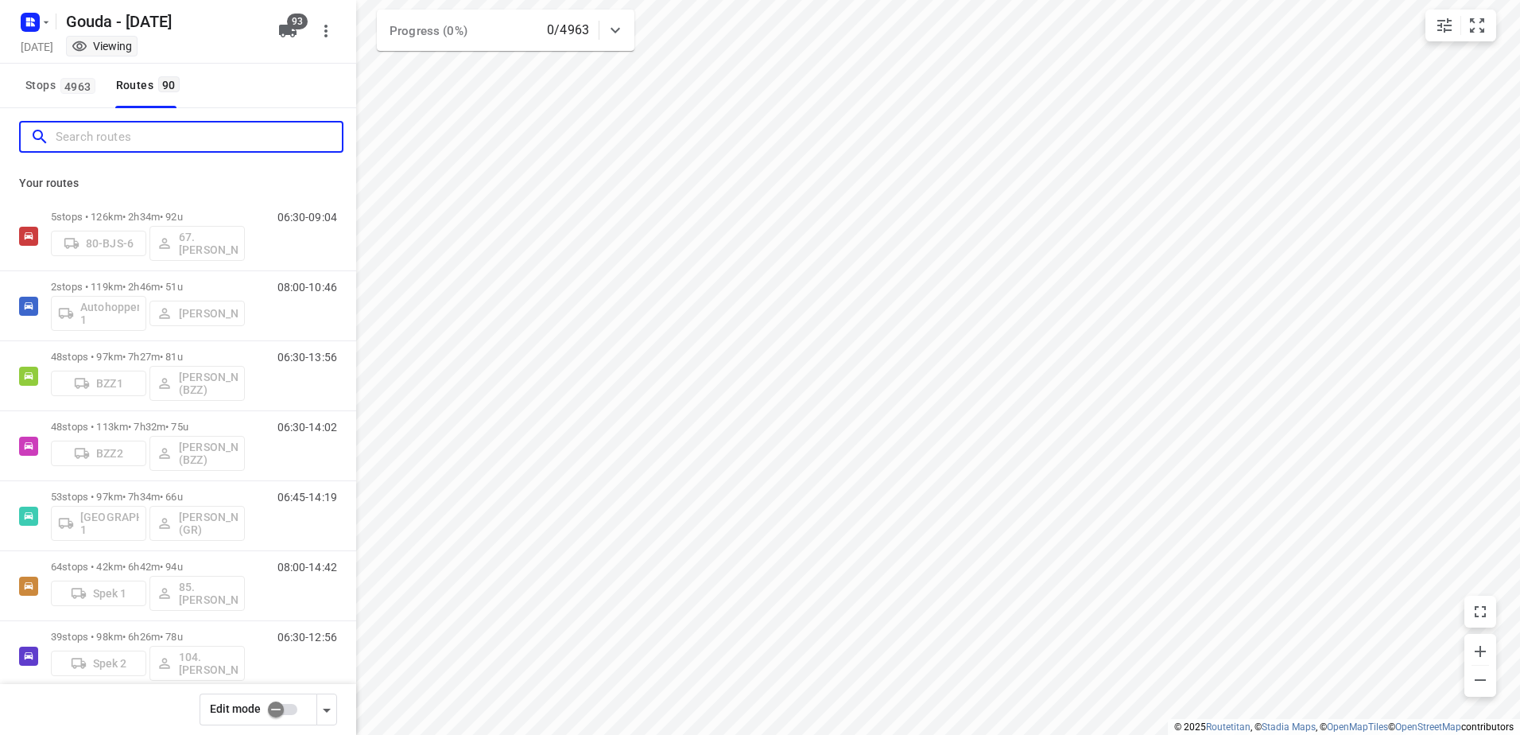
click at [135, 145] on input "Search routes" at bounding box center [199, 137] width 286 height 25
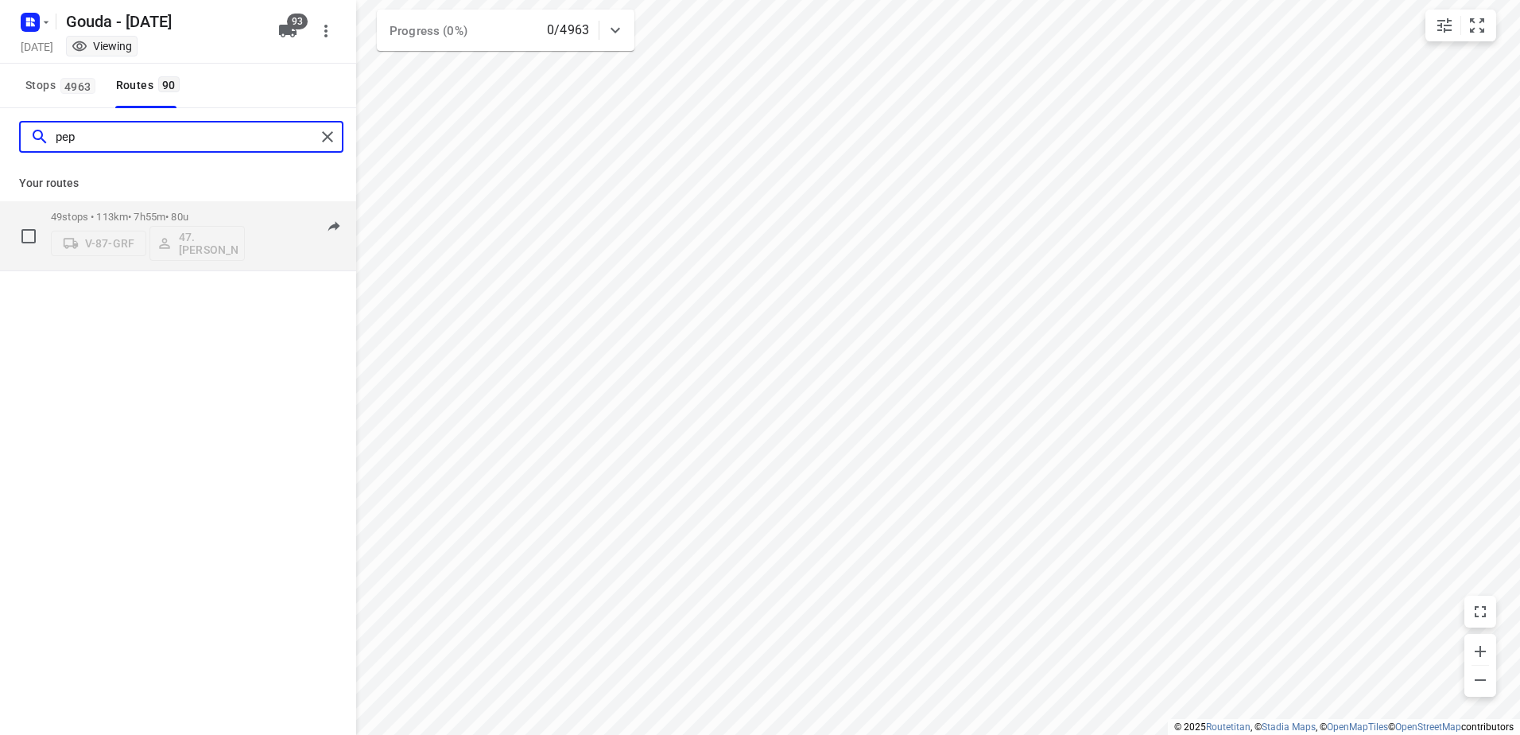
type input "pep"
click at [139, 212] on p "49 stops • 113km • 7h55m • 80u" at bounding box center [148, 217] width 194 height 12
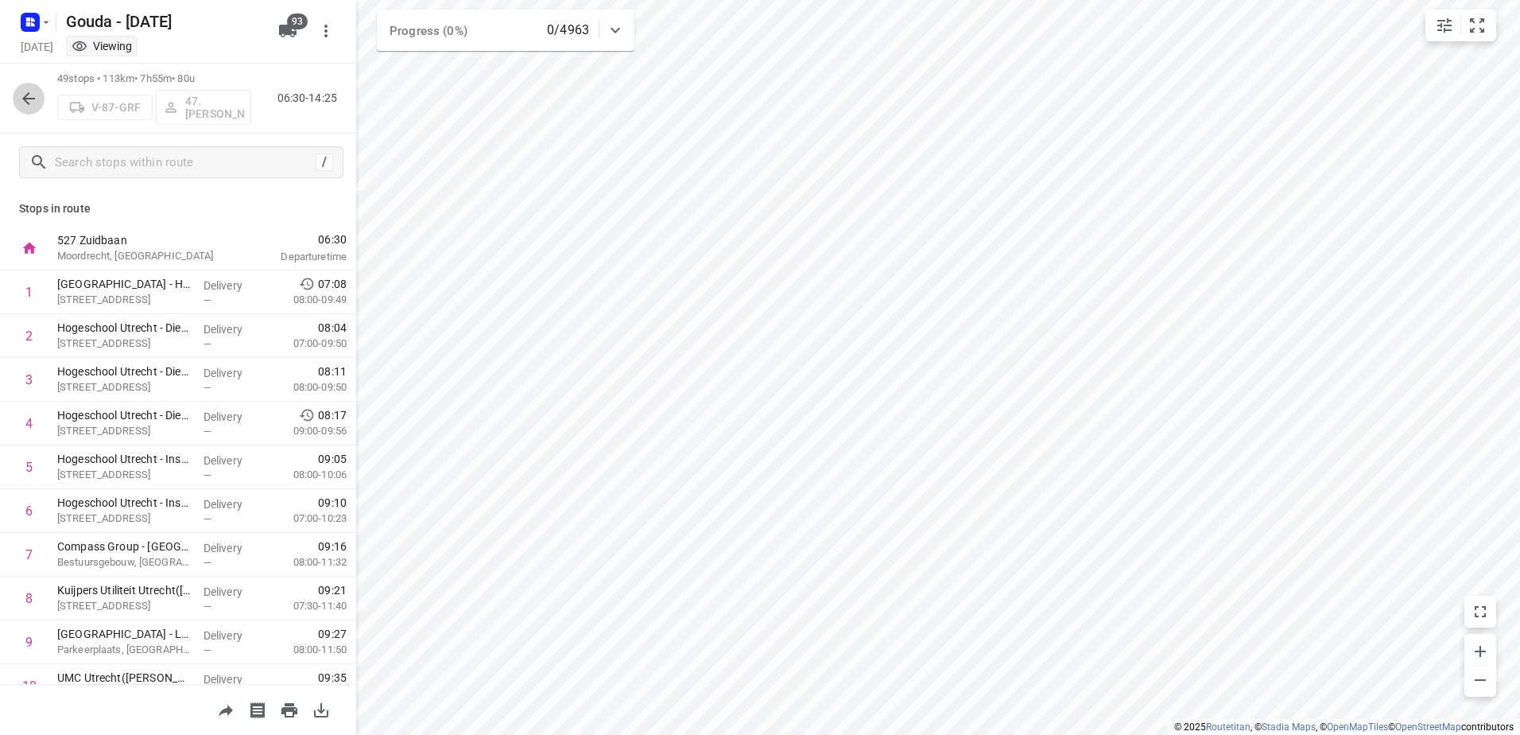
click at [34, 104] on icon "button" at bounding box center [28, 98] width 19 height 19
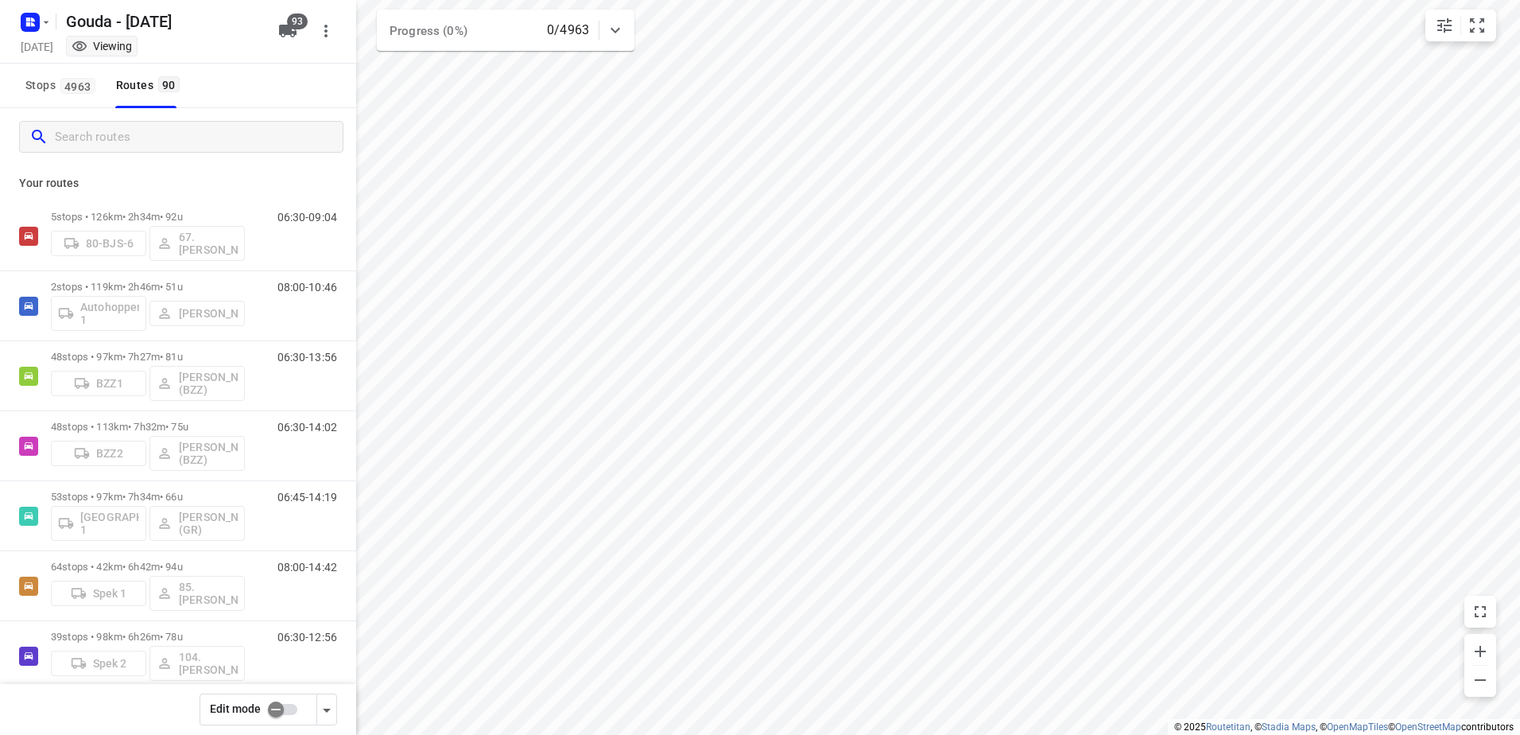
click at [106, 159] on div at bounding box center [178, 136] width 356 height 57
click at [115, 147] on input "Search routes" at bounding box center [199, 137] width 286 height 25
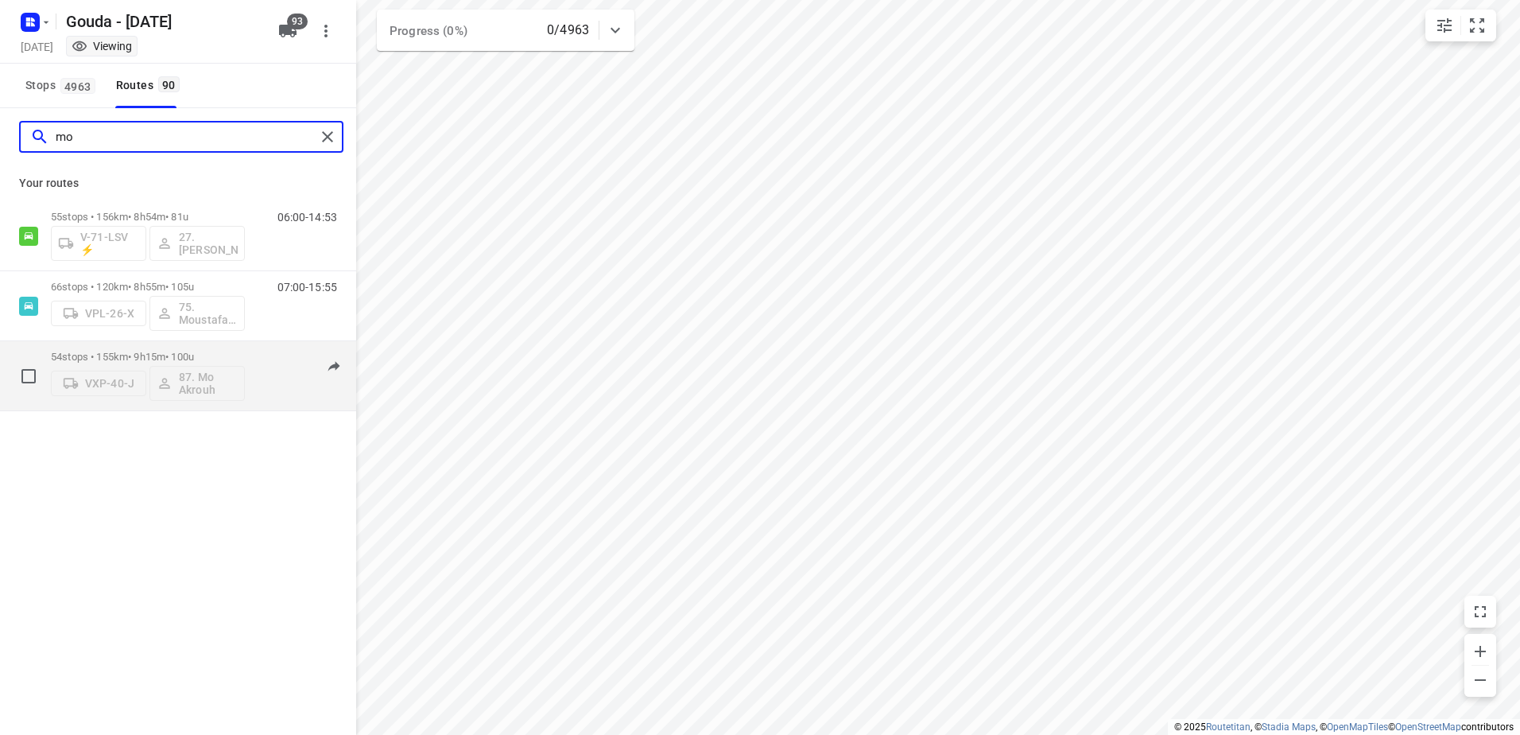
type input "mo"
click at [168, 353] on p "54 stops • 155km • 9h15m • 100u" at bounding box center [148, 357] width 194 height 12
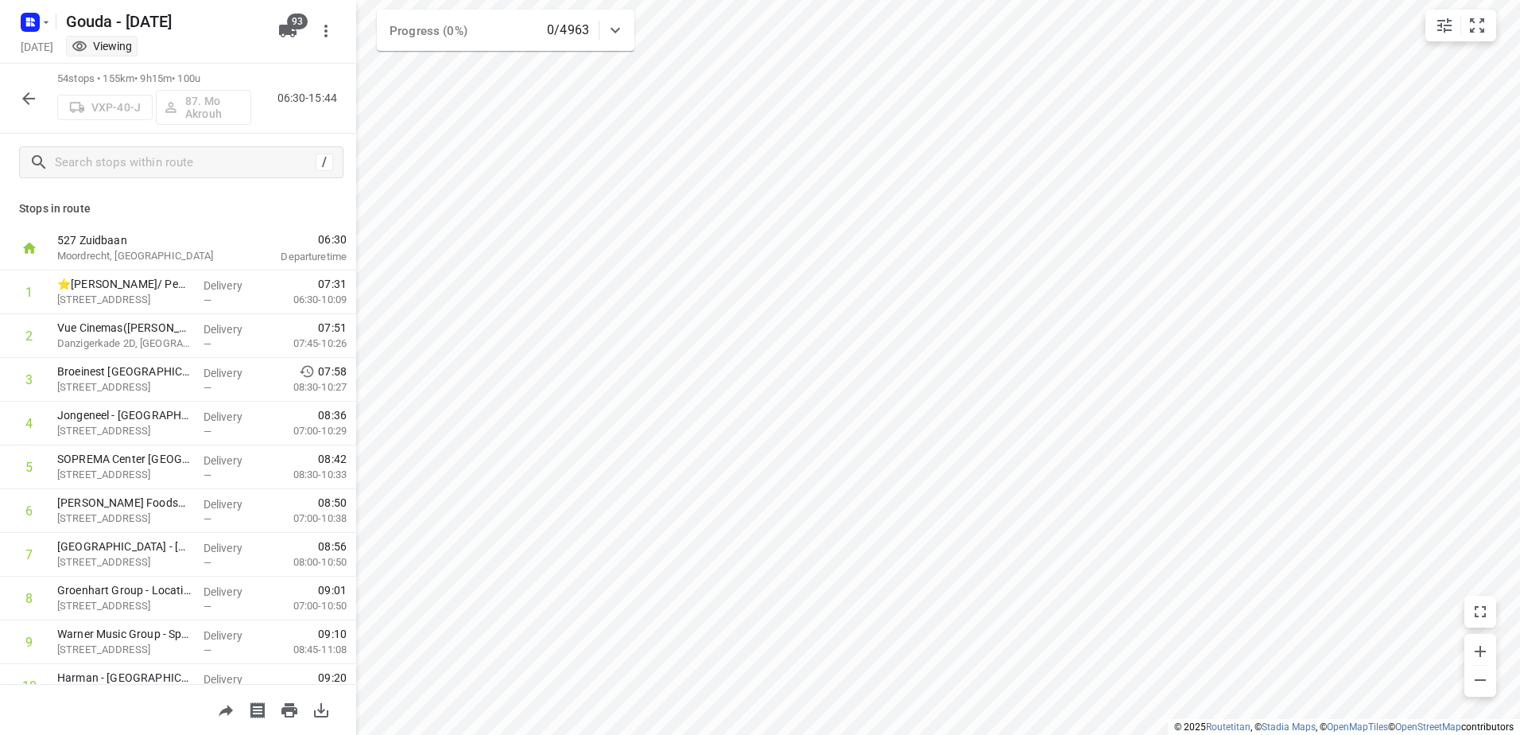
click at [1111, 734] on html "i © 2025 Routetitan , © Stadia Maps , © OpenMapTiles © OpenStreetMap contributo…" at bounding box center [760, 367] width 1520 height 735
click at [25, 95] on icon "button" at bounding box center [28, 98] width 19 height 19
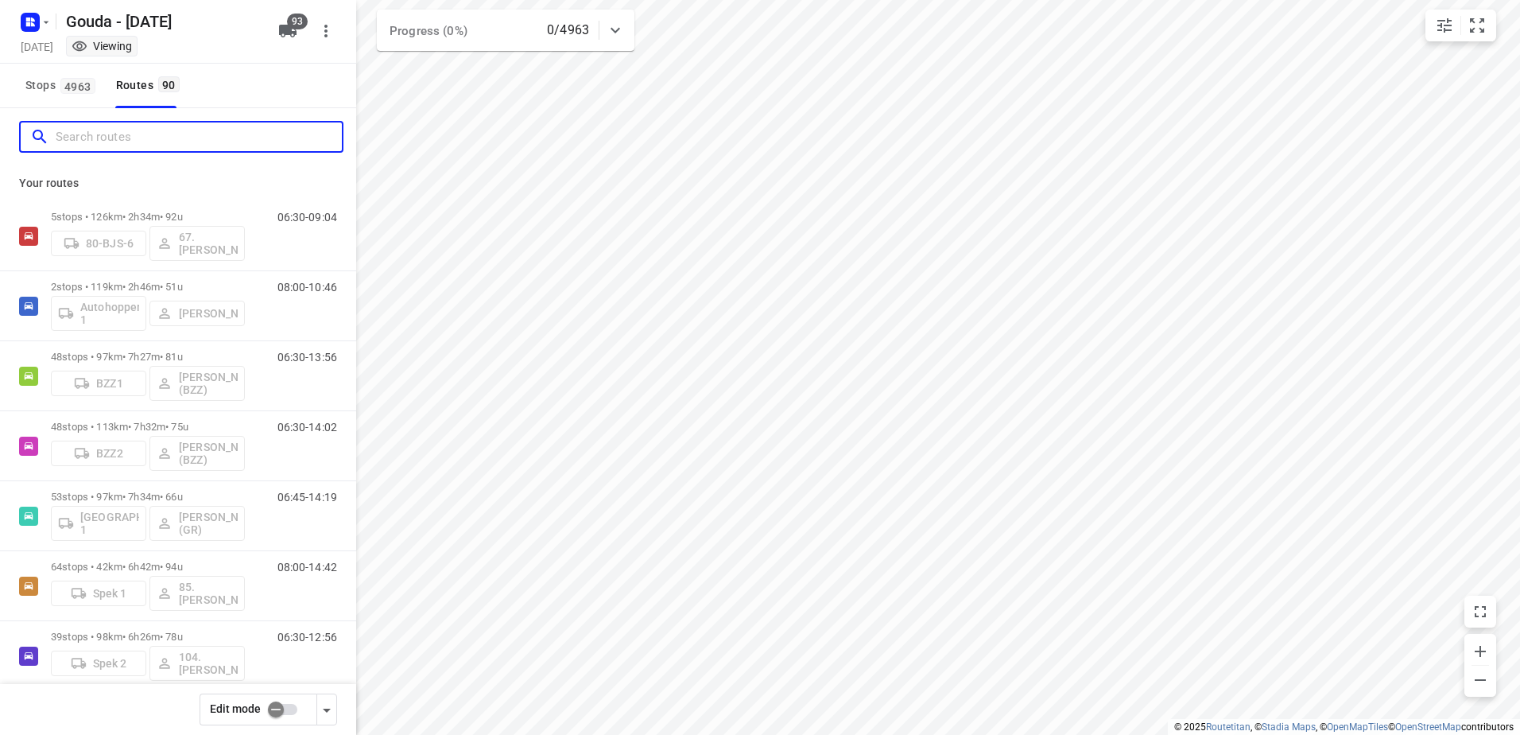
click at [99, 148] on input "Search routes" at bounding box center [199, 137] width 286 height 25
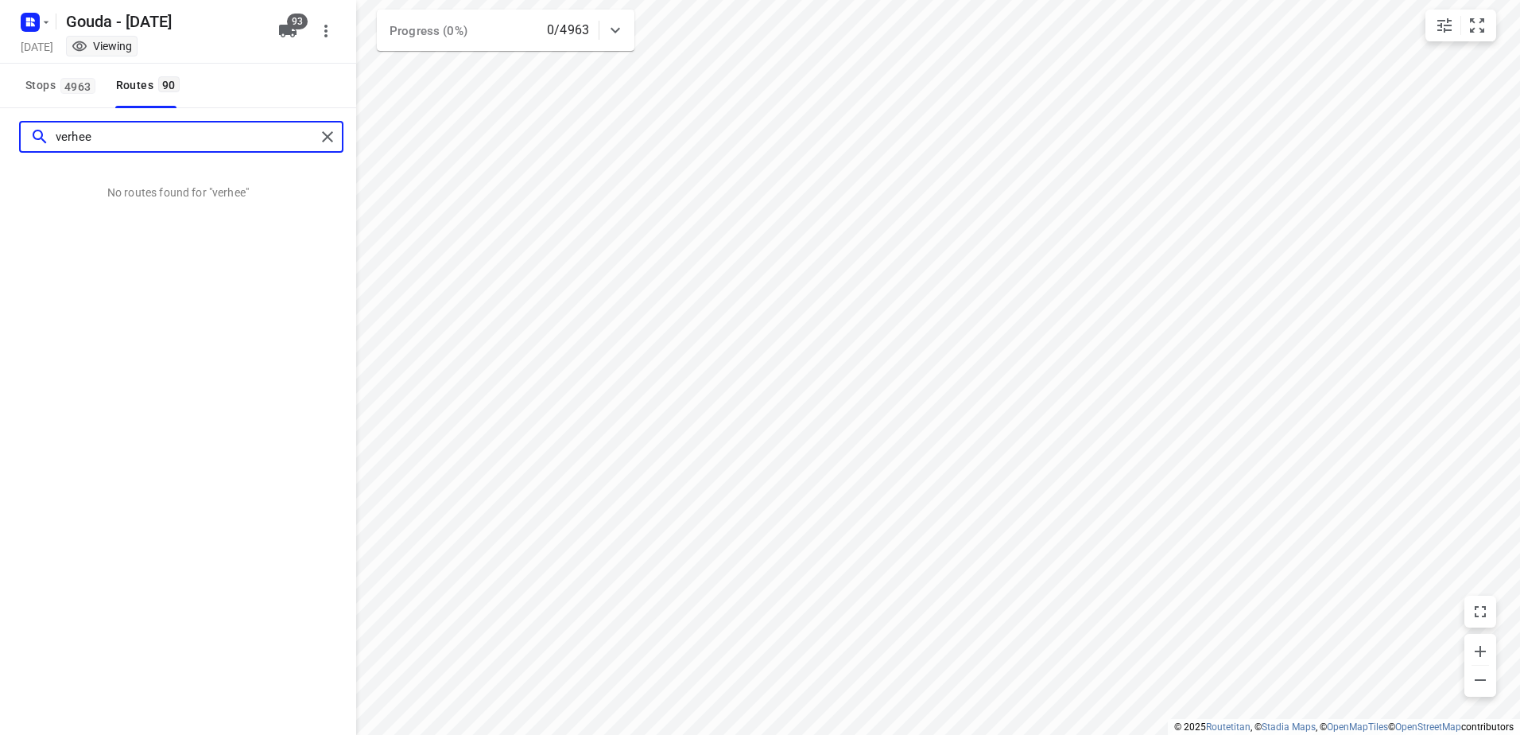
type input "verhees"
drag, startPoint x: 161, startPoint y: 130, endPoint x: 0, endPoint y: 128, distance: 161.4
click at [0, 129] on html "i © 2025 Routetitan , © Stadia Maps , © OpenMapTiles © OpenStreetMap contributo…" at bounding box center [760, 367] width 1520 height 735
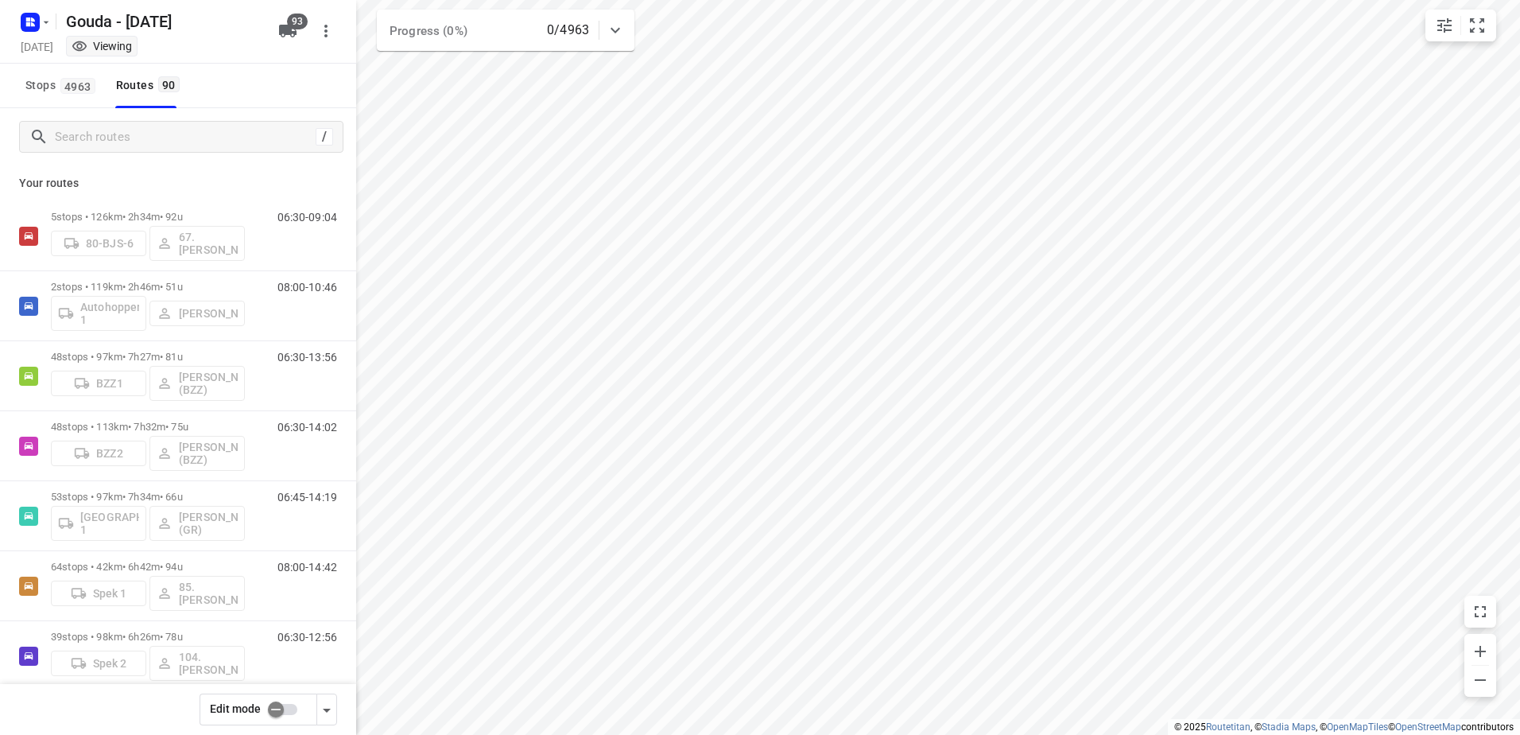
click at [82, 120] on div "/" at bounding box center [178, 136] width 356 height 57
click at [91, 123] on div "/" at bounding box center [181, 137] width 324 height 32
drag, startPoint x: 91, startPoint y: 123, endPoint x: 114, endPoint y: 126, distance: 23.2
click at [112, 126] on input "Search routes" at bounding box center [183, 137] width 254 height 25
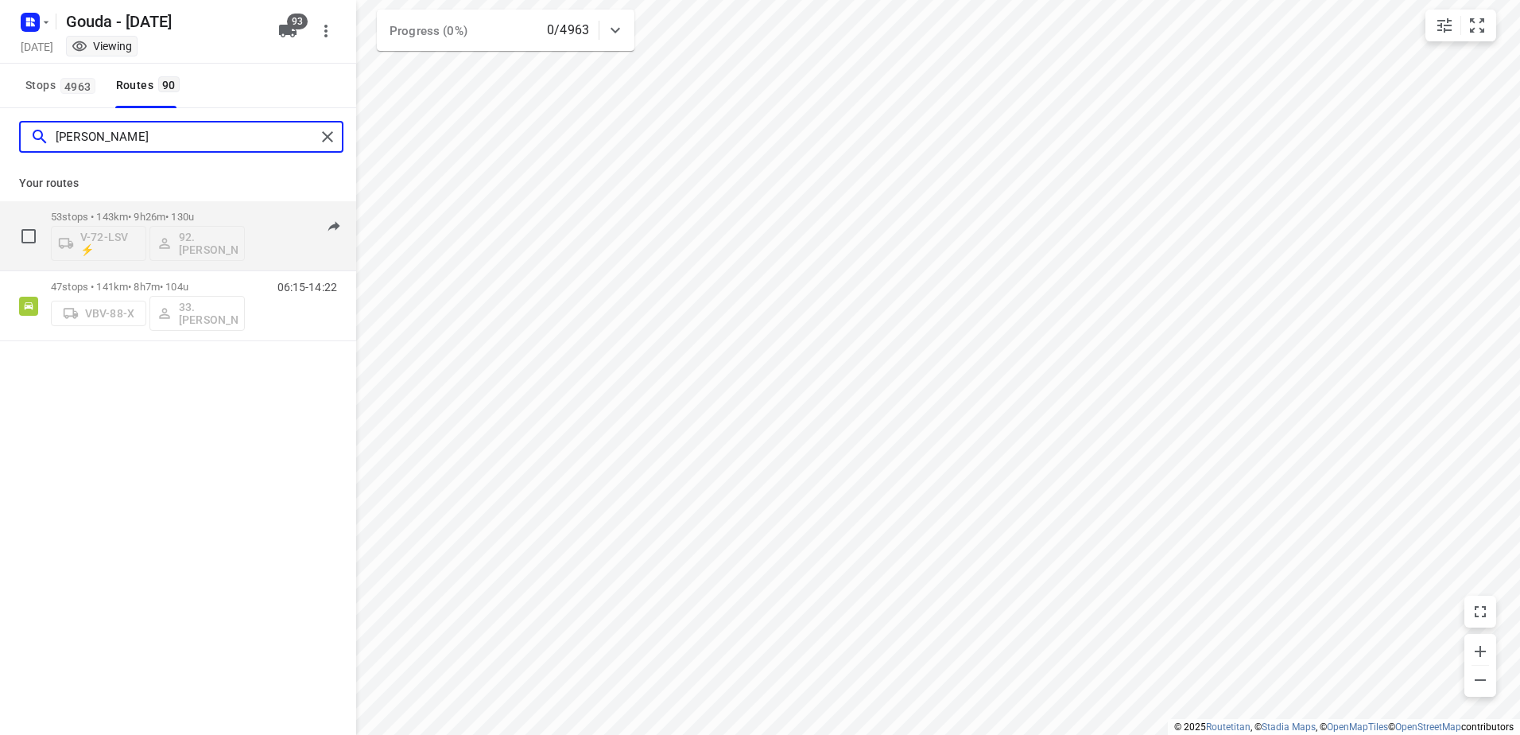
type input "lars"
click at [219, 210] on div "53 stops • 143km • 9h26m • 130u V-72-LSV ⚡ 92.Lars van Tuinen" at bounding box center [148, 236] width 194 height 66
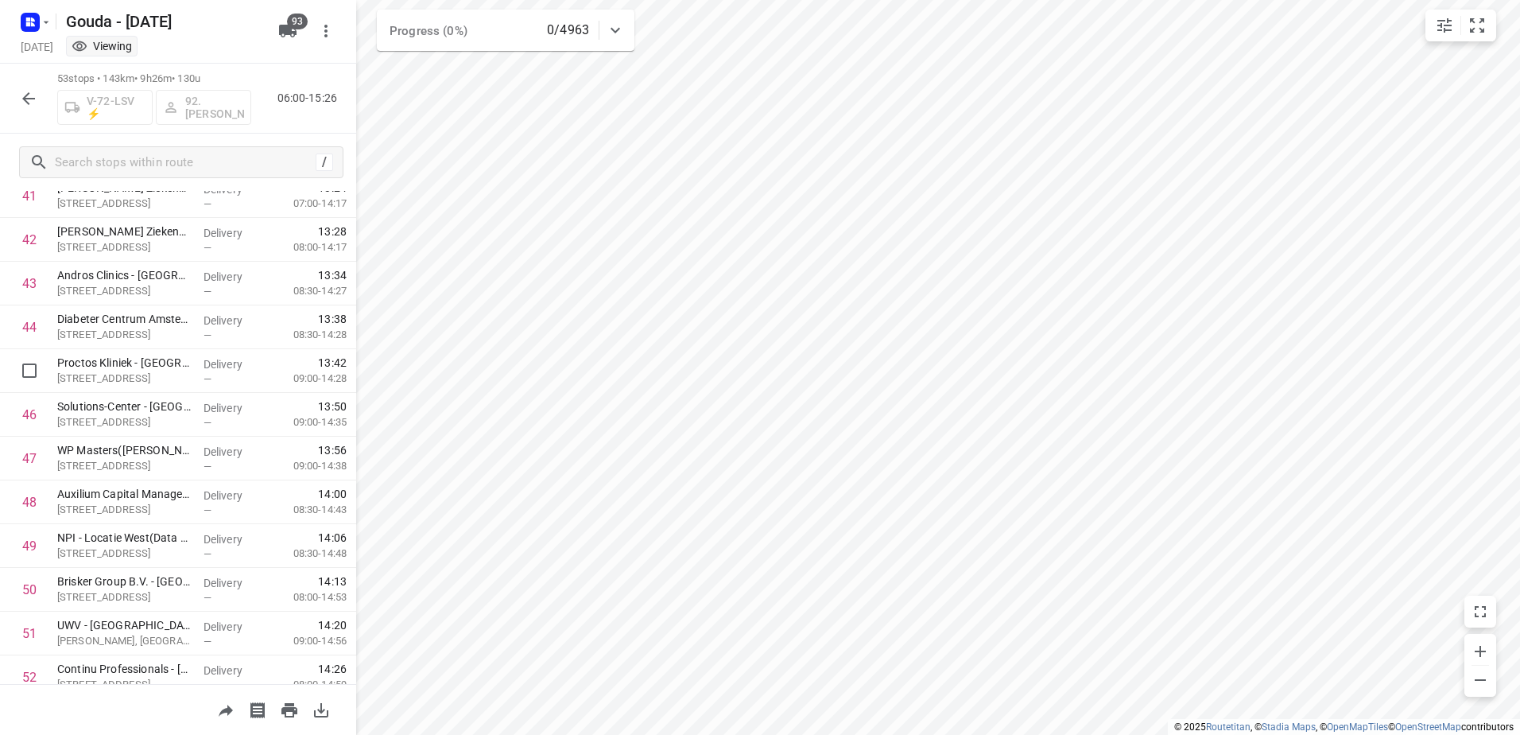
scroll to position [1908, 0]
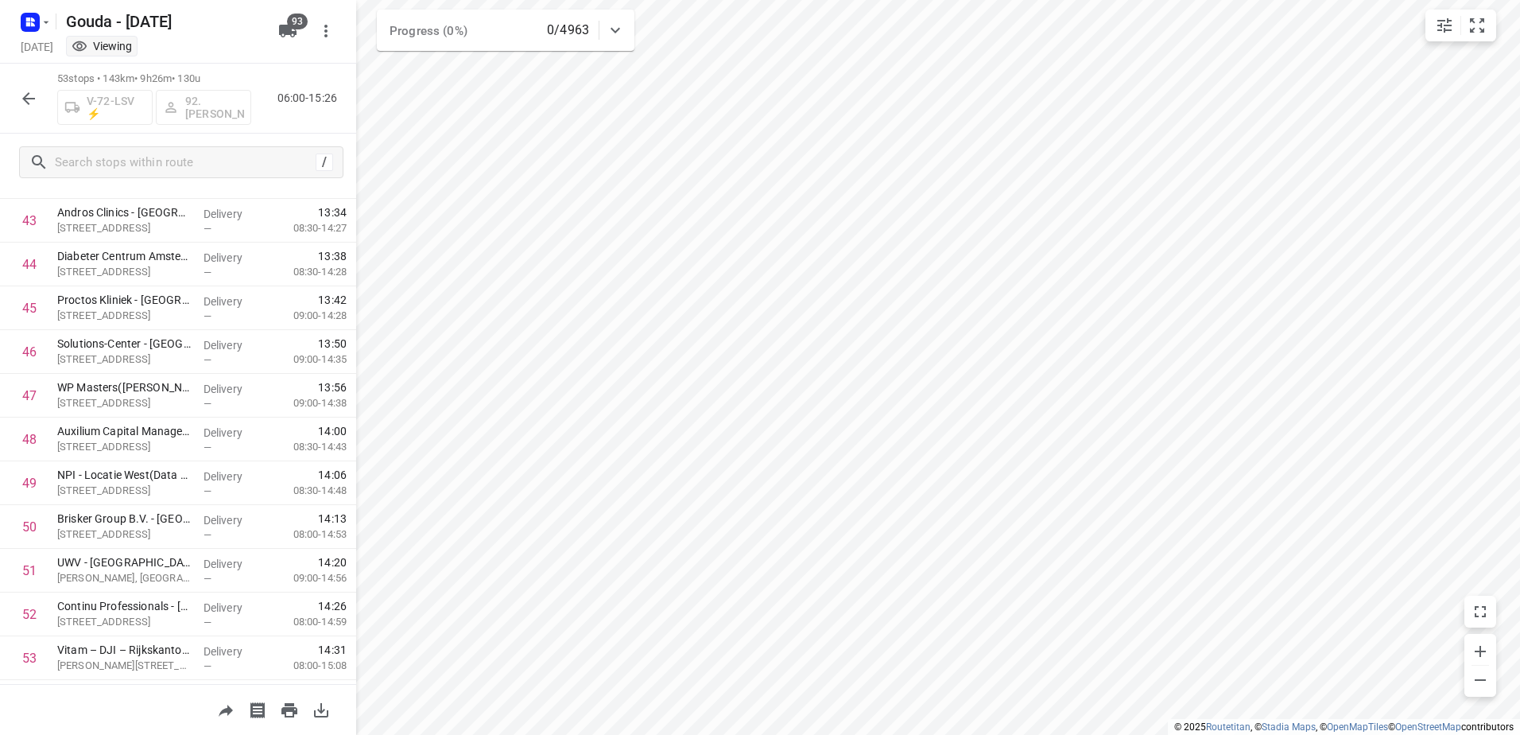
click at [167, 74] on p "53 stops • 143km • 9h26m • 130u" at bounding box center [154, 79] width 194 height 15
drag, startPoint x: 167, startPoint y: 74, endPoint x: 254, endPoint y: 117, distance: 97.4
click at [256, 117] on div "53 stops • 143km • 9h26m • 130u V-72-LSV ⚡ 92.Lars van Tuinen 06:00-15:26" at bounding box center [178, 99] width 356 height 70
click at [39, 106] on button "button" at bounding box center [29, 99] width 32 height 32
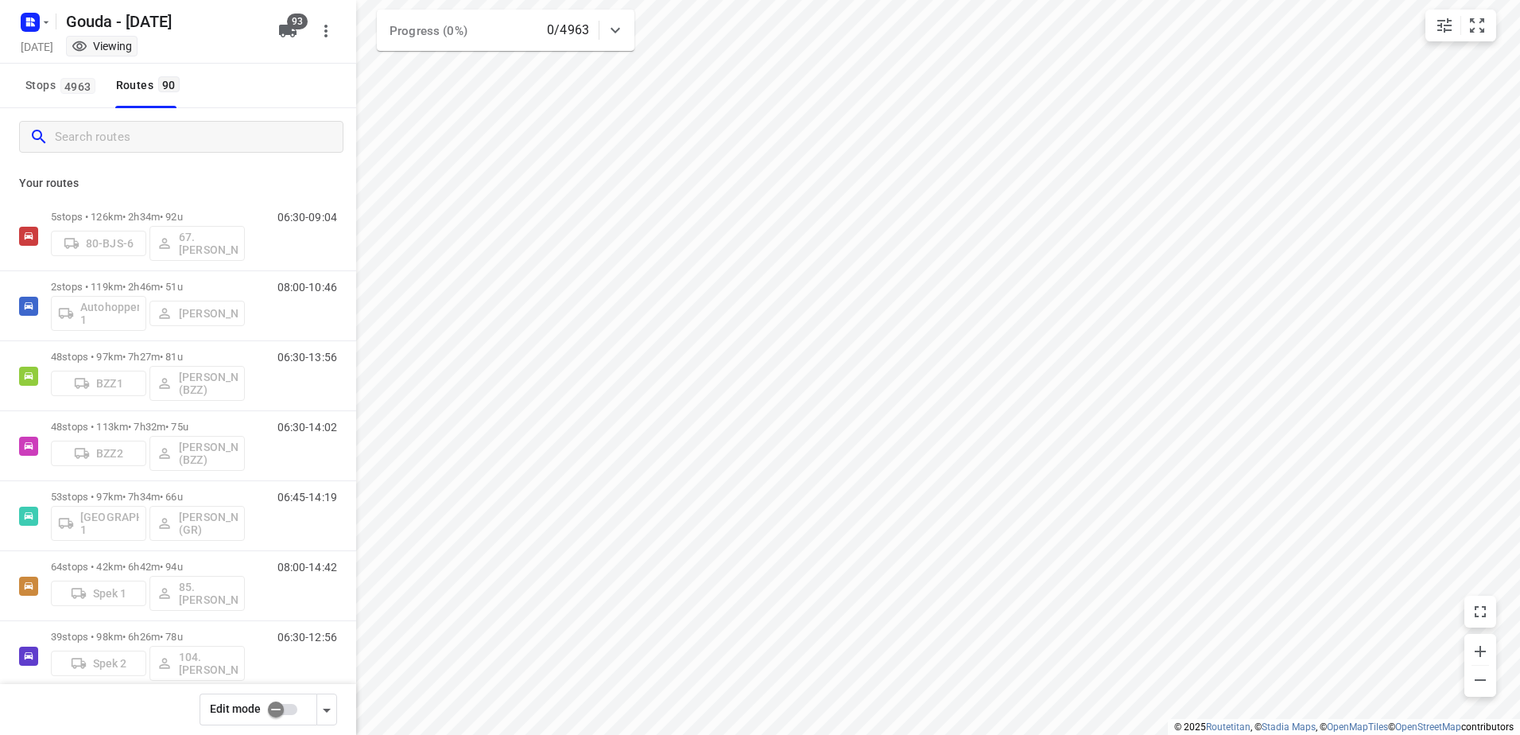
click at [130, 153] on div at bounding box center [178, 136] width 356 height 57
click at [140, 140] on input "Search routes" at bounding box center [199, 137] width 286 height 25
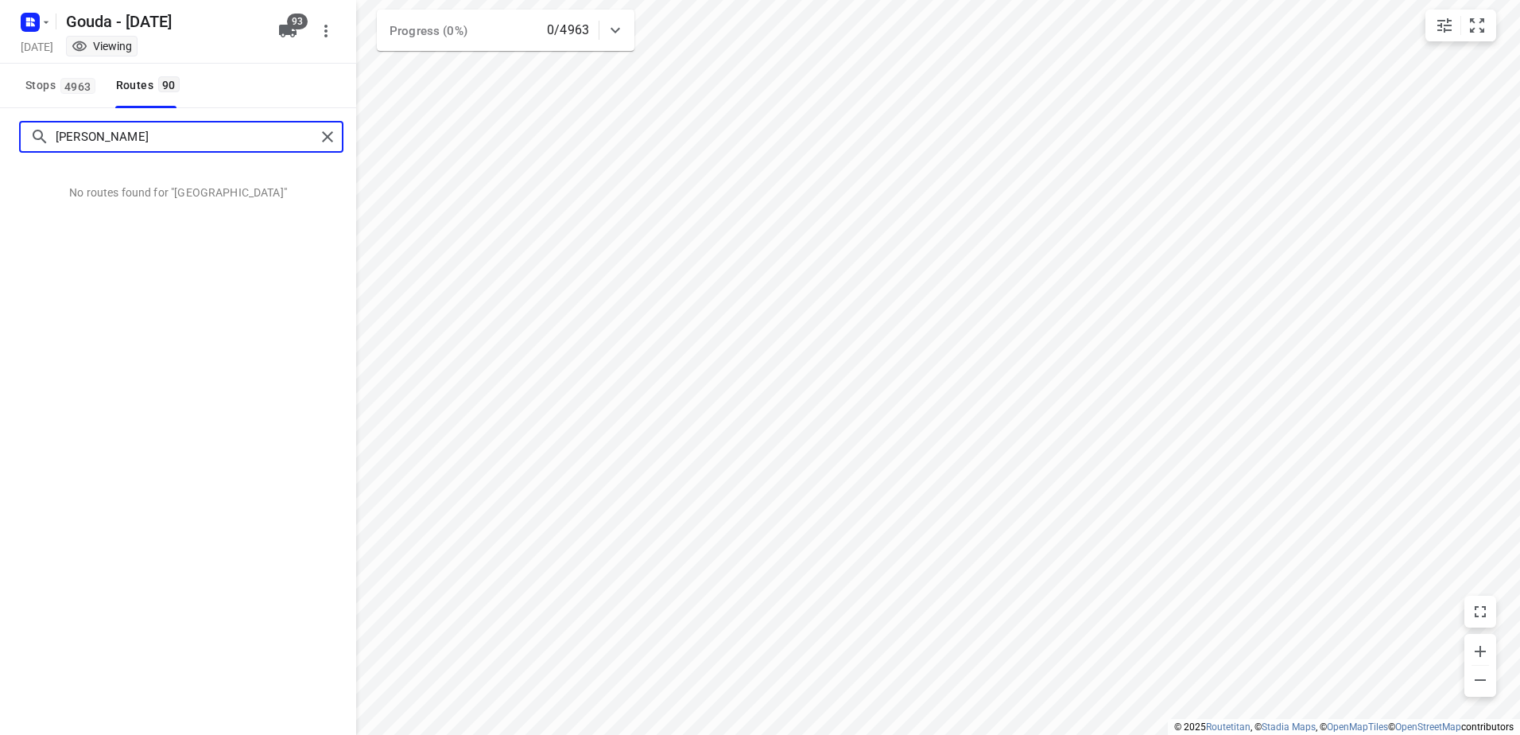
click at [0, 147] on html "i © 2025 Routetitan , © Stadia Maps , © OpenMapTiles © OpenStreetMap contributo…" at bounding box center [760, 367] width 1520 height 735
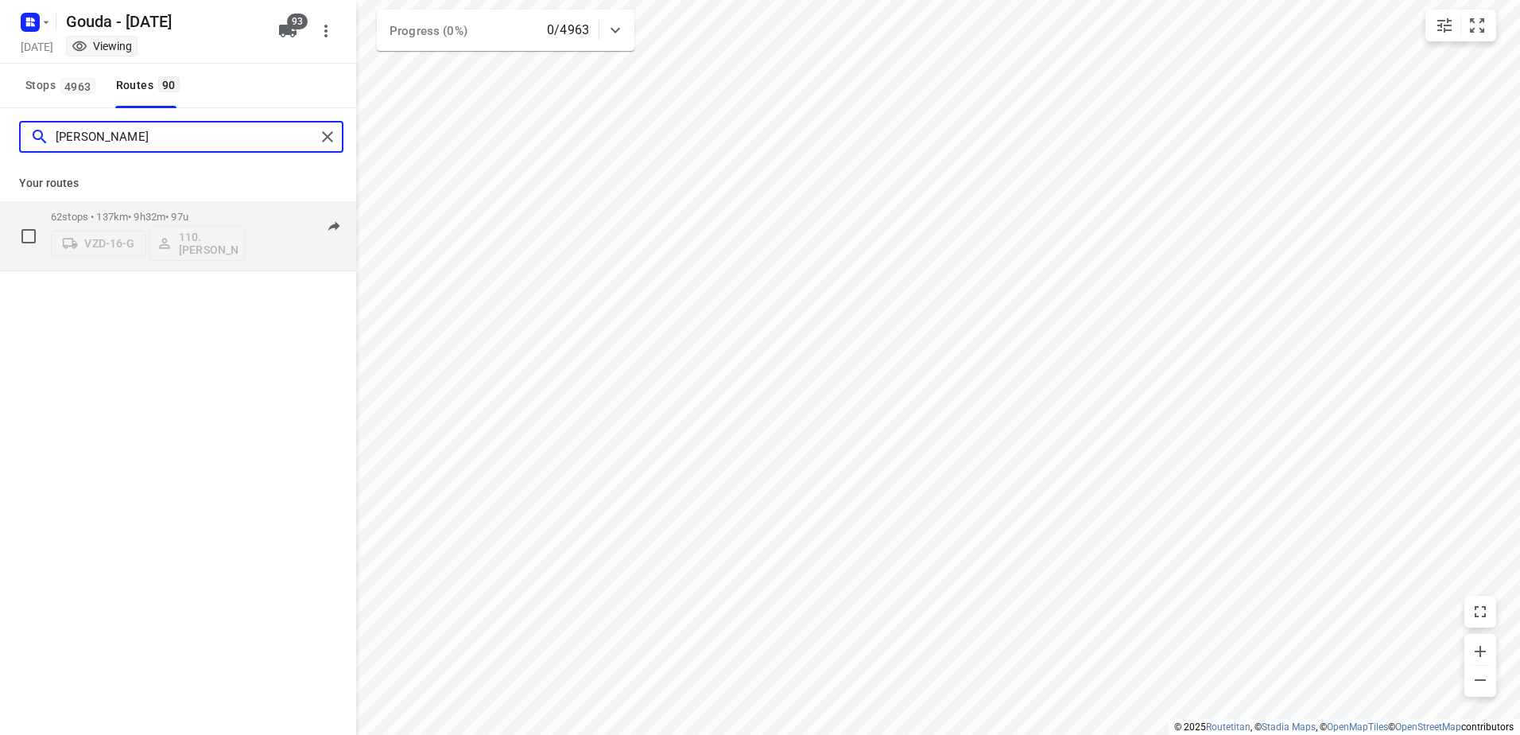
type input "lucas"
click at [134, 207] on div "62 stops • 137km • 9h32m • 97u VZD-16-G 110.Lucas Drenth" at bounding box center [148, 236] width 194 height 66
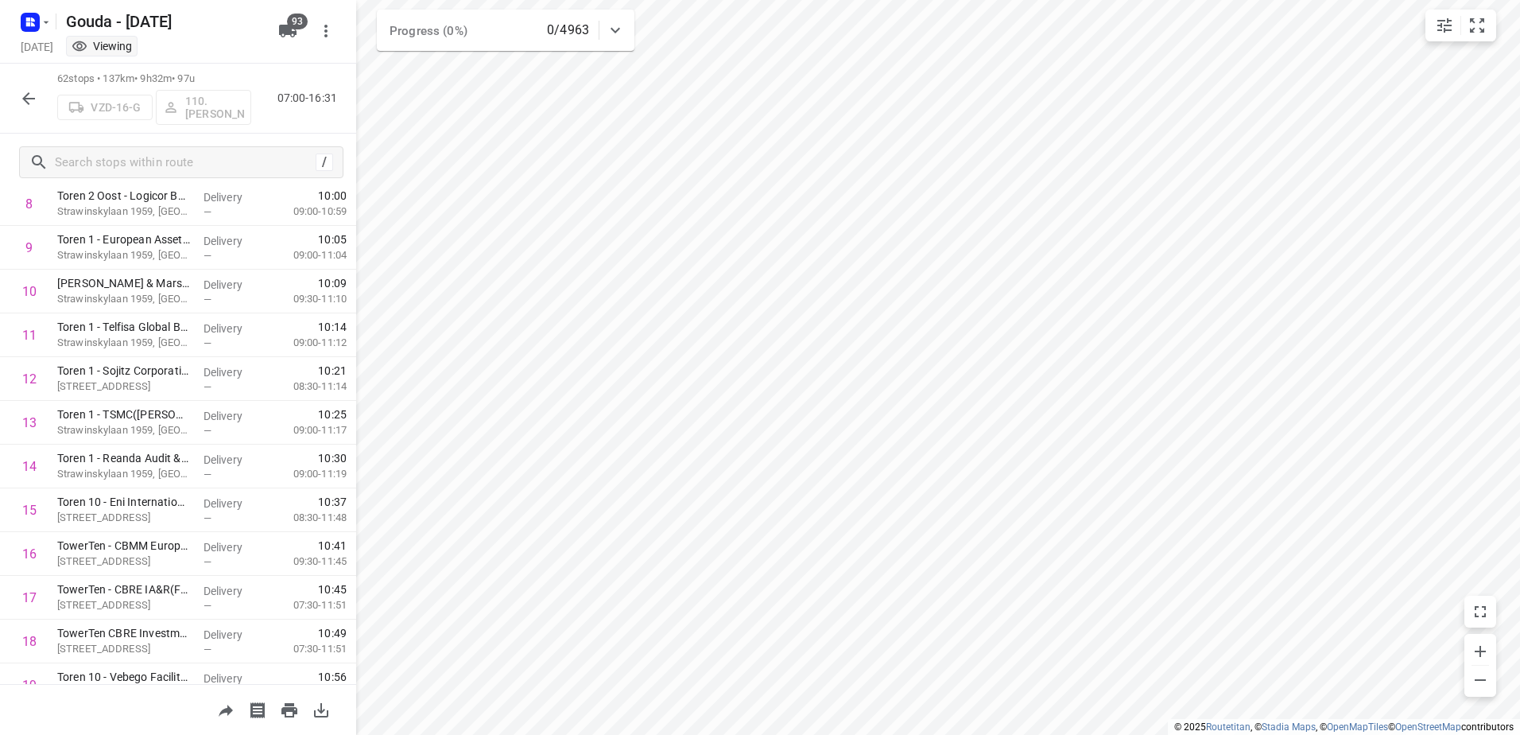
scroll to position [0, 0]
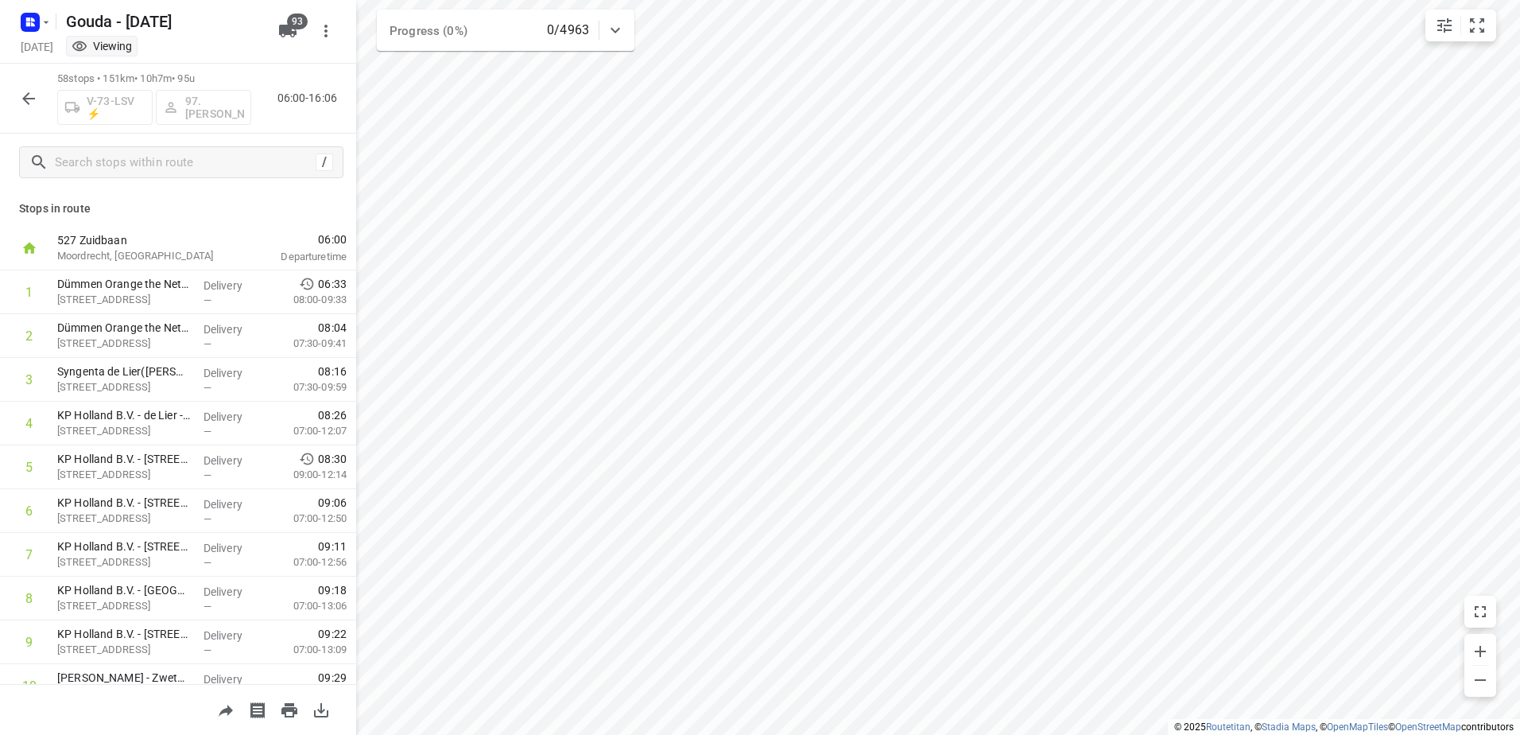
click at [25, 99] on icon "button" at bounding box center [28, 98] width 13 height 13
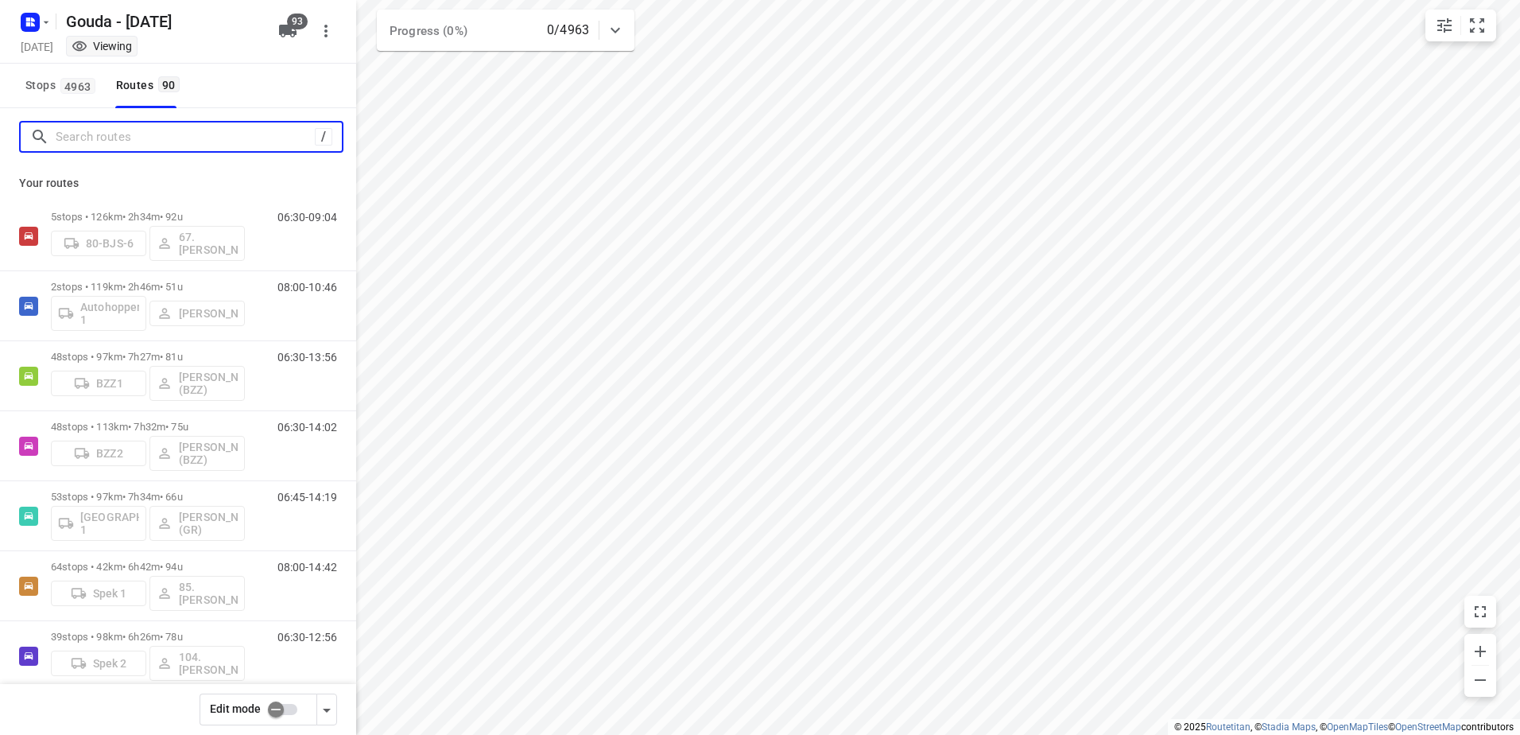
click at [128, 136] on input "Search routes" at bounding box center [185, 137] width 259 height 25
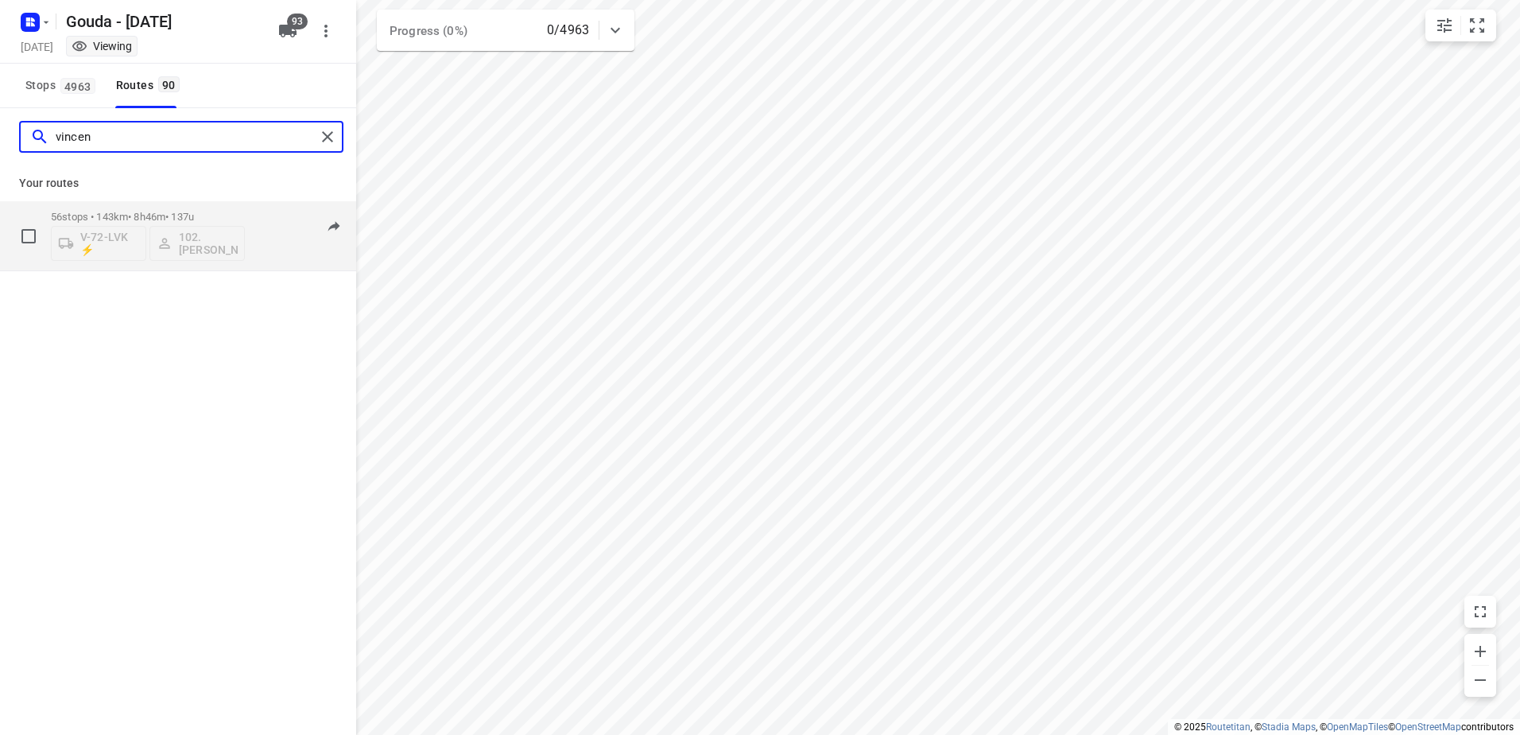
type input "vincen"
click at [130, 210] on div "56 stops • 143km • 8h46m • 137u V-72-LVK ⚡ 102.Vincent Dekker" at bounding box center [148, 236] width 194 height 66
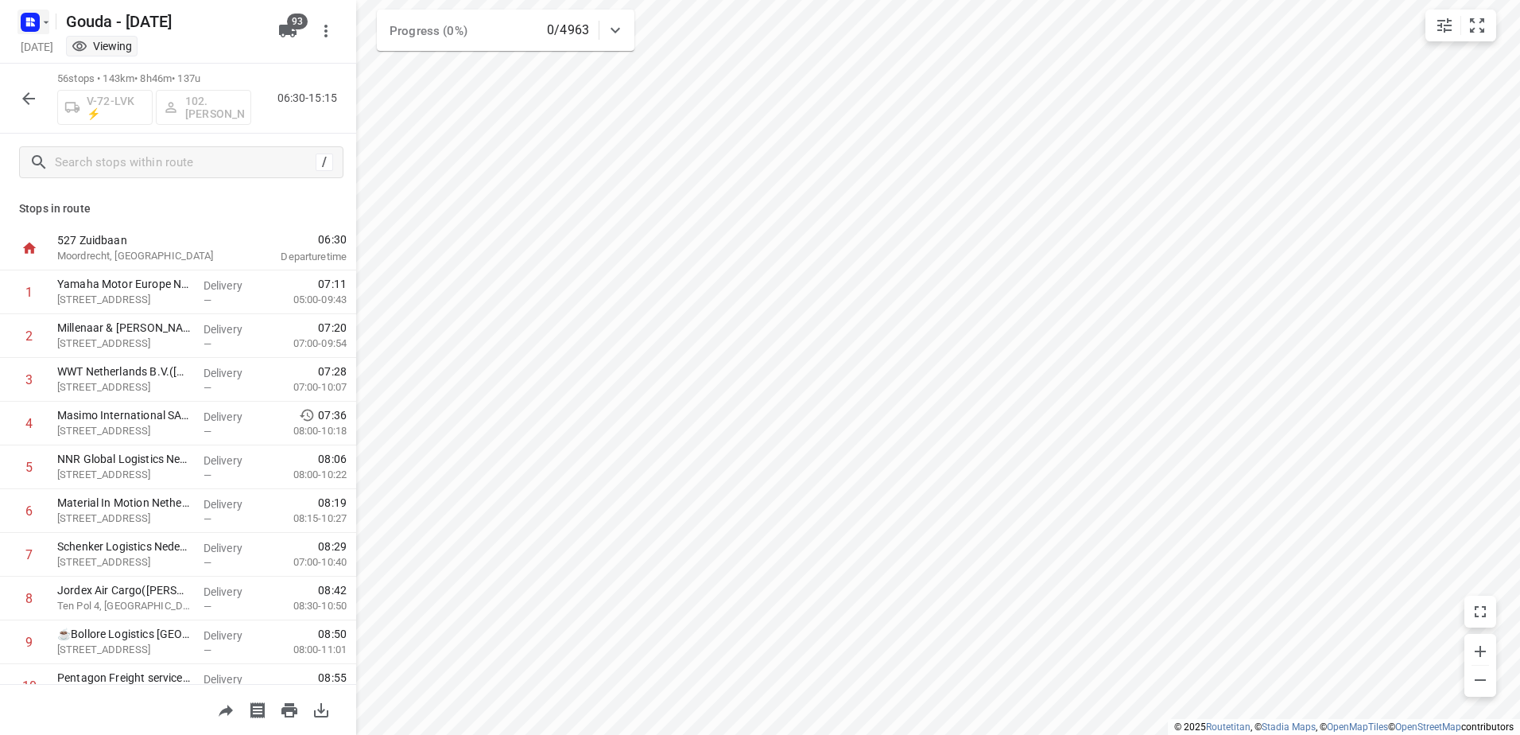
click at [21, 17] on rect "button" at bounding box center [30, 22] width 19 height 19
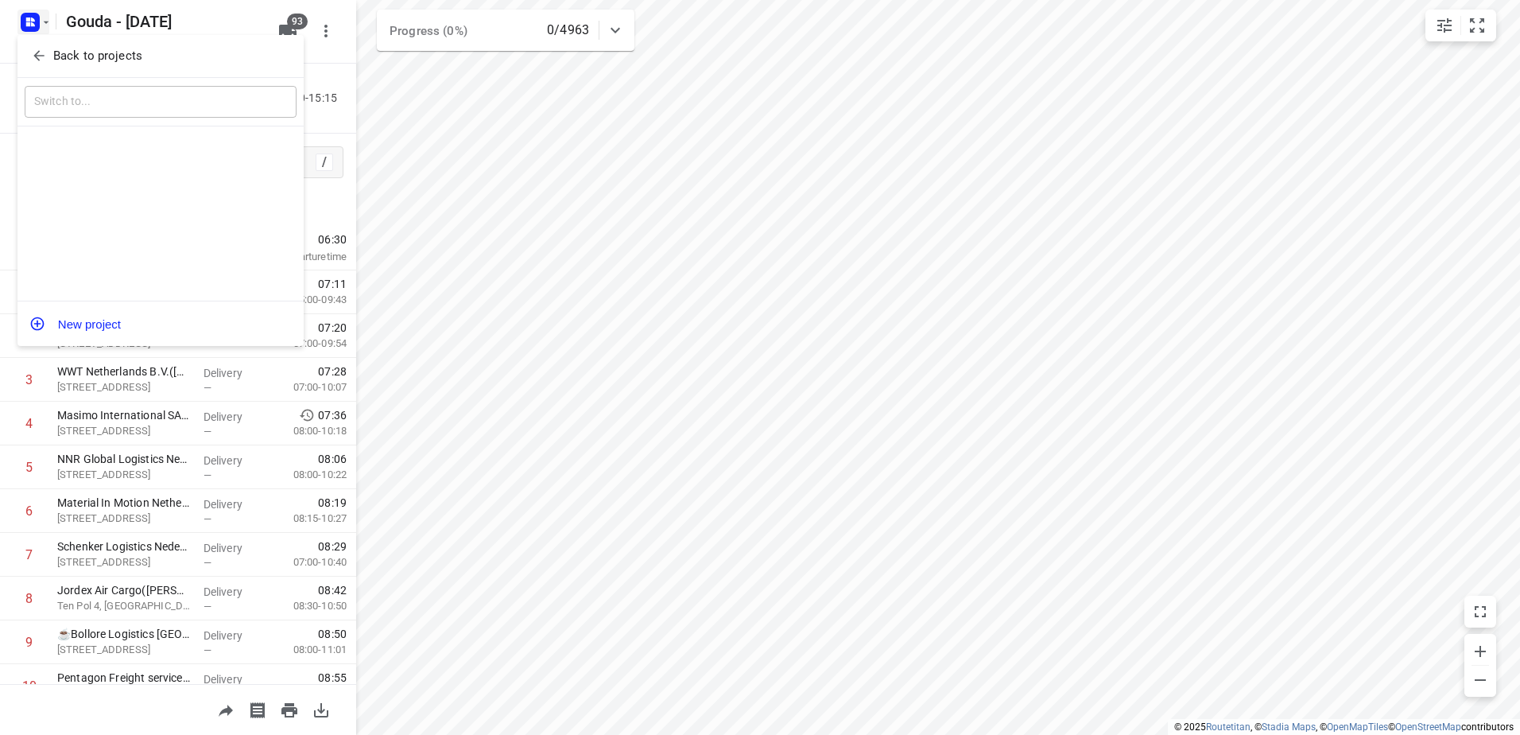
click at [53, 58] on p "Back to projects" at bounding box center [97, 56] width 89 height 18
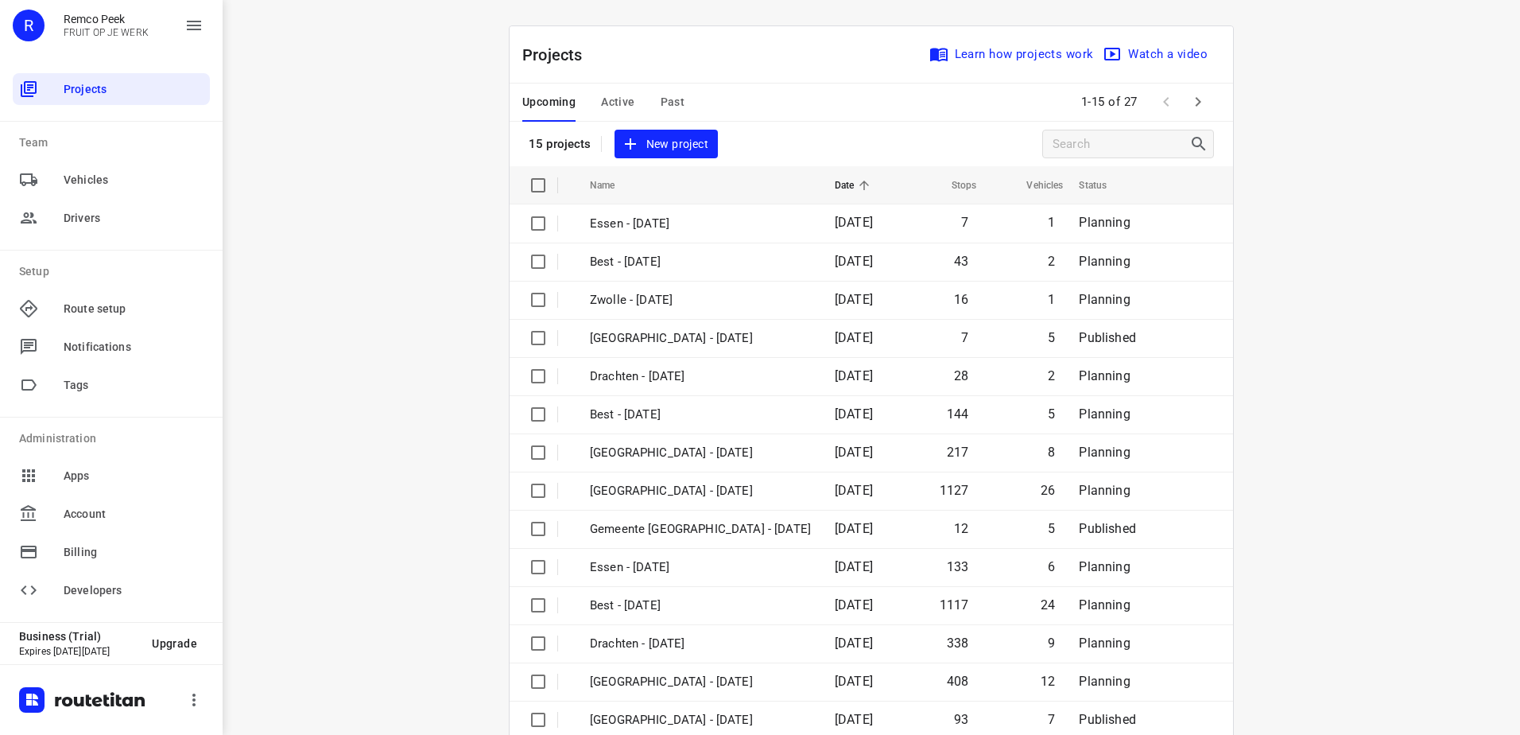
scroll to position [69, 0]
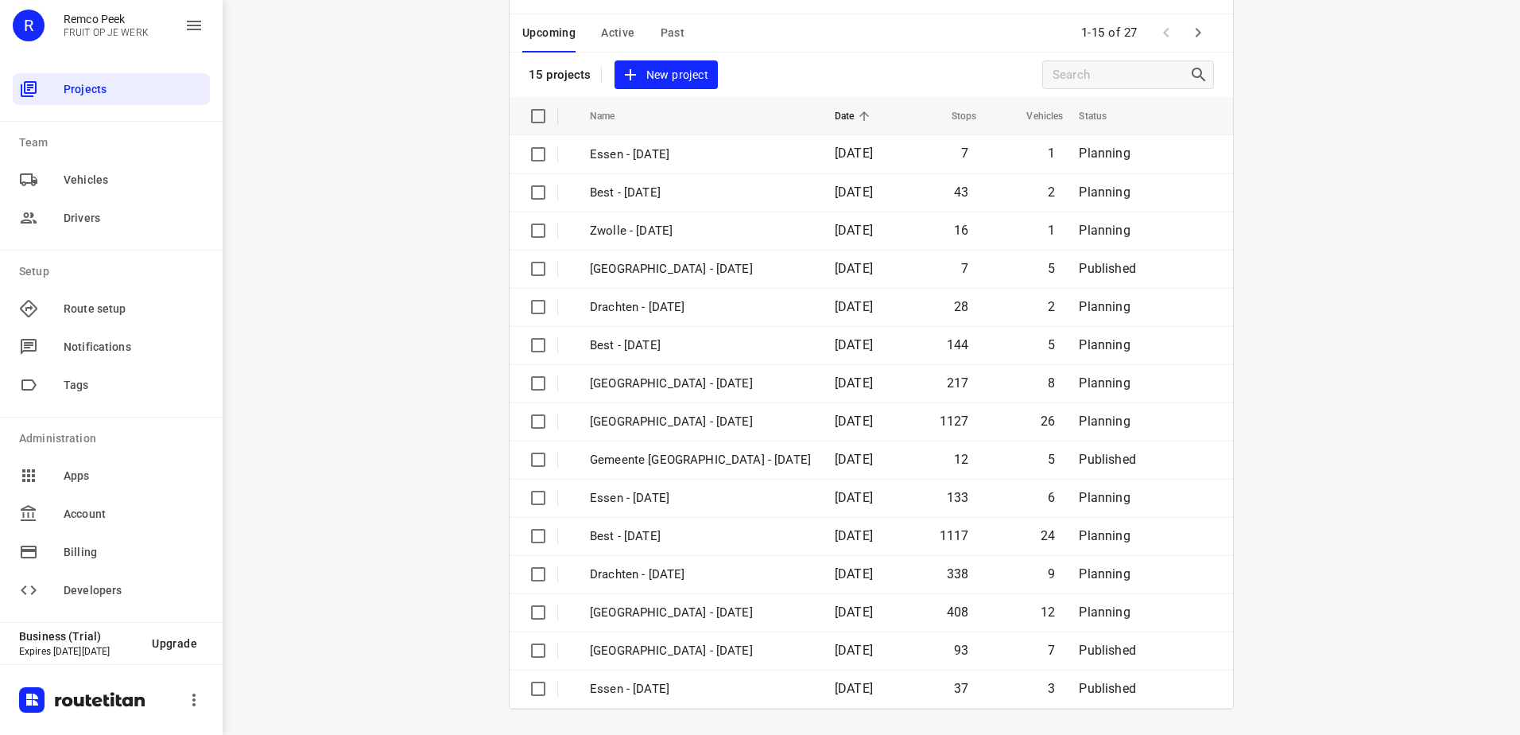
click at [1188, 31] on icon "button" at bounding box center [1197, 32] width 19 height 19
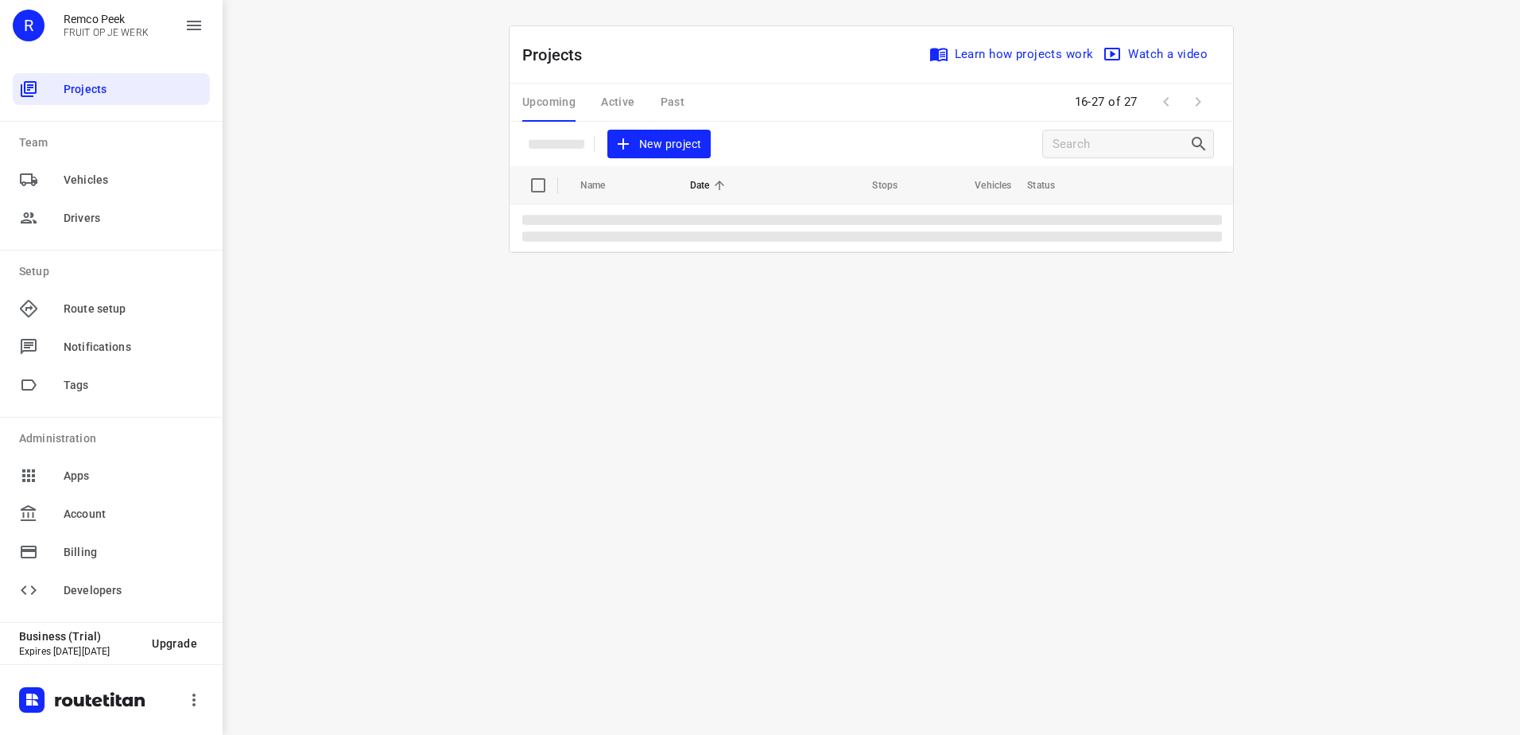
scroll to position [0, 0]
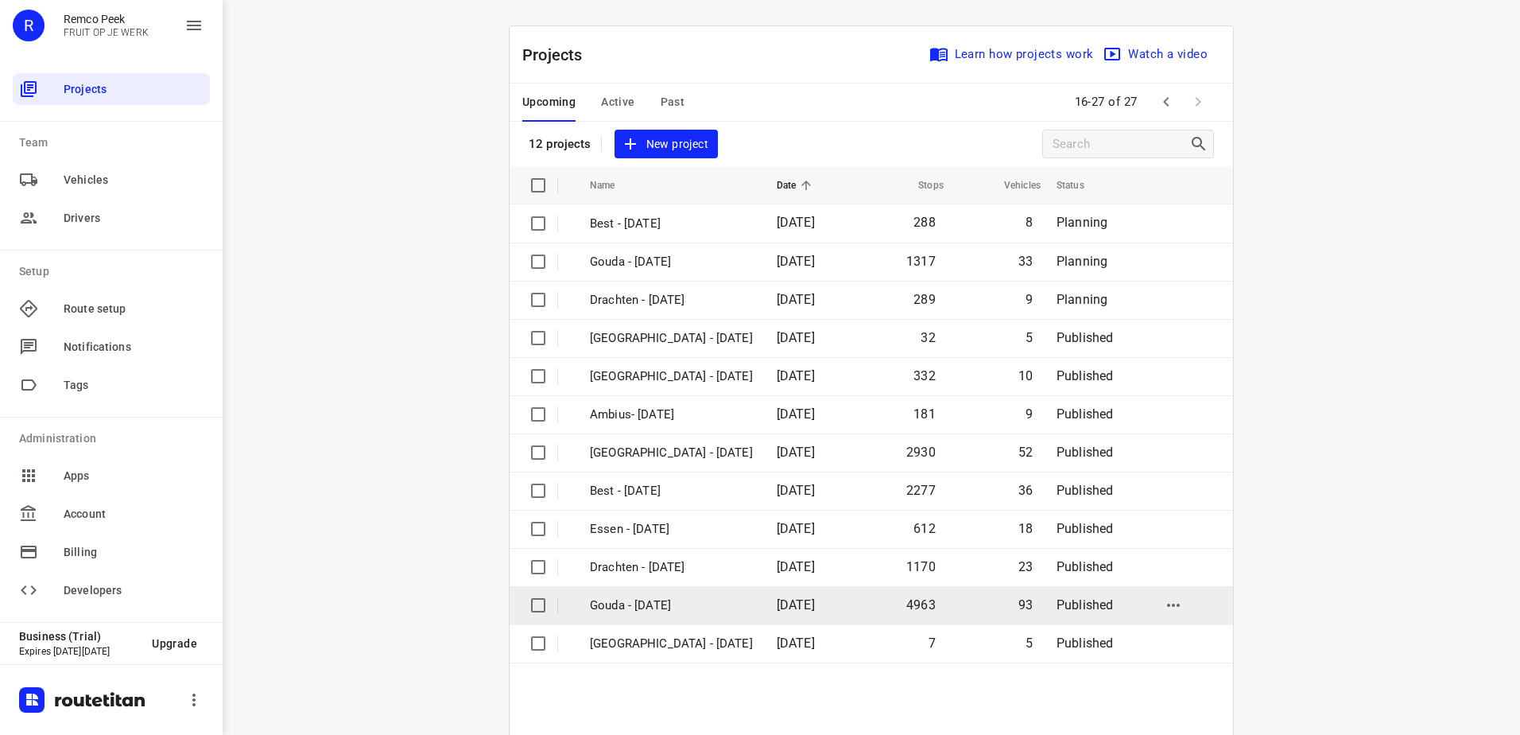
click at [704, 615] on td "Gouda - [DATE]" at bounding box center [669, 605] width 190 height 38
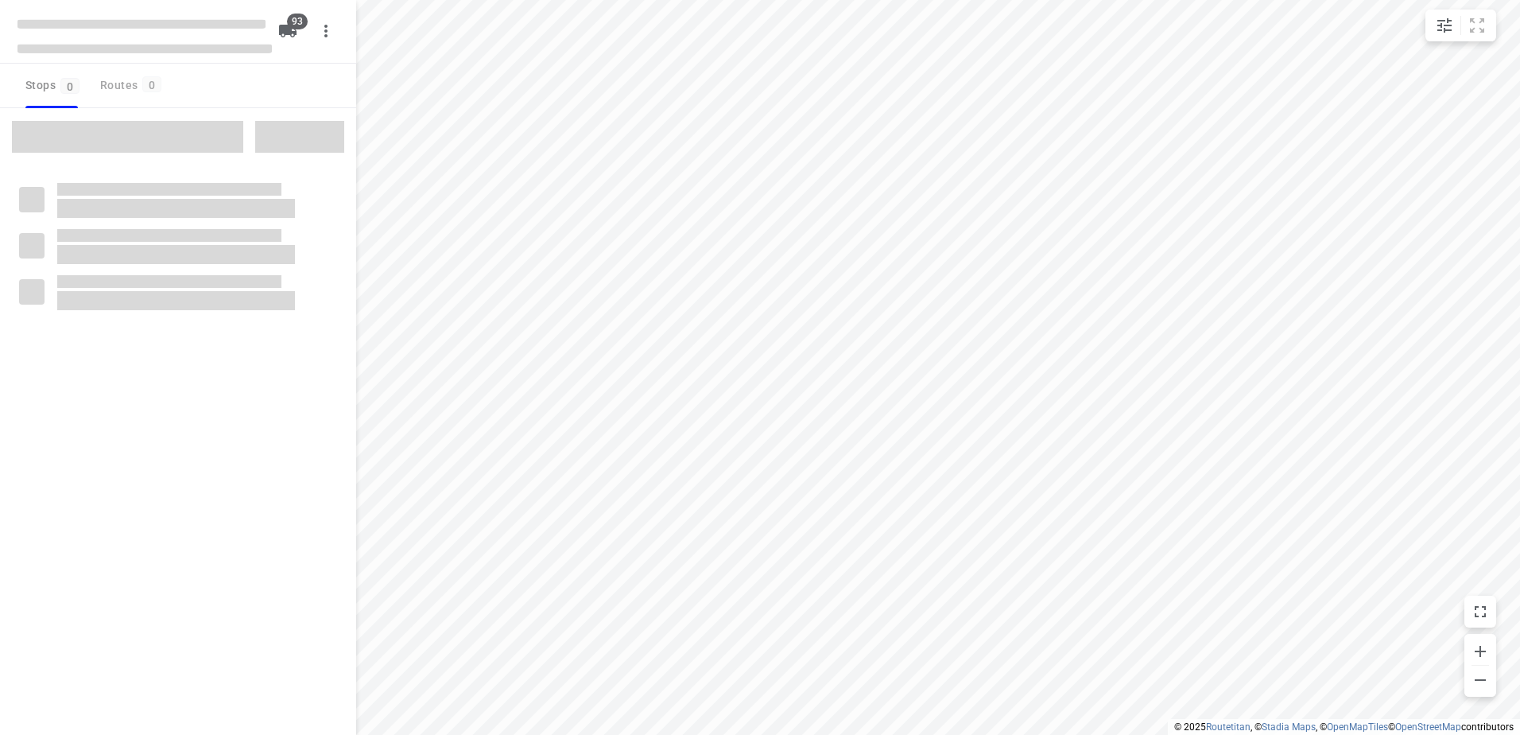
type input "distance"
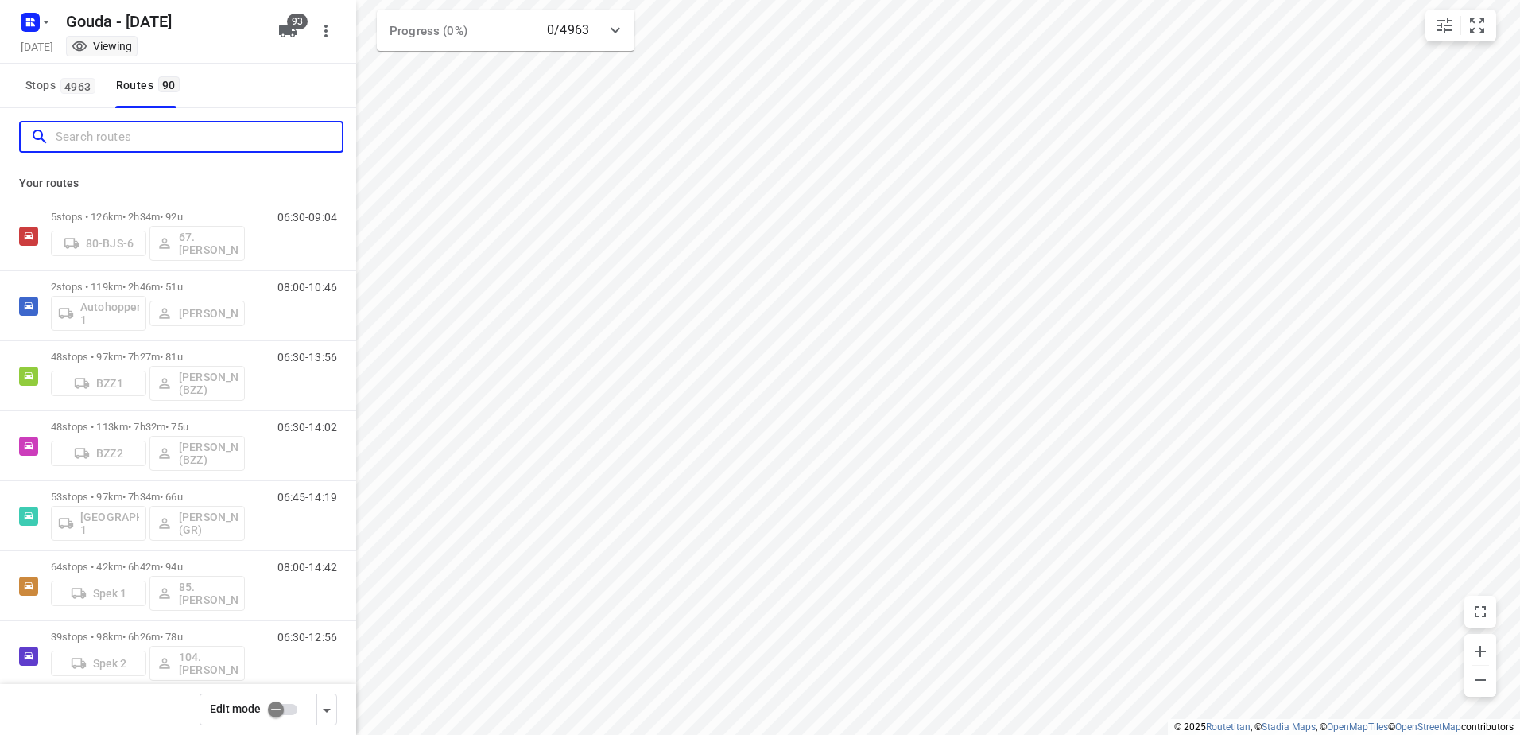
click at [157, 126] on input "Search routes" at bounding box center [199, 137] width 286 height 25
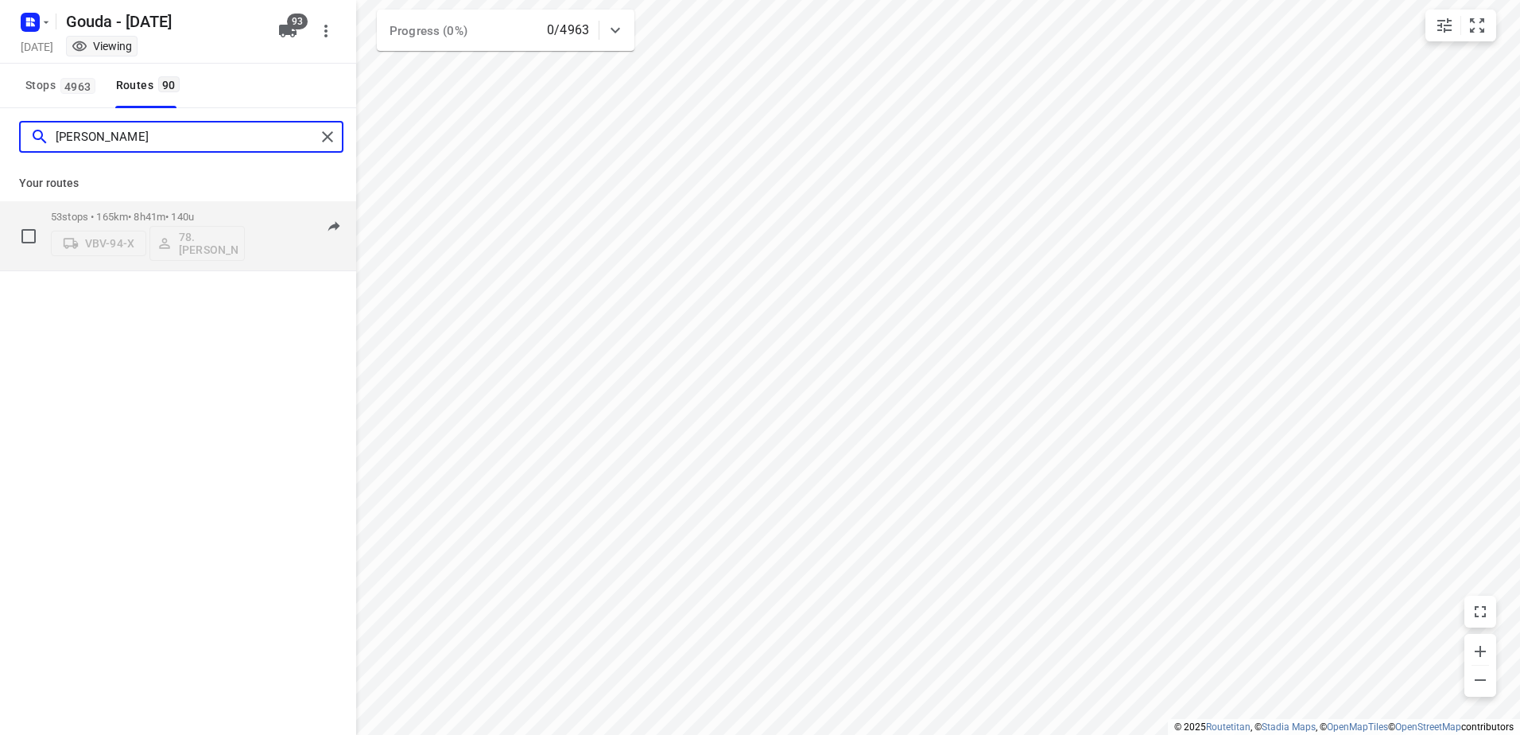
type input "jesse"
click at [200, 208] on div "53 stops • 165km • 8h41m • 140u VBV-94-X 78.Jesse Bekkering" at bounding box center [148, 236] width 194 height 66
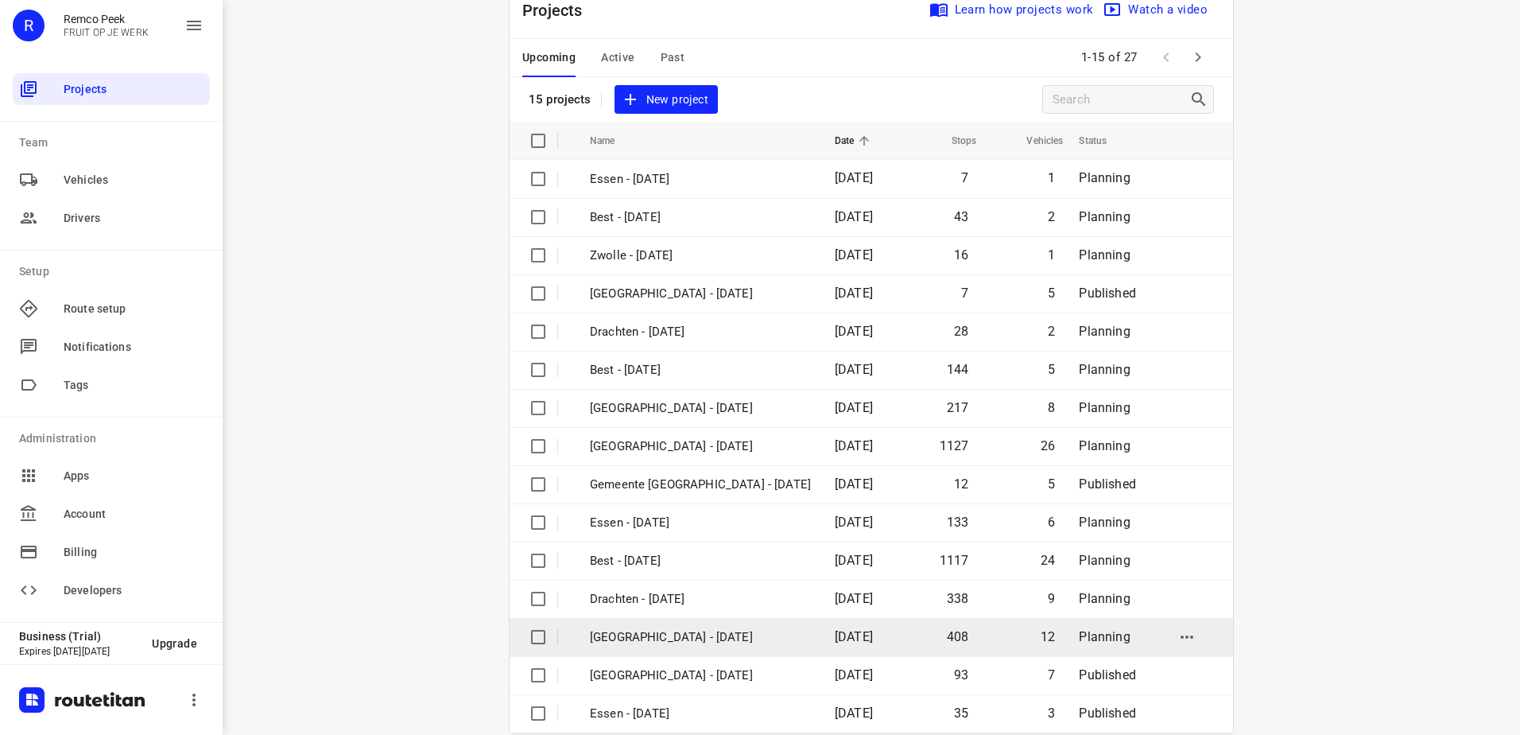
scroll to position [69, 0]
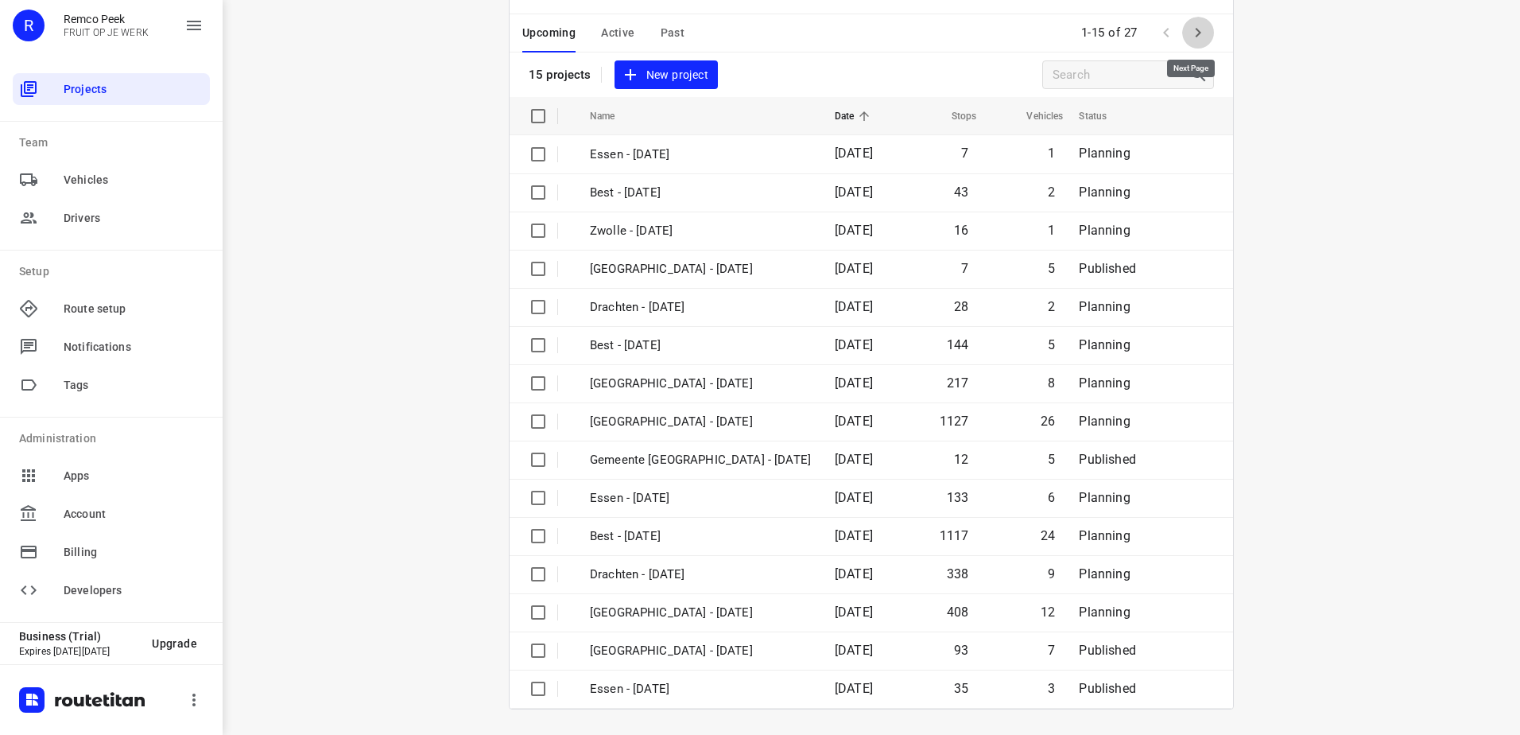
click at [1197, 31] on icon "button" at bounding box center [1197, 32] width 19 height 19
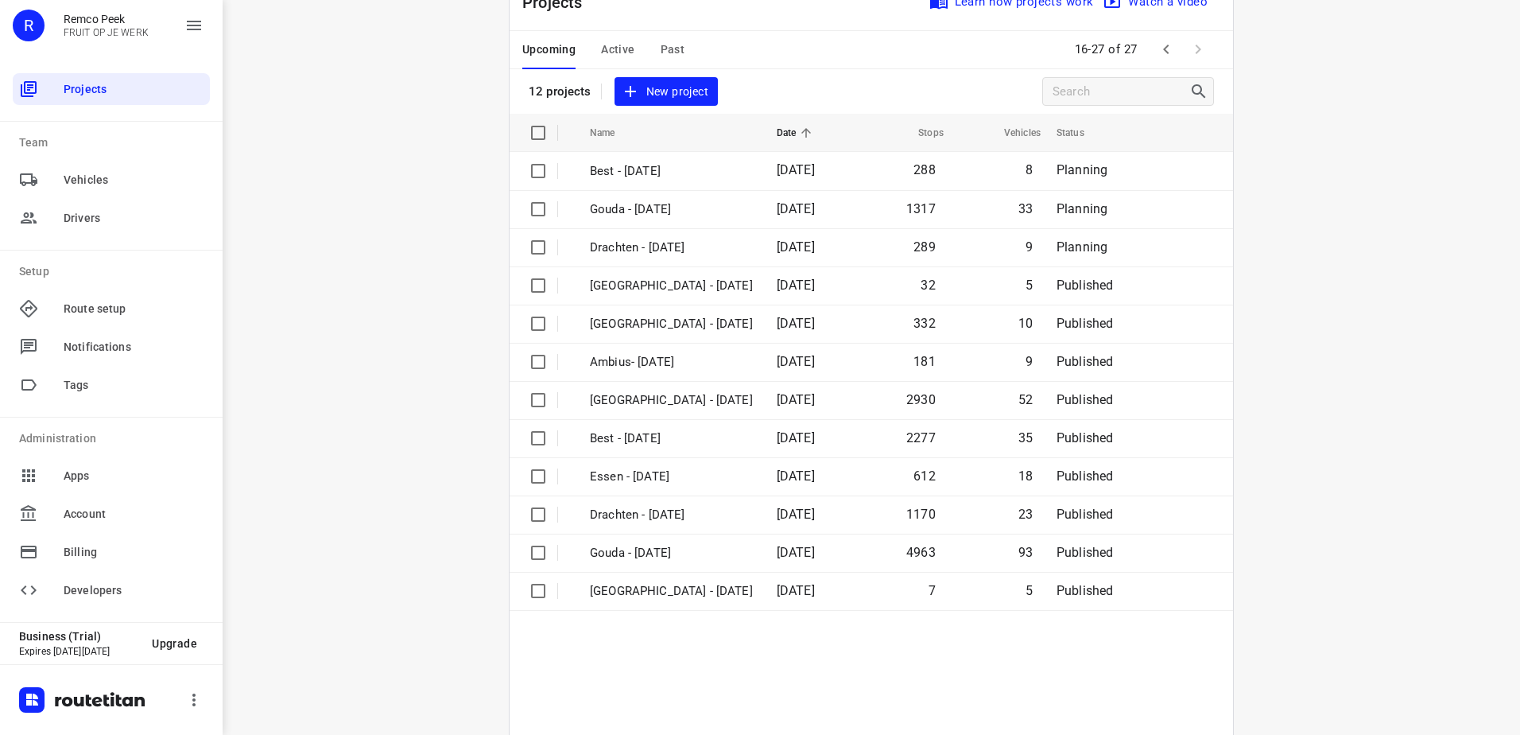
scroll to position [79, 0]
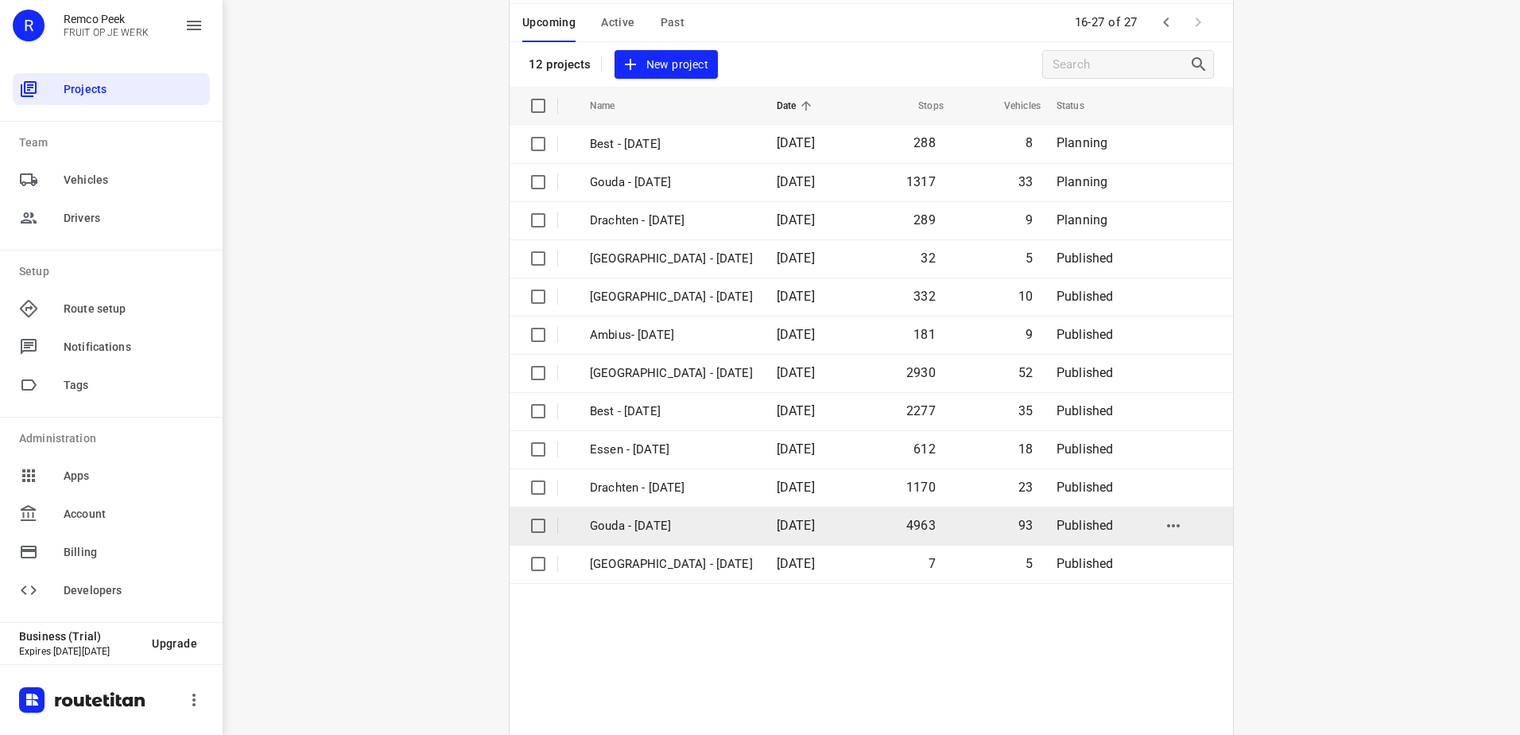
click at [801, 521] on span "[DATE]" at bounding box center [796, 525] width 38 height 15
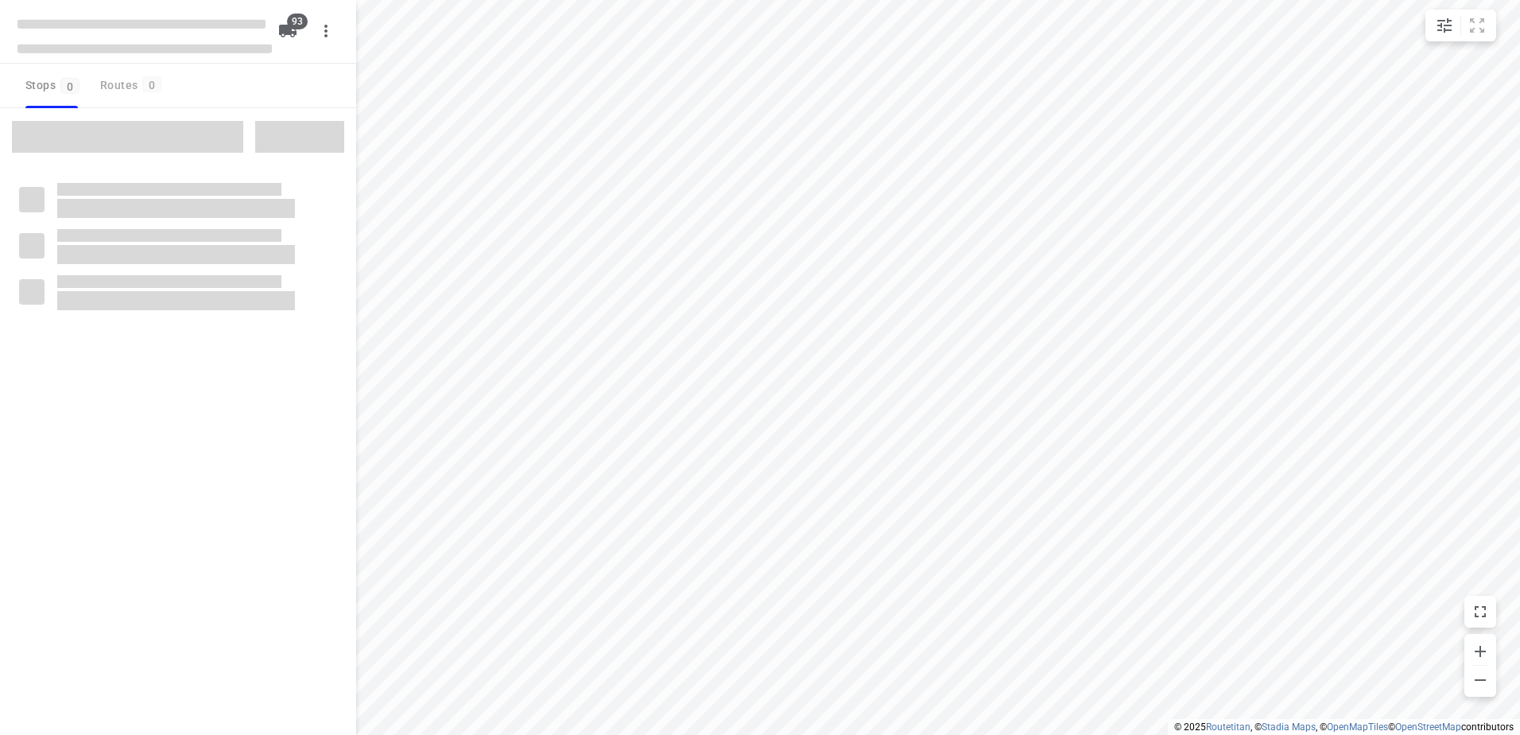
type input "distance"
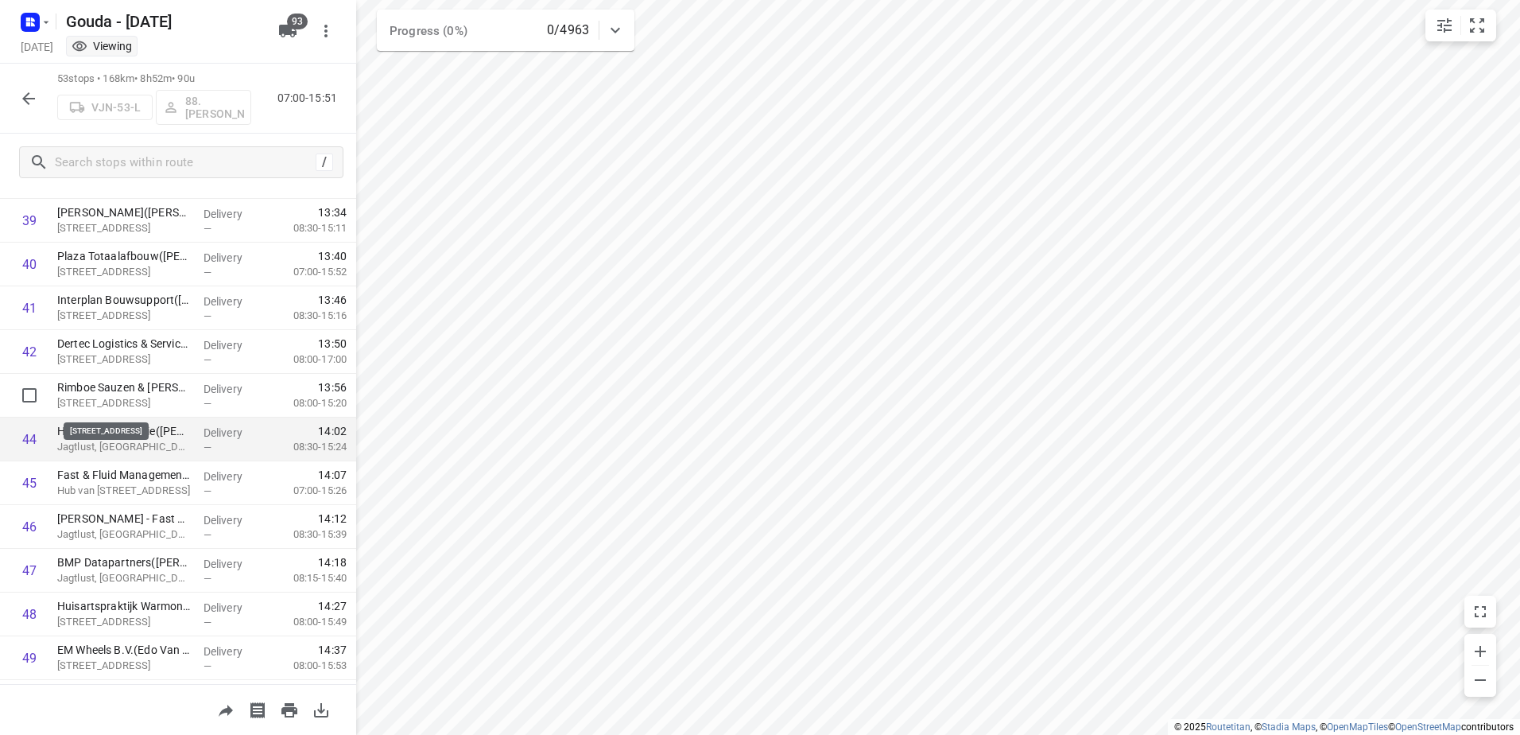
scroll to position [1948, 0]
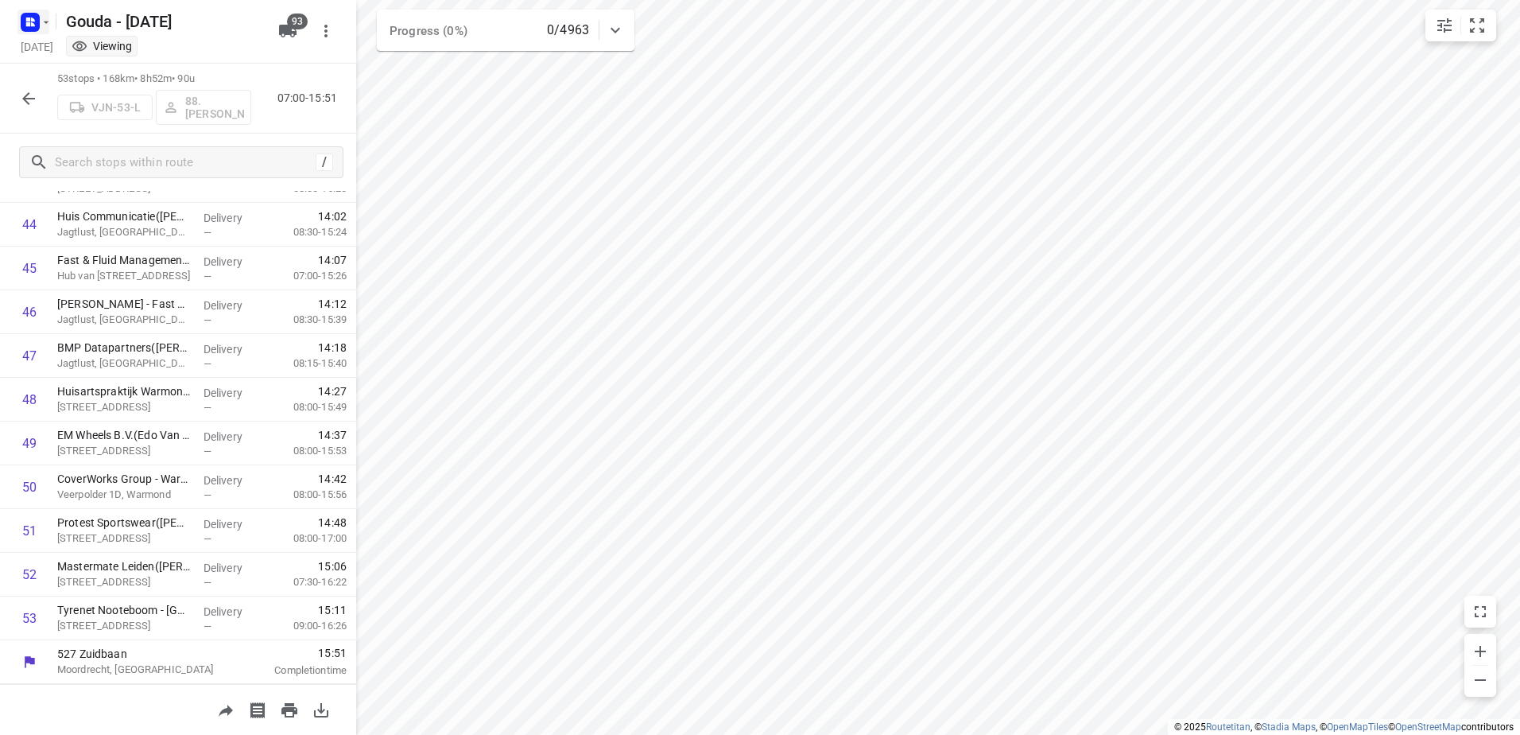
drag, startPoint x: 55, startPoint y: 23, endPoint x: 36, endPoint y: 22, distance: 19.1
click at [52, 23] on div "Gouda - Monday" at bounding box center [141, 20] width 254 height 29
click at [36, 22] on rect "button" at bounding box center [30, 22] width 19 height 19
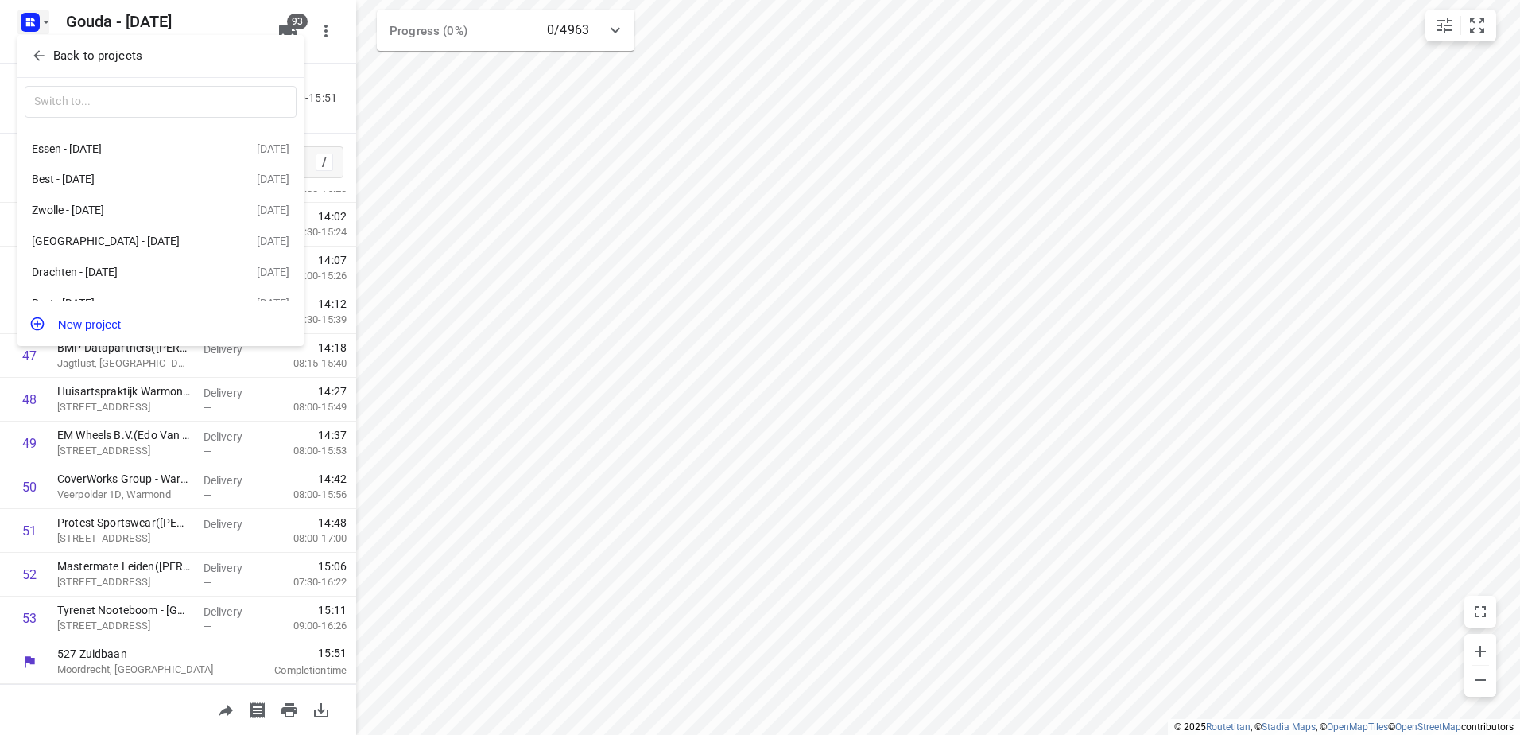
click at [95, 55] on p "Back to projects" at bounding box center [97, 56] width 89 height 18
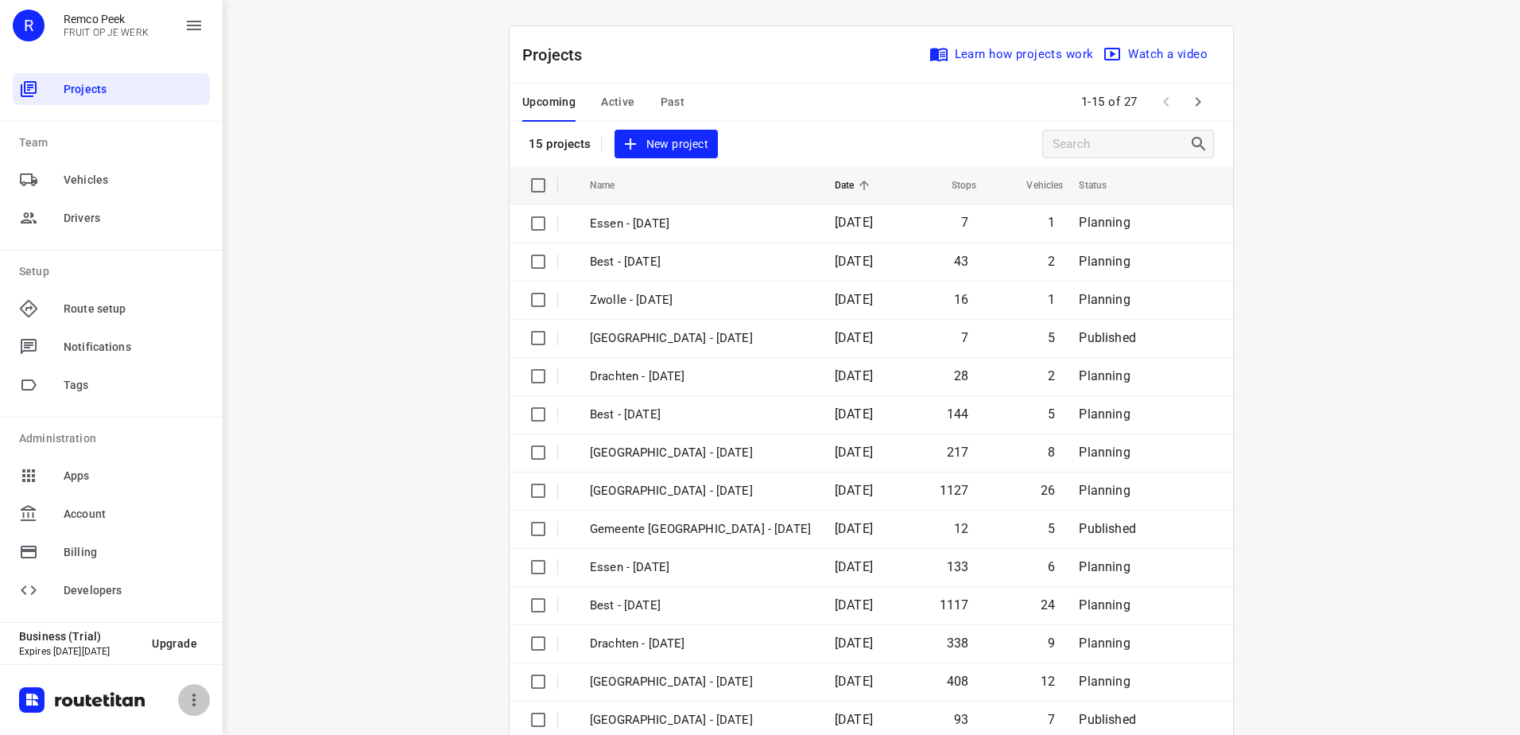
click at [188, 704] on icon "button" at bounding box center [193, 699] width 19 height 19
click at [210, 650] on li "Logout" at bounding box center [209, 655] width 197 height 32
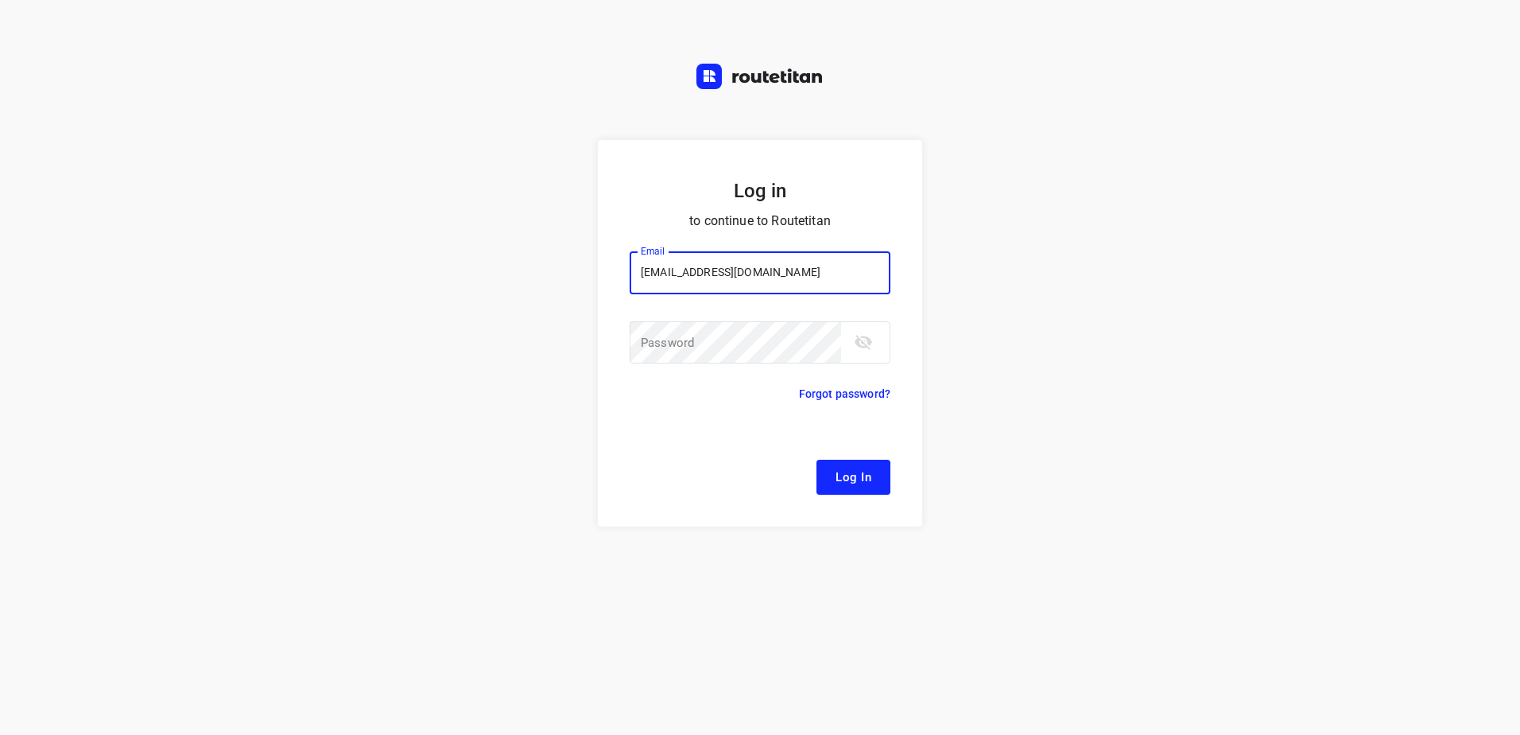
type input "remco@fruitopjewerk.nl"
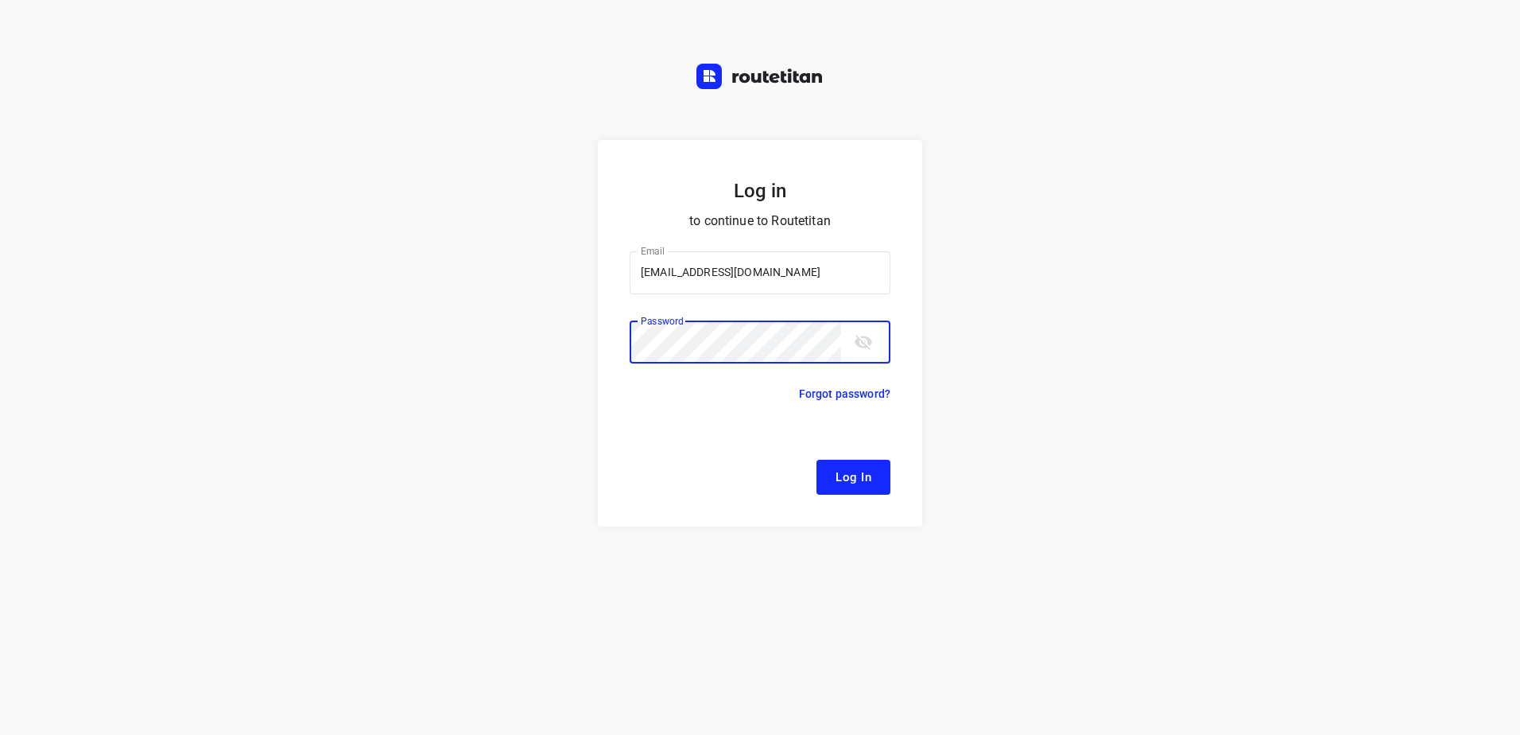
click at [816, 459] on button "Log In" at bounding box center [853, 476] width 74 height 35
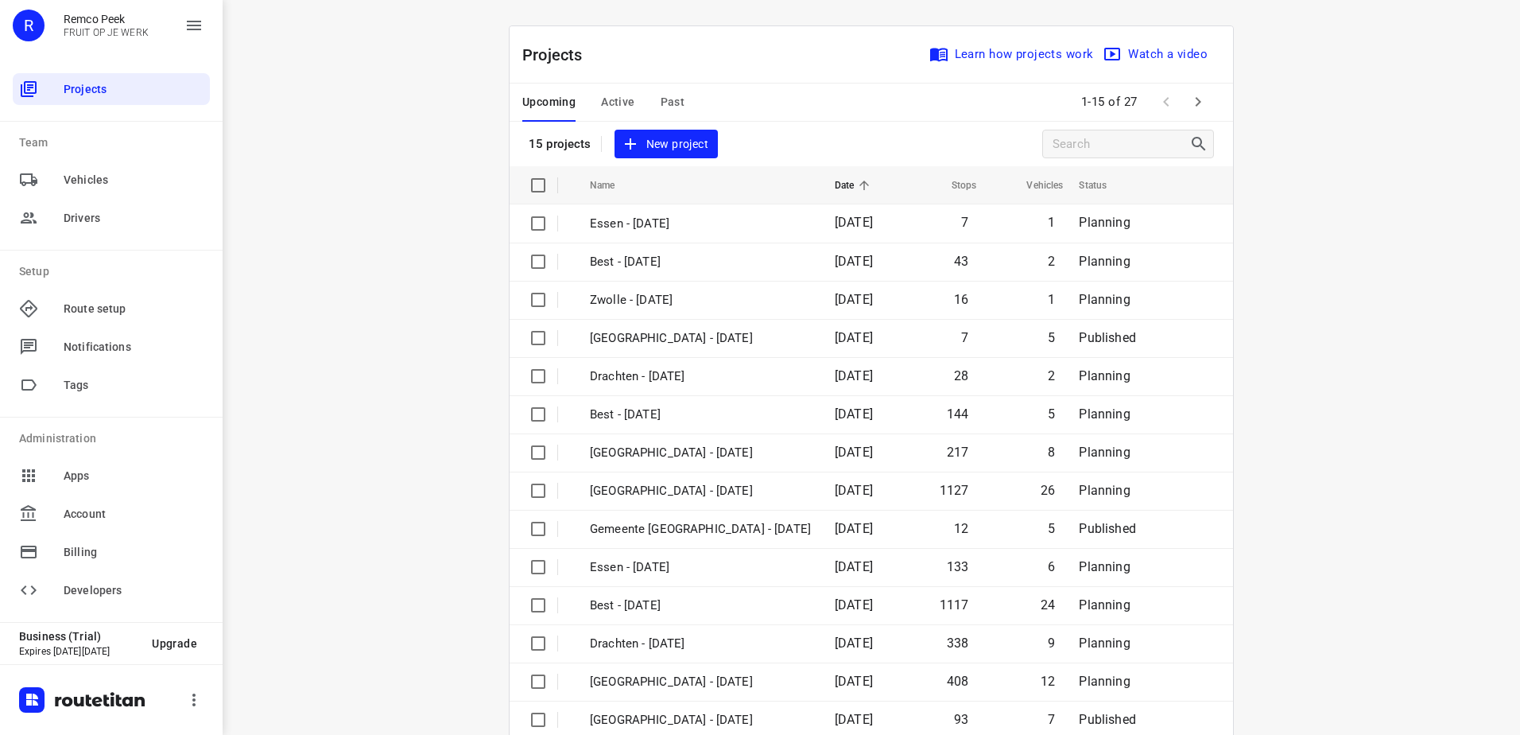
click at [1337, 196] on div "i © 2025 Routetitan , © Stadia Maps , © OpenMapTiles © OpenStreetMap contributo…" at bounding box center [871, 367] width 1297 height 735
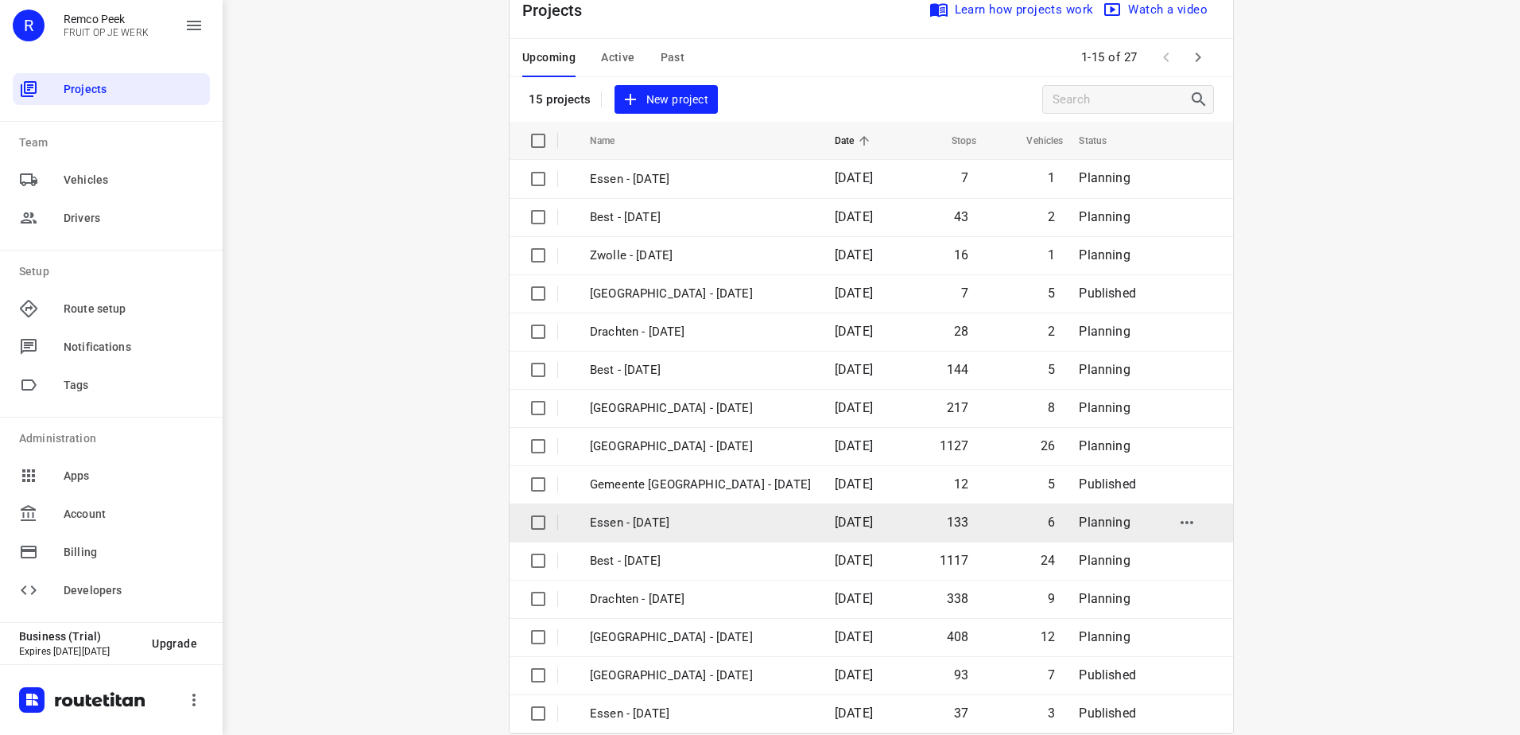
scroll to position [69, 0]
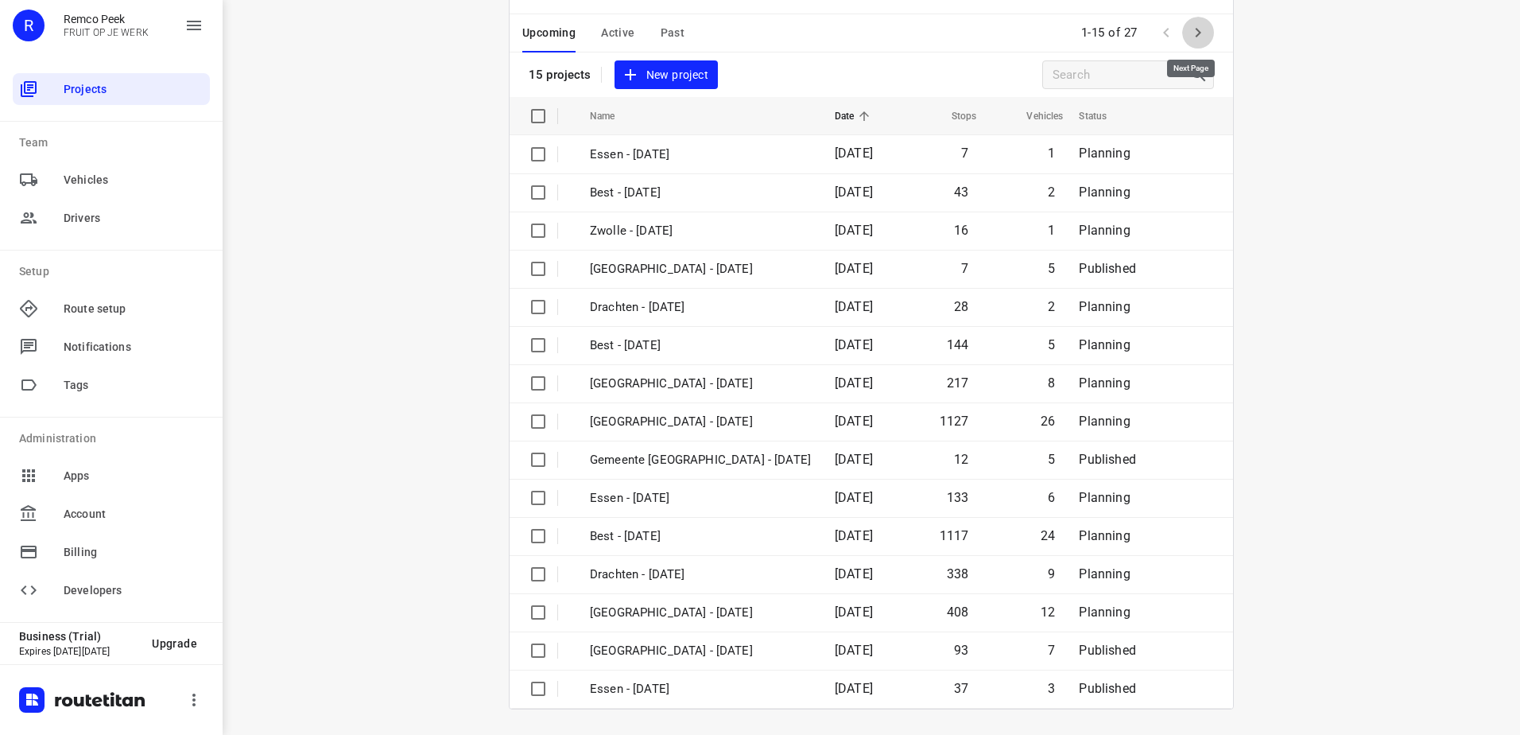
click at [1189, 25] on icon "button" at bounding box center [1197, 32] width 19 height 19
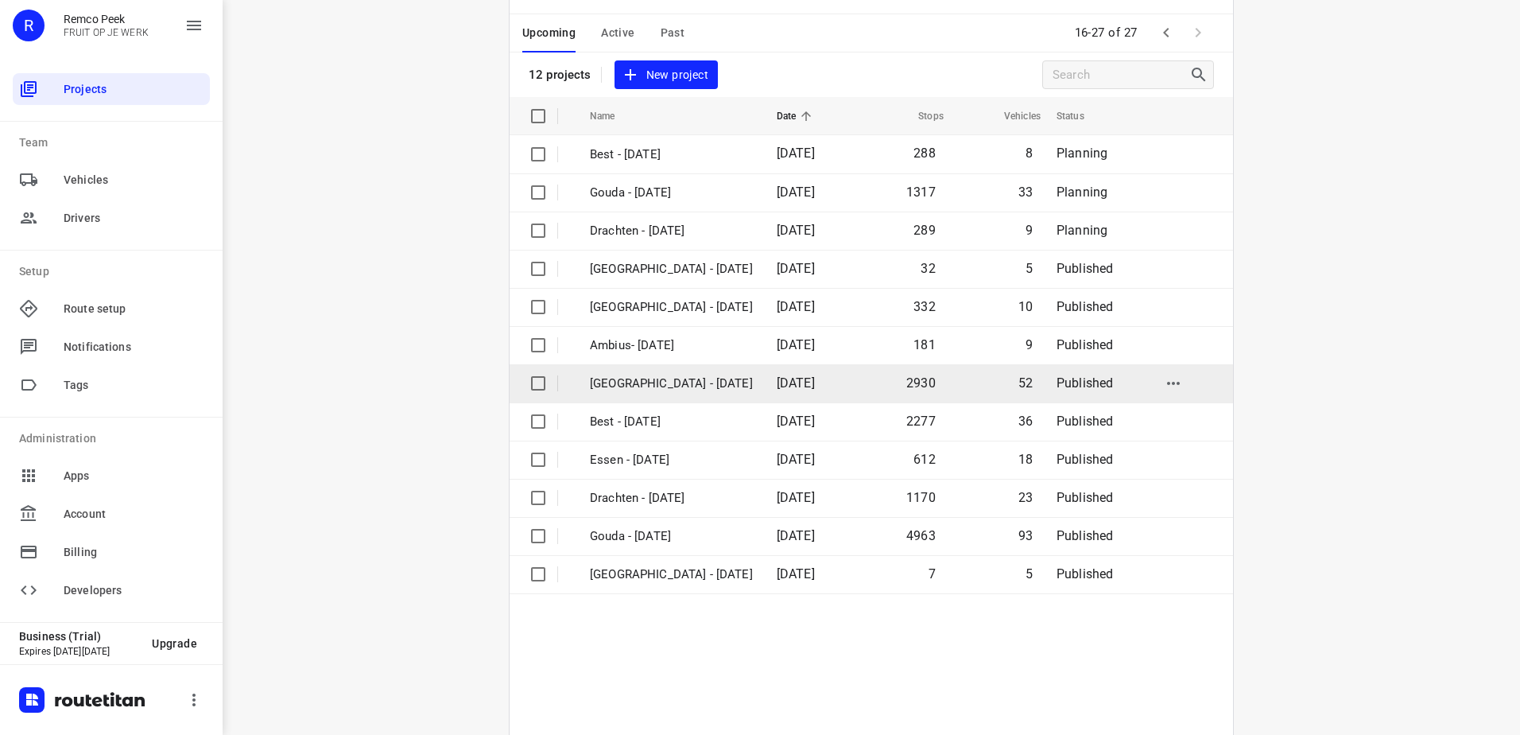
scroll to position [0, 0]
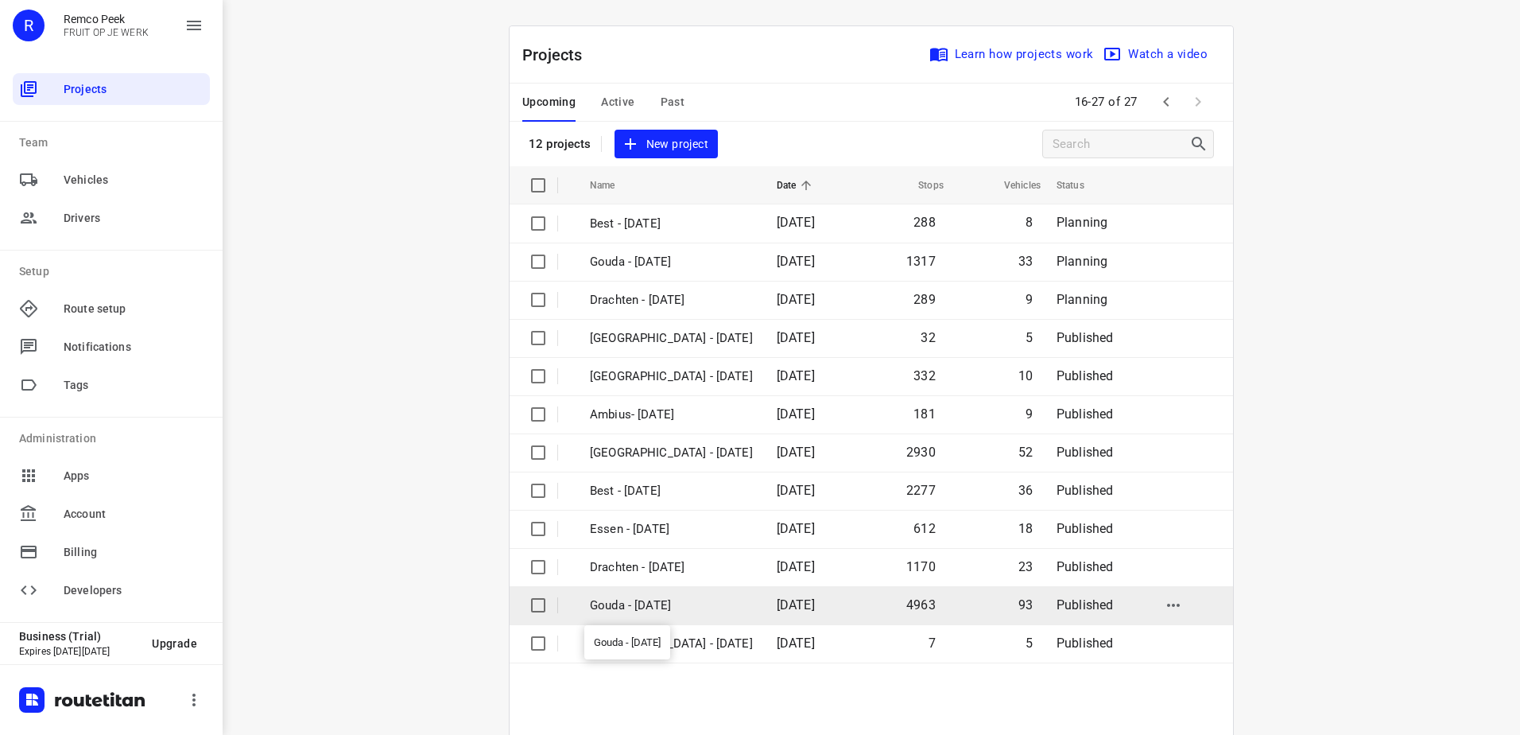
click at [701, 600] on p "Gouda - [DATE]" at bounding box center [671, 605] width 163 height 18
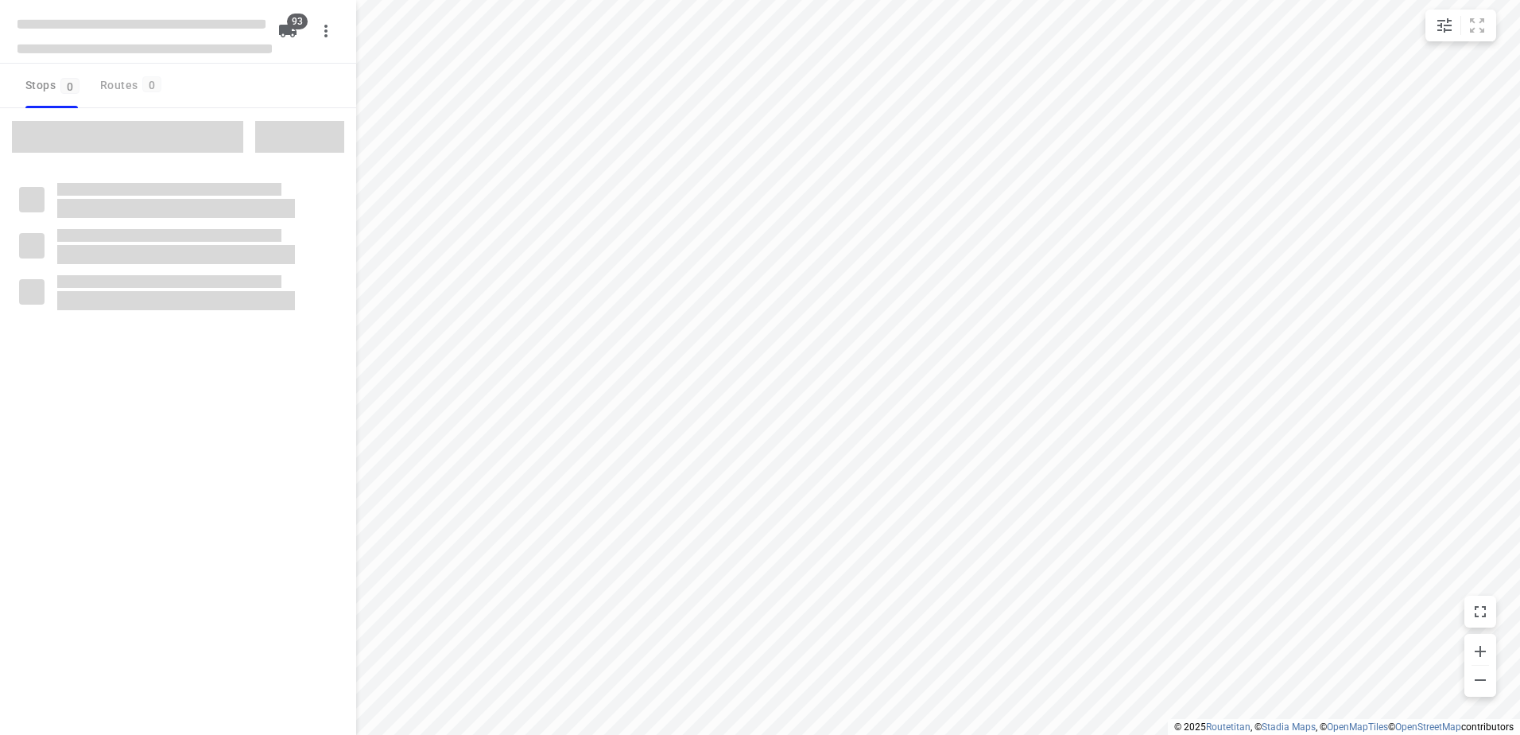
type input "distance"
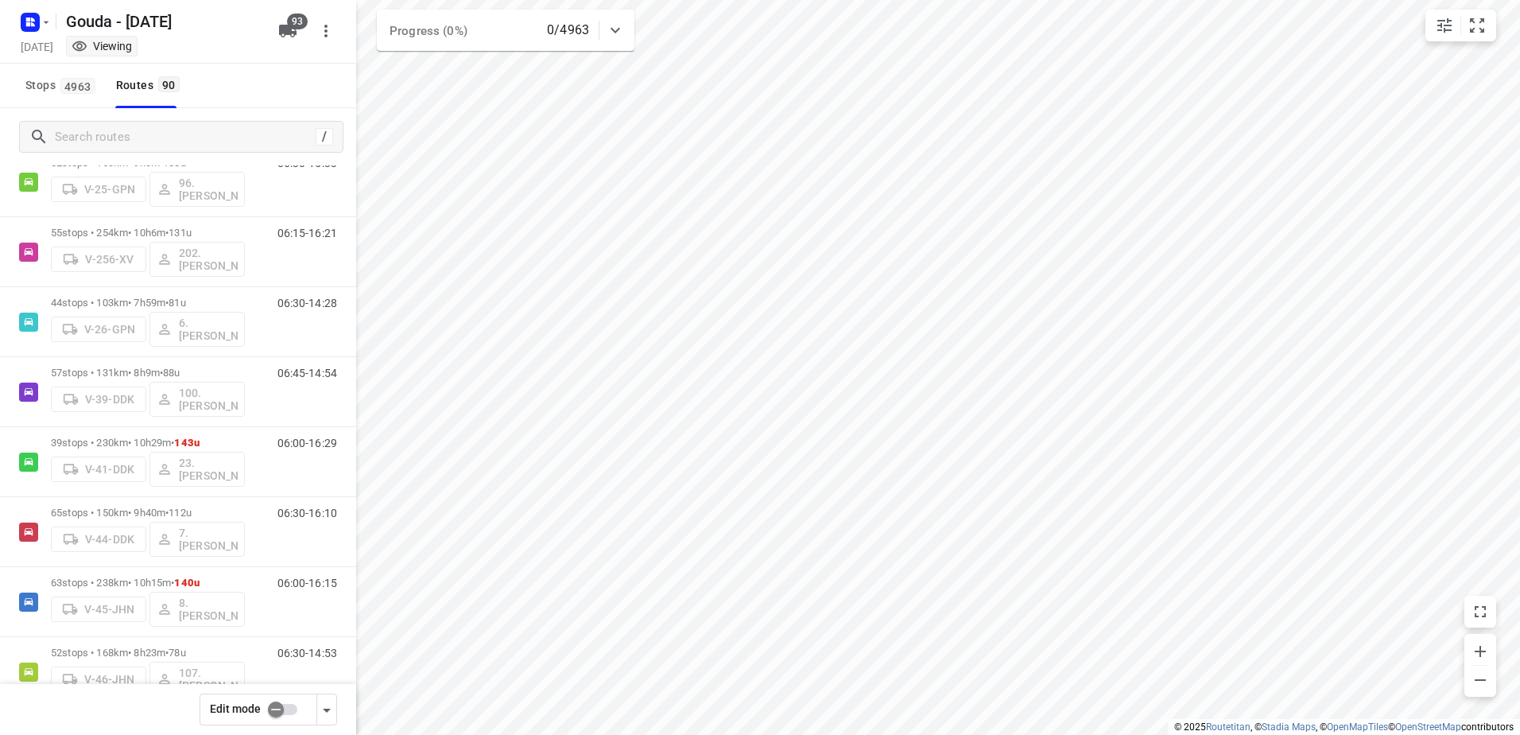
scroll to position [1431, 0]
